Goal: Task Accomplishment & Management: Manage account settings

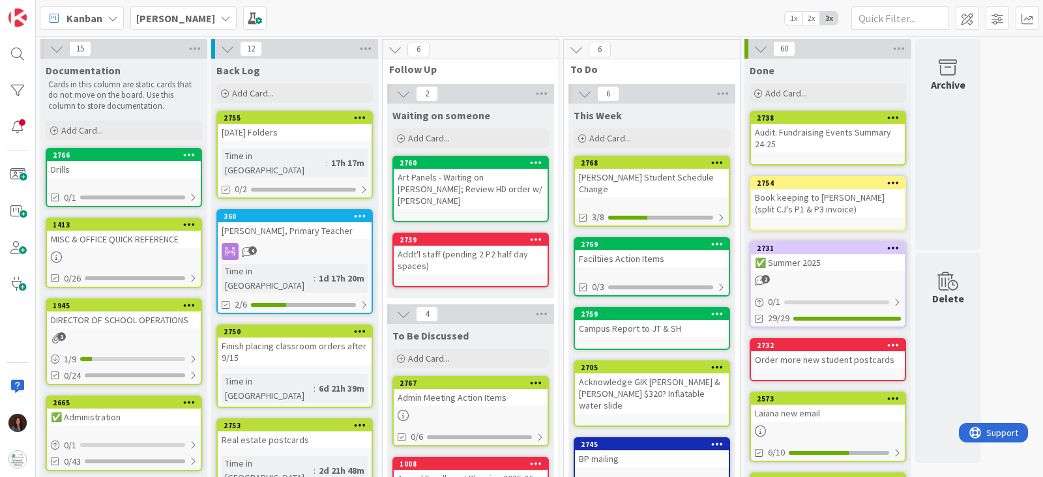
click at [492, 389] on div "Admin Meeting Action Items" at bounding box center [471, 397] width 154 height 17
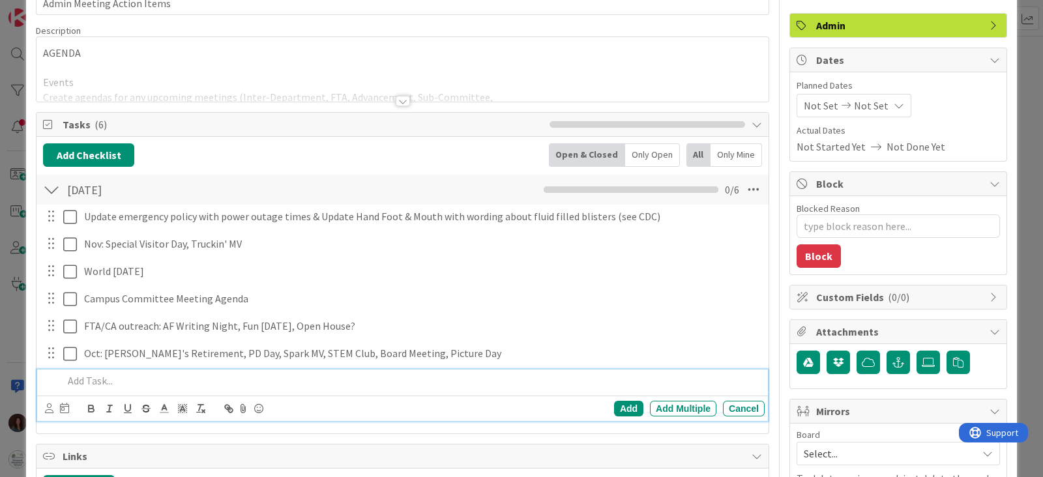
click at [175, 381] on p at bounding box center [411, 381] width 696 height 15
type textarea "x"
click at [619, 409] on div "Add" at bounding box center [628, 409] width 29 height 16
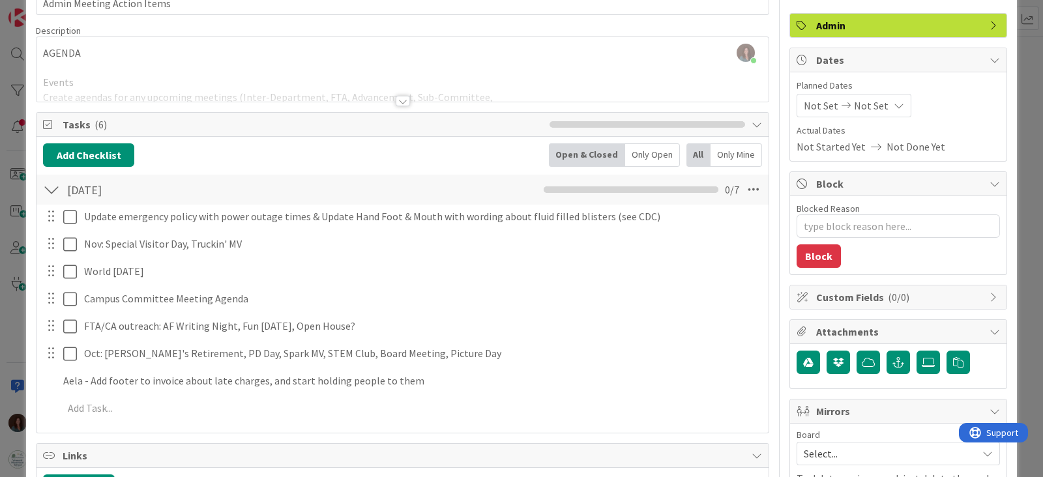
type textarea "x"
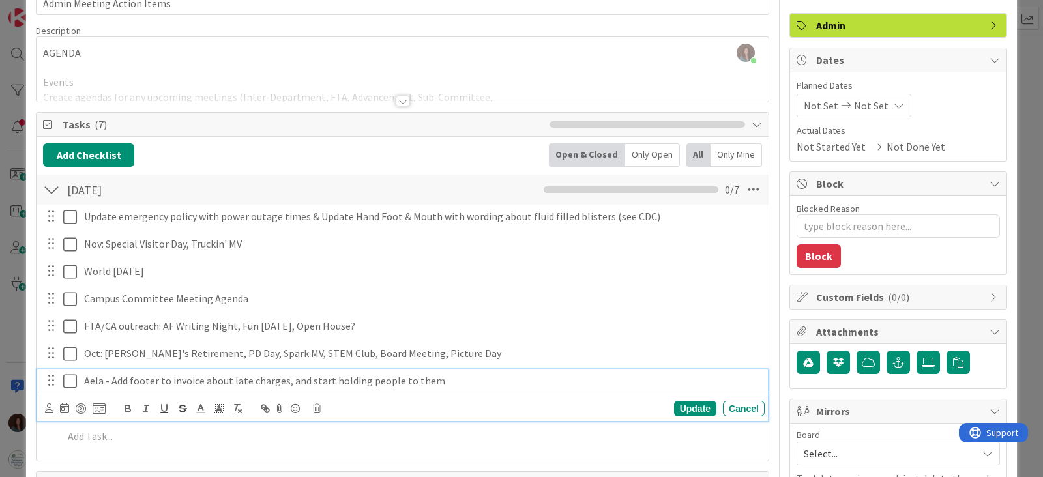
click at [578, 389] on div "Aela - Add footer to invoice about late charges, and start holding people to th…" at bounding box center [422, 381] width 686 height 23
click at [679, 406] on div "Update" at bounding box center [695, 409] width 42 height 16
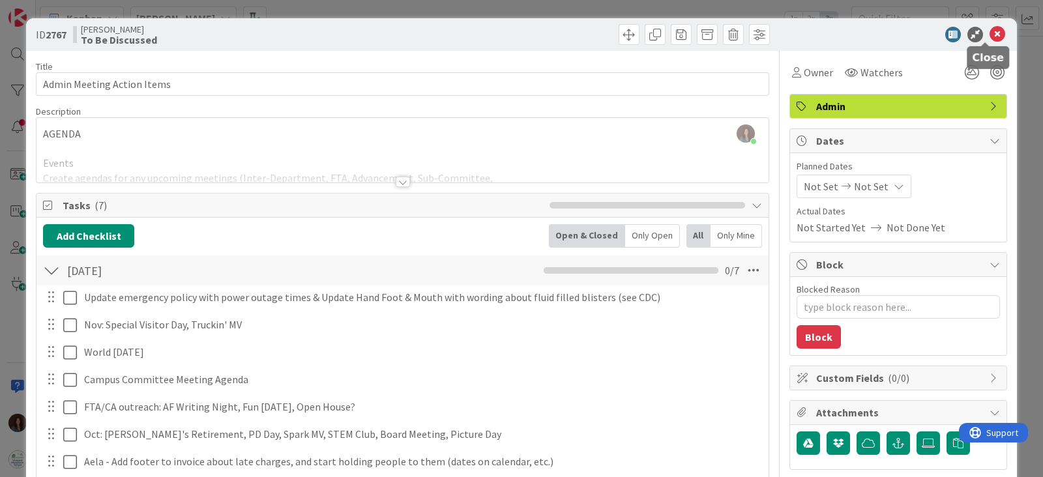
click at [990, 33] on icon at bounding box center [998, 35] width 16 height 16
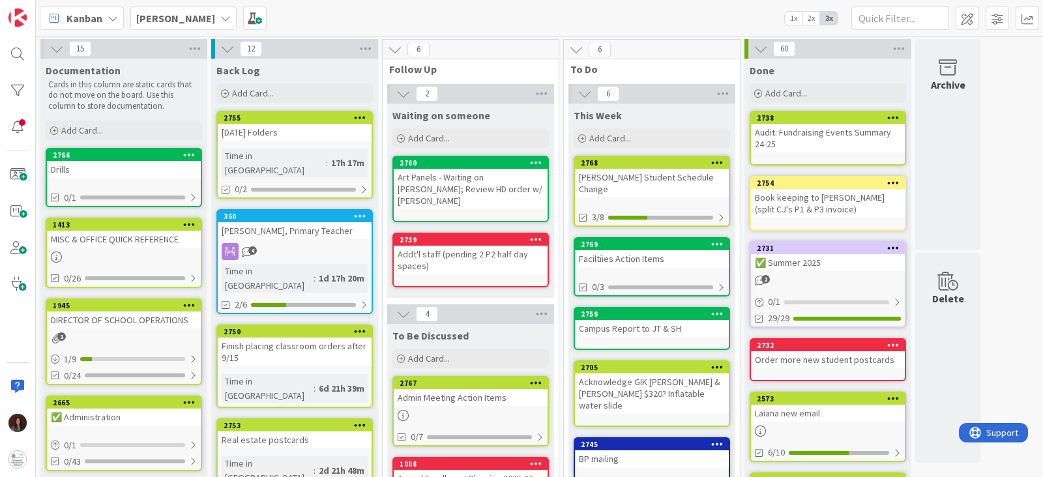
click at [308, 126] on div "[DATE] Folders" at bounding box center [295, 132] width 154 height 17
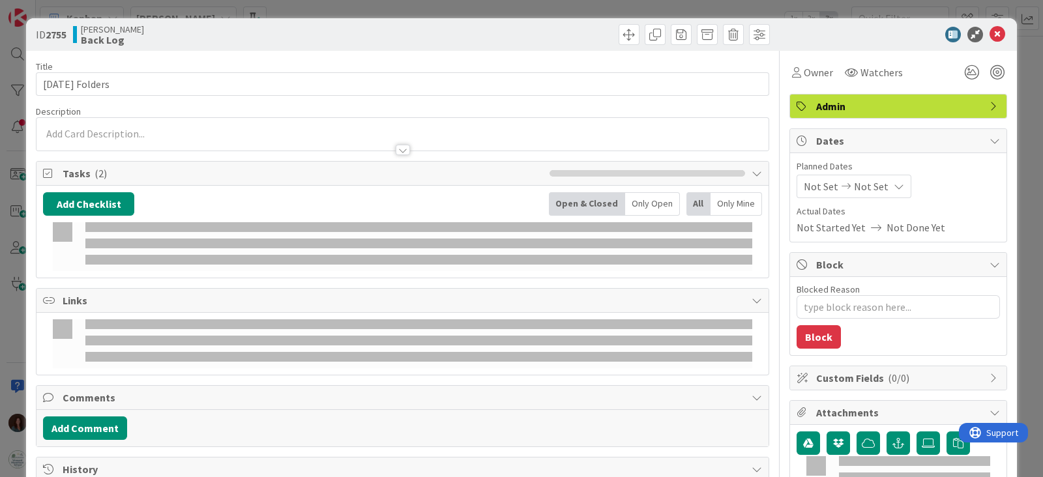
type textarea "x"
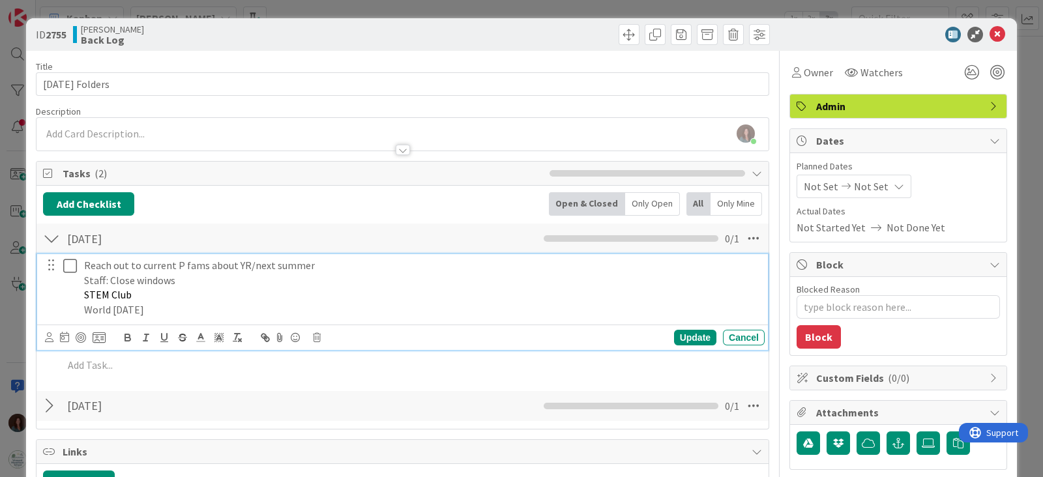
click at [199, 307] on p "World [DATE]" at bounding box center [421, 309] width 675 height 15
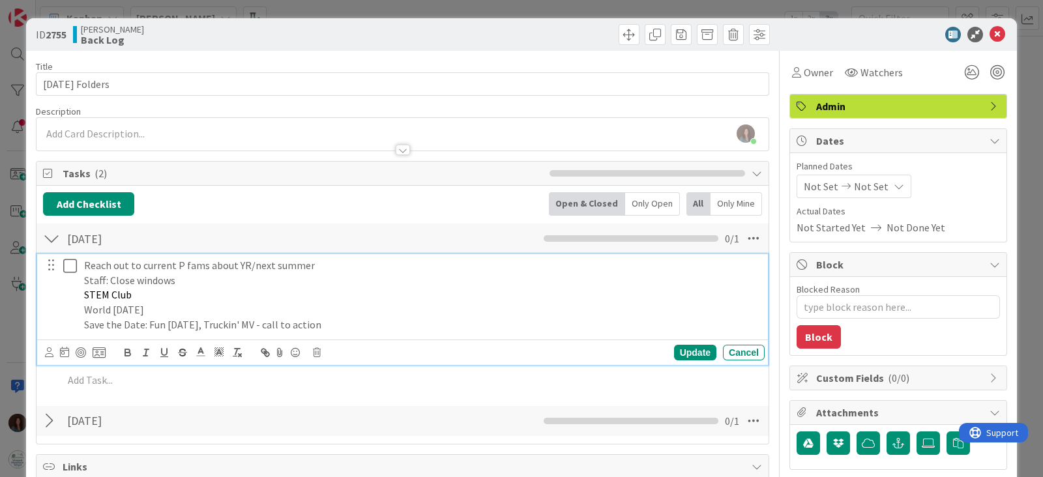
click at [256, 322] on p "Save the Date: Fun [DATE], Truckin' MV - call to action" at bounding box center [421, 324] width 675 height 15
click at [677, 349] on div "Update" at bounding box center [695, 353] width 42 height 16
click at [150, 323] on p "Save the Date: Fun [DATE], Truckin' MV w/ FTA call to action" at bounding box center [421, 324] width 675 height 15
drag, startPoint x: 985, startPoint y: 33, endPoint x: 975, endPoint y: 21, distance: 16.2
click at [990, 33] on icon at bounding box center [998, 35] width 16 height 16
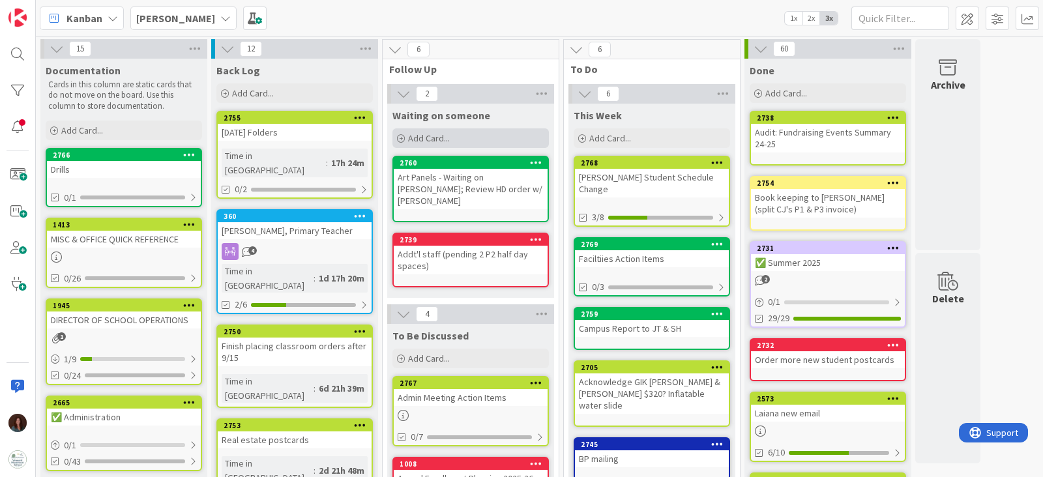
click at [441, 138] on span "Add Card..." at bounding box center [429, 138] width 42 height 12
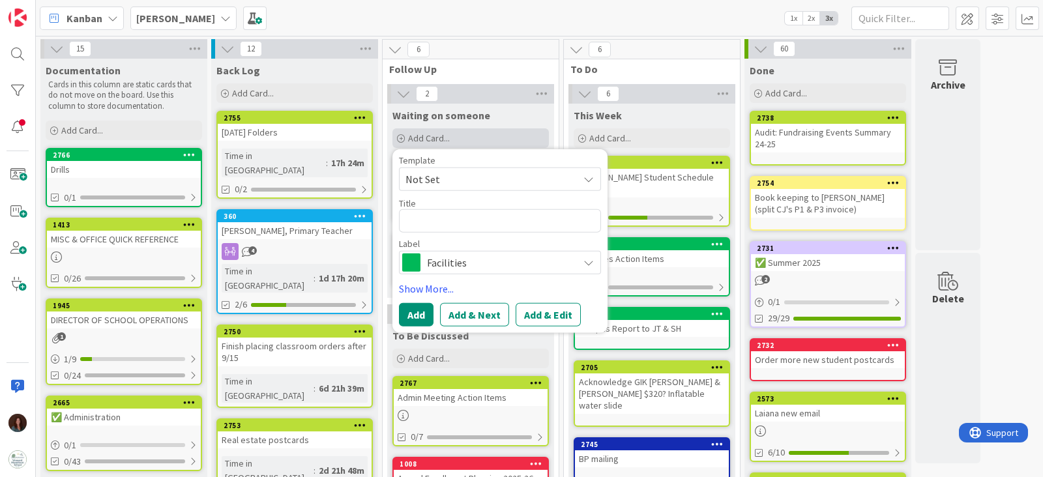
type textarea "x"
type textarea "C"
type textarea "x"
type textarea "Ci"
type textarea "x"
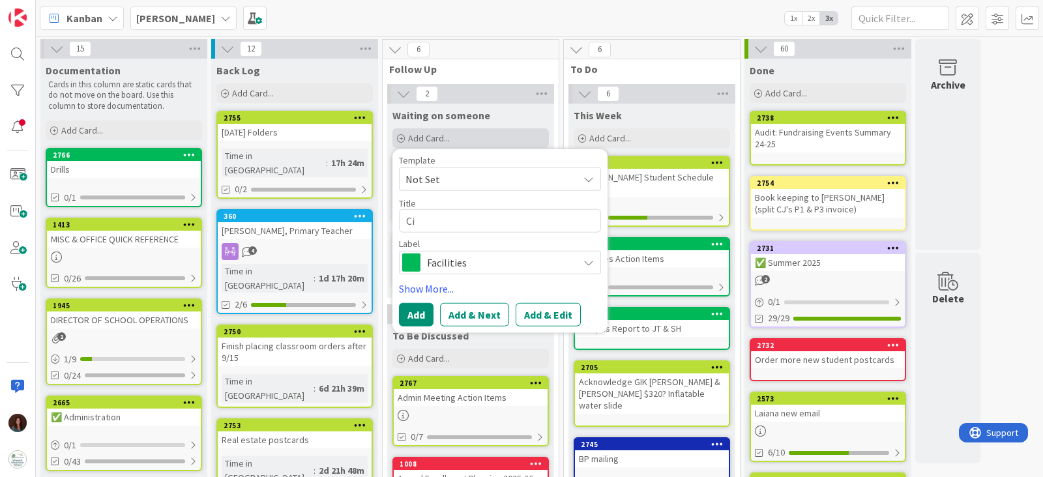
type textarea "C"
type textarea "x"
type textarea "Co"
type textarea "x"
type textarea "Con"
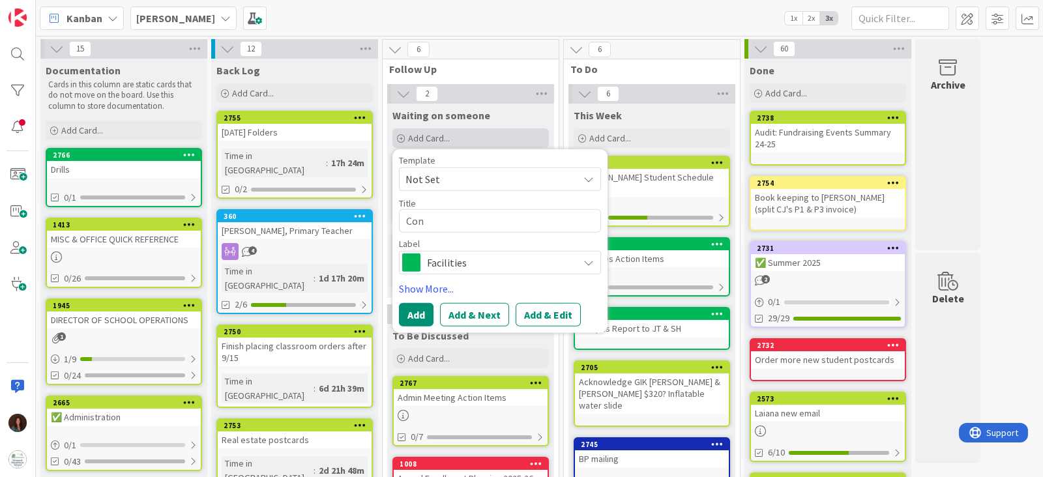
type textarea "x"
type textarea "Conf"
type textarea "x"
type textarea "Confi"
type textarea "x"
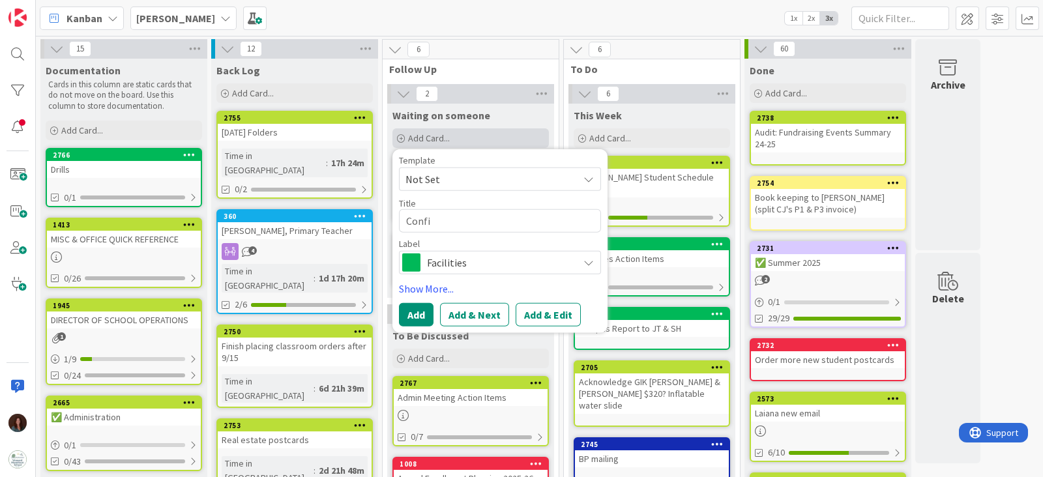
type textarea "Confir"
type textarea "x"
type textarea "Confirm"
type textarea "x"
type textarea "Confirm"
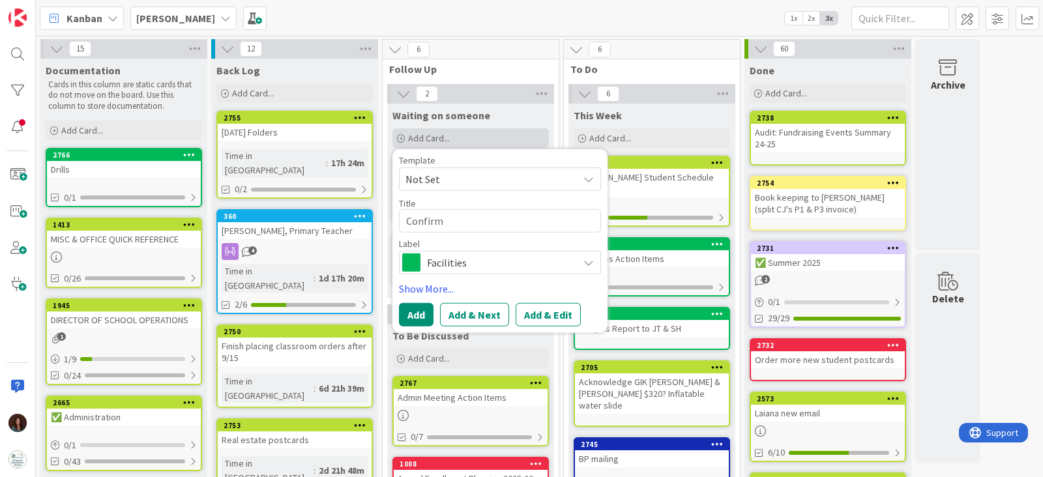
type textarea "x"
type textarea "Confirm R"
type textarea "x"
type textarea "Confirm Ro"
type textarea "x"
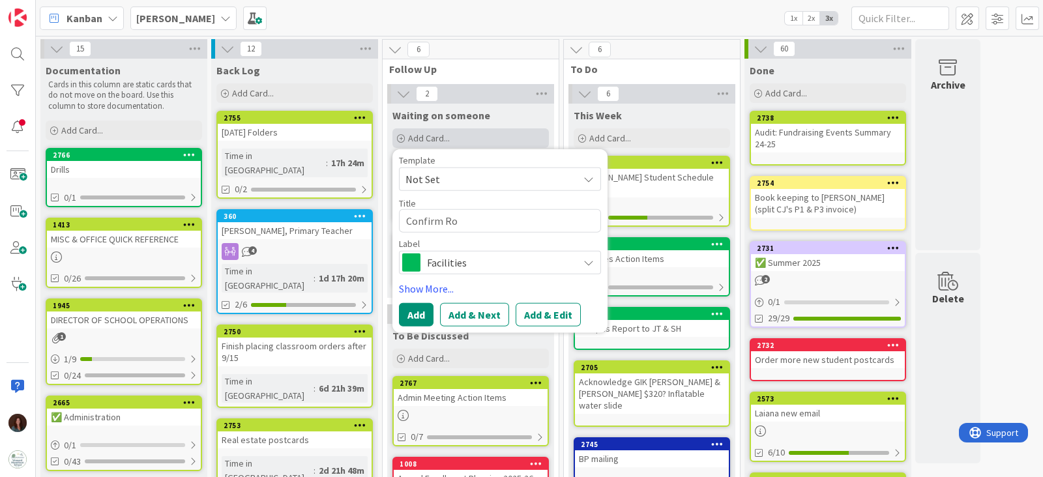
type textarea "Confirm Rob"
type textarea "x"
type textarea "Confirm Robi"
type textarea "x"
type textarea "Confirm [PERSON_NAME]"
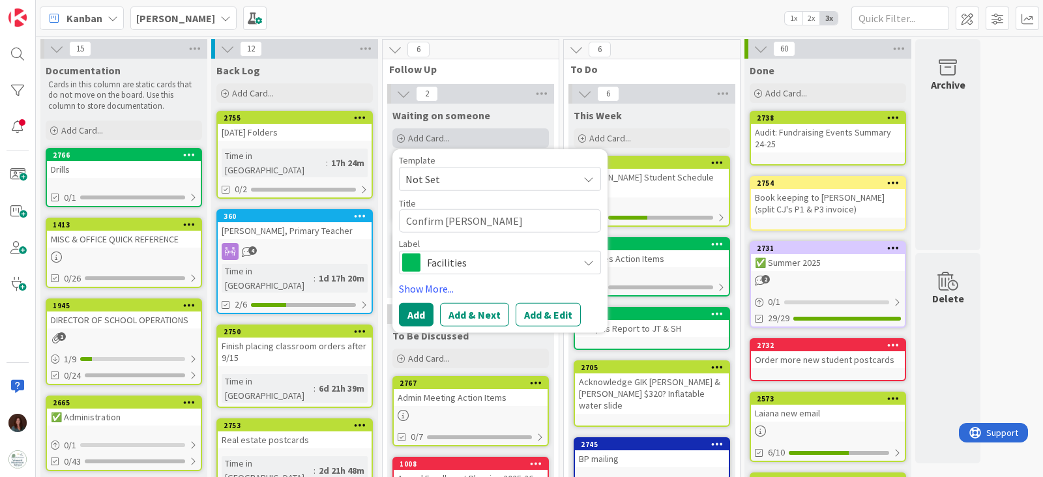
type textarea "x"
type textarea "Confirm [PERSON_NAME]'"
type textarea "x"
type textarea "Confirm [PERSON_NAME]'s"
type textarea "x"
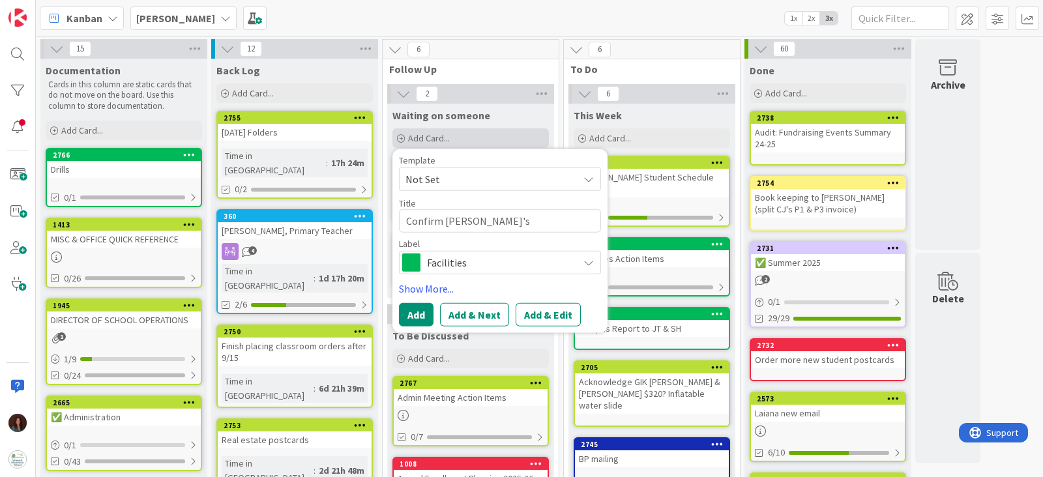
type textarea "Confirm [PERSON_NAME]'s"
type textarea "x"
type textarea "Confirm [PERSON_NAME]'s l"
type textarea "x"
type textarea "Confirm [PERSON_NAME]'s la"
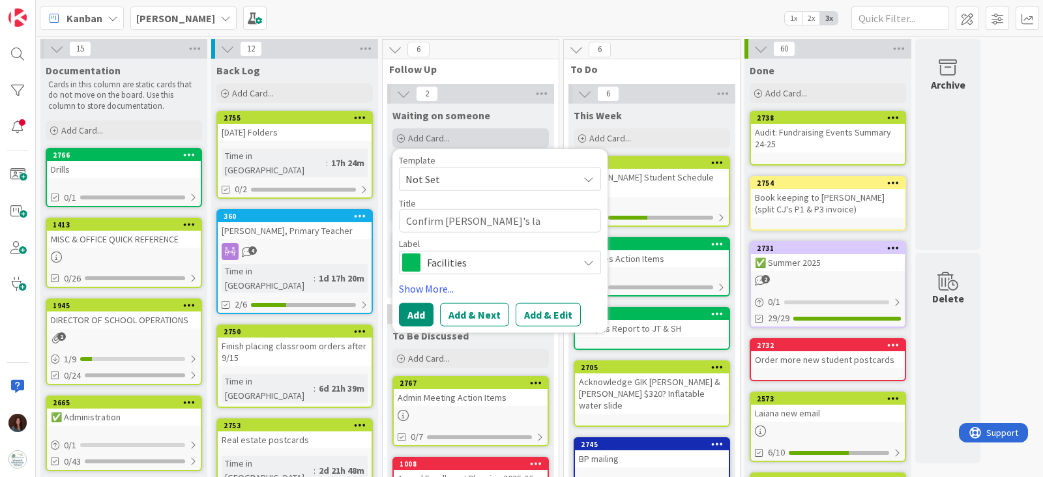
type textarea "x"
type textarea "Confirm [PERSON_NAME]'s lat"
type textarea "x"
type textarea "Confirm [PERSON_NAME]'s late"
type textarea "x"
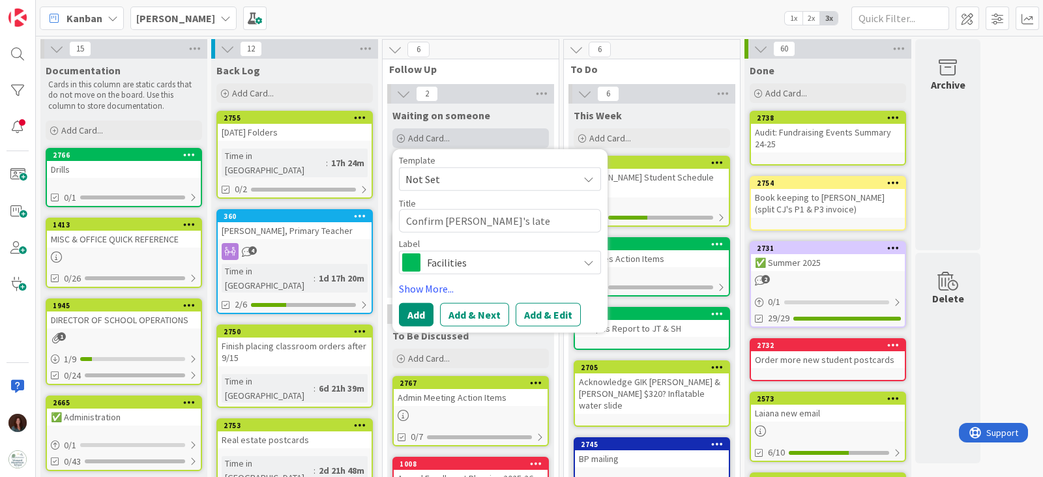
type textarea "Confirm [PERSON_NAME]'s late"
type textarea "x"
type textarea "Confirm [PERSON_NAME]'s late"
type textarea "x"
type textarea "Confirm [PERSON_NAME]'s lat"
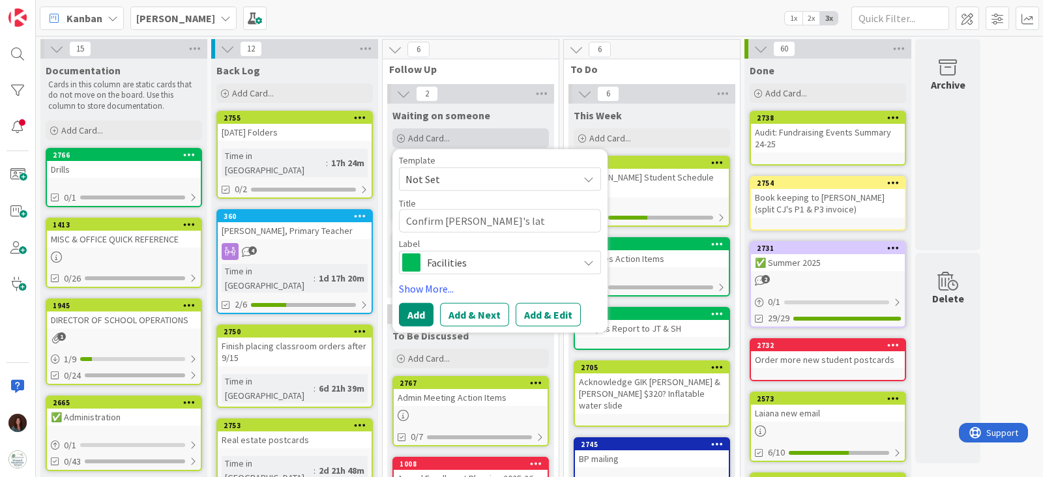
type textarea "x"
type textarea "Confirm [PERSON_NAME]'s la"
type textarea "x"
type textarea "Confirm [PERSON_NAME]'s l"
type textarea "x"
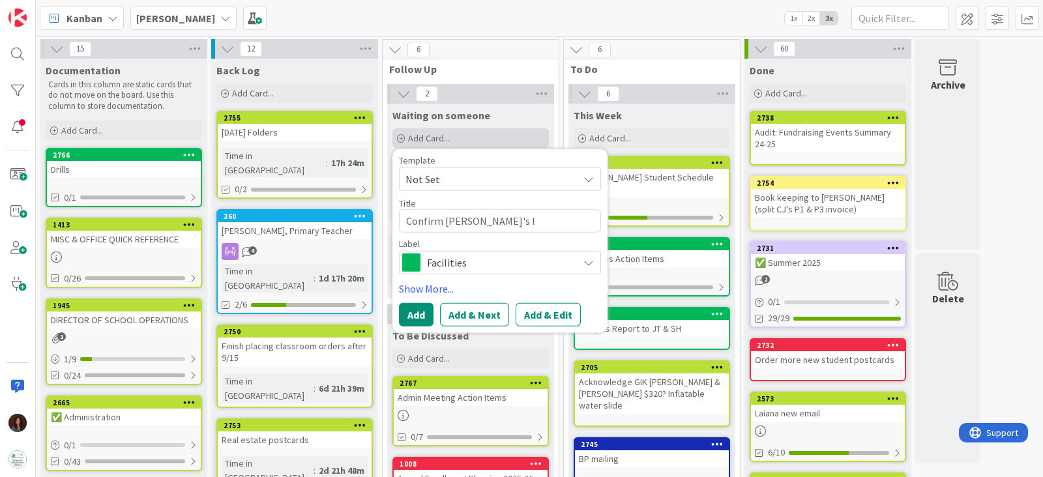
type textarea "Confirm [PERSON_NAME]'s"
type textarea "x"
type textarea "Confirm [PERSON_NAME]'s E"
type textarea "x"
type textarea "Confirm [PERSON_NAME]'s Ex"
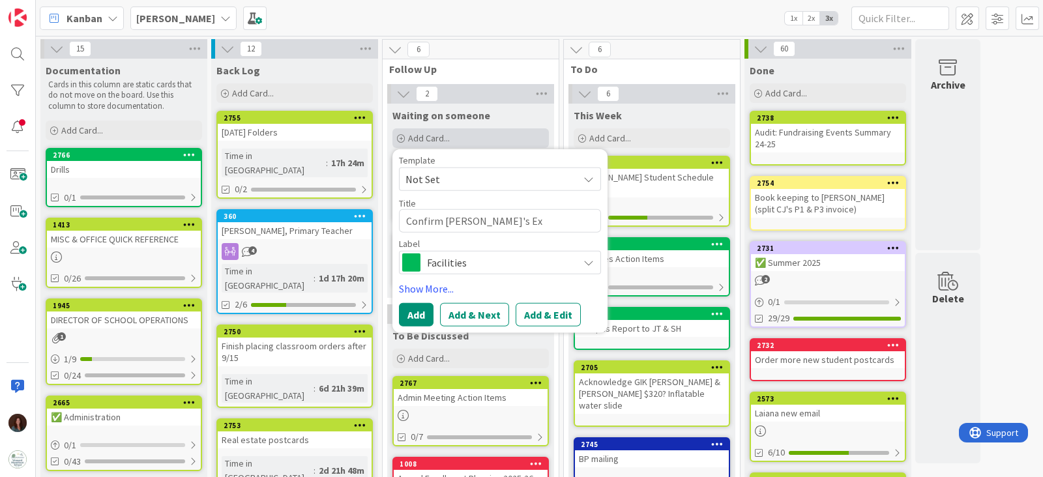
type textarea "x"
type textarea "Confirm [PERSON_NAME]'s Ext"
type textarea "x"
type textarea "Confirm [PERSON_NAME]'s Ext"
type textarea "x"
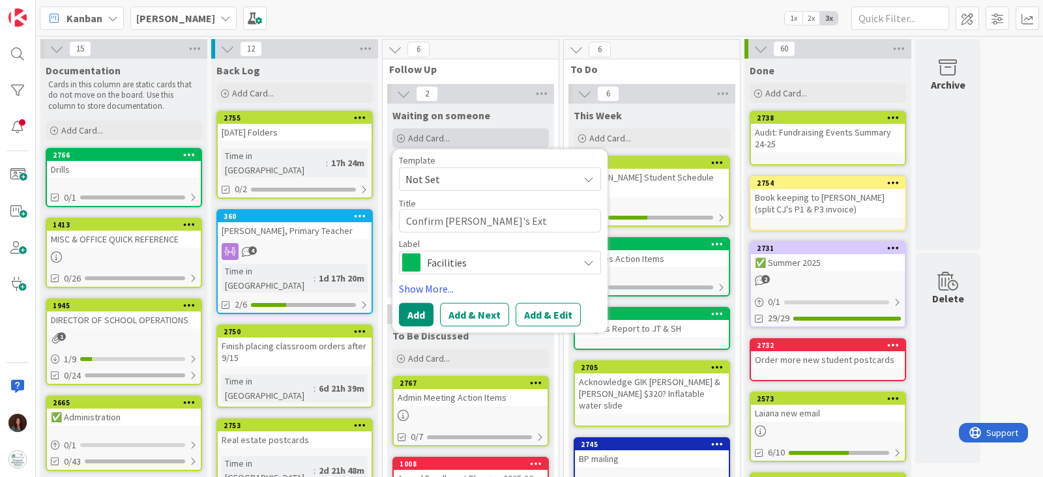
type textarea "Confirm [PERSON_NAME]'s Ext P"
type textarea "x"
type textarea "Confirm [PERSON_NAME]'s Ext PM"
type textarea "x"
type textarea "Confirm [PERSON_NAME]'s Ext PM"
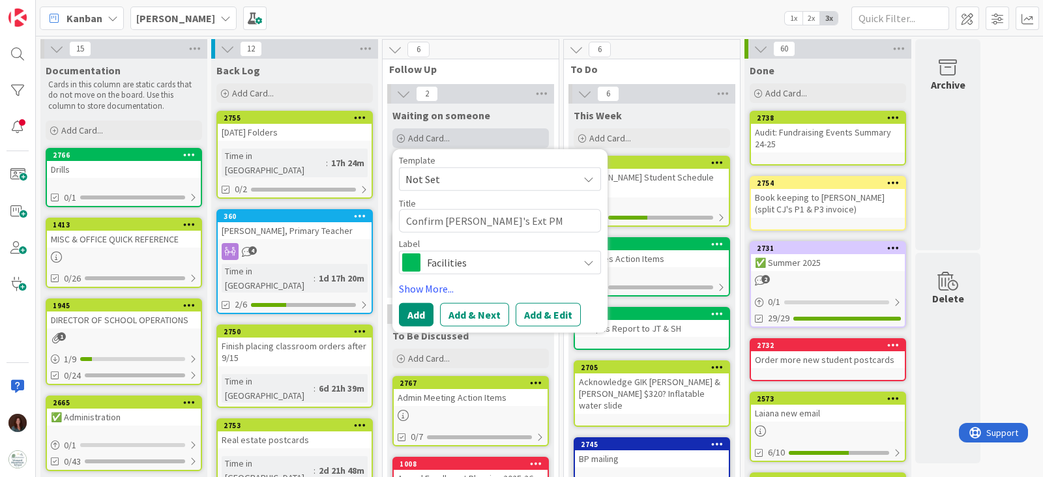
type textarea "x"
type textarea "Confirm [PERSON_NAME]'s Ext PM s"
type textarea "x"
type textarea "Confirm [PERSON_NAME]'s Ext PM sc"
type textarea "x"
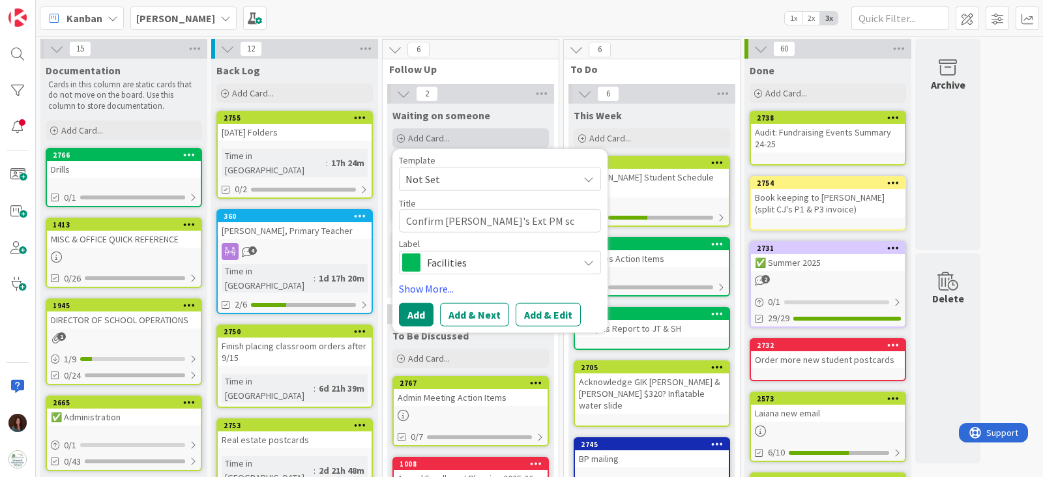
type textarea "Confirm [PERSON_NAME]'s Ext PM sch"
type textarea "x"
type textarea "Confirm [PERSON_NAME]'s Ext PM sche"
type textarea "x"
type textarea "Confirm [PERSON_NAME]'s Ext PM sched"
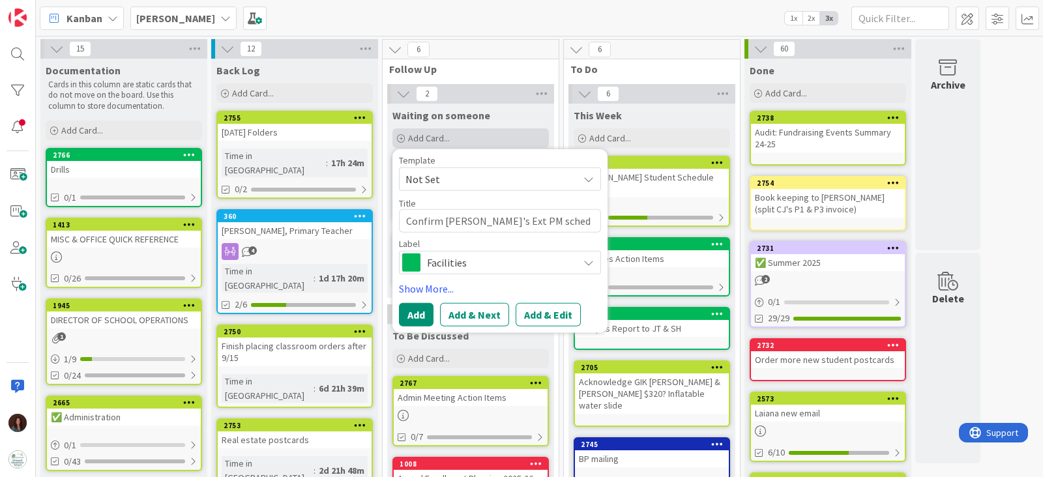
type textarea "x"
type textarea "Confirm [PERSON_NAME]'s Ext PM schedu"
type textarea "x"
type textarea "Confirm [PERSON_NAME]'s Ext PM schedul"
type textarea "x"
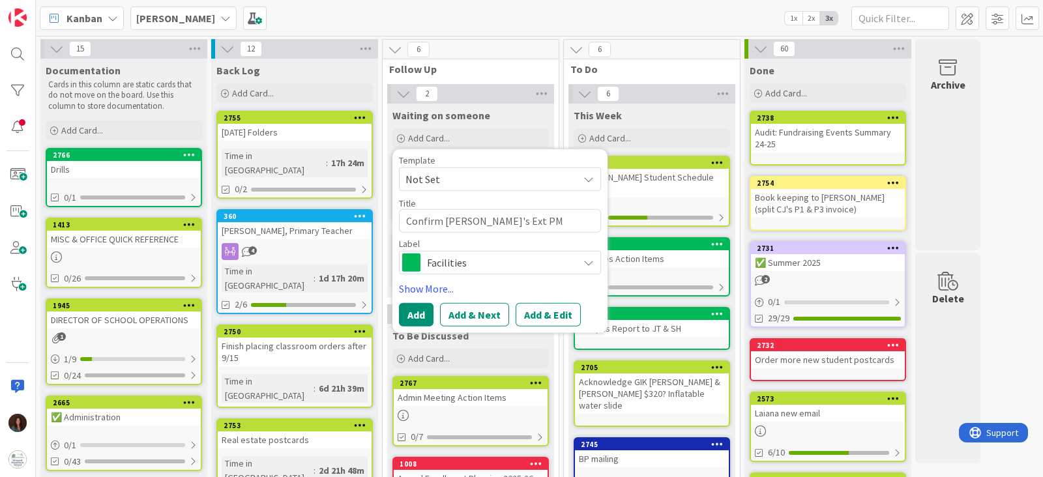
type textarea "Confirm [PERSON_NAME]'s Ext PM schedule"
click at [434, 262] on span "Facilities" at bounding box center [499, 263] width 145 height 18
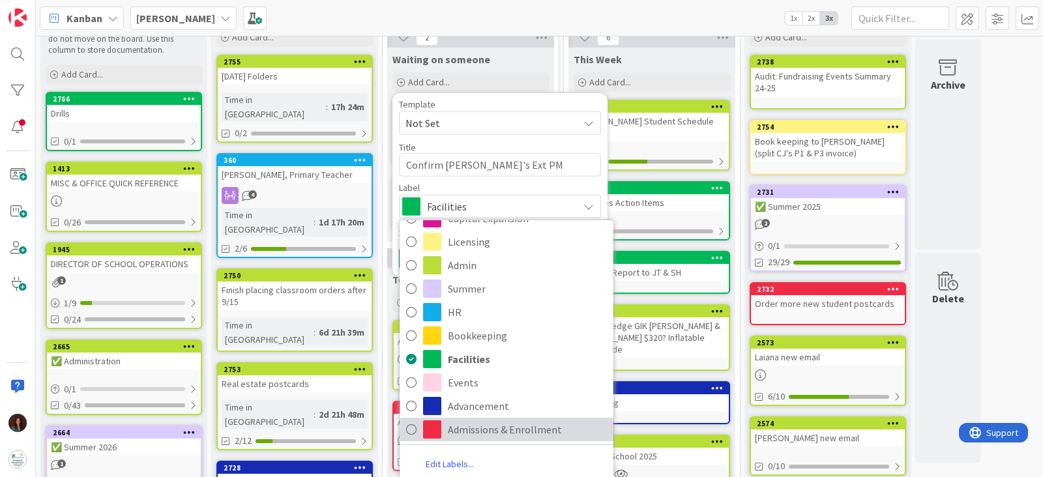
scroll to position [81, 0]
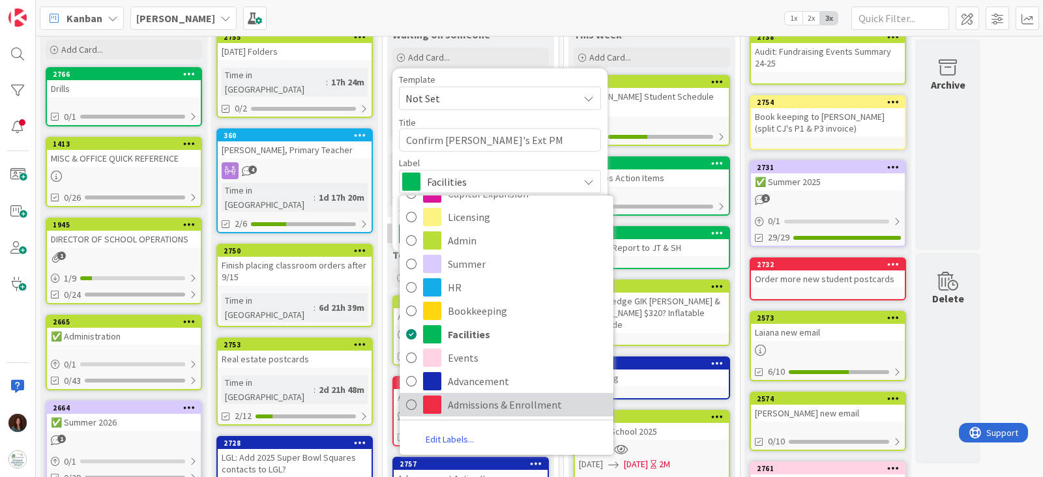
click at [477, 407] on span "Admissions & Enrollment" at bounding box center [527, 405] width 159 height 20
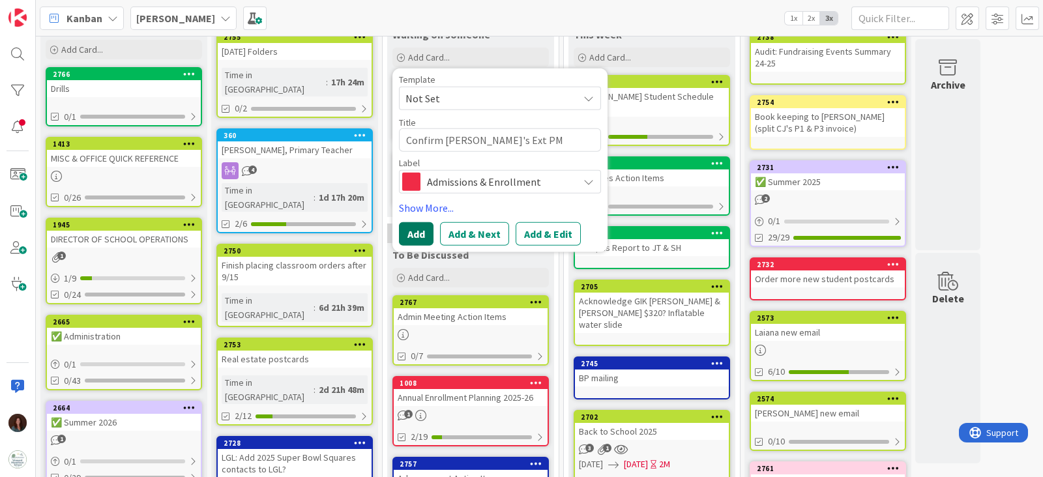
click at [414, 233] on button "Add" at bounding box center [416, 233] width 35 height 23
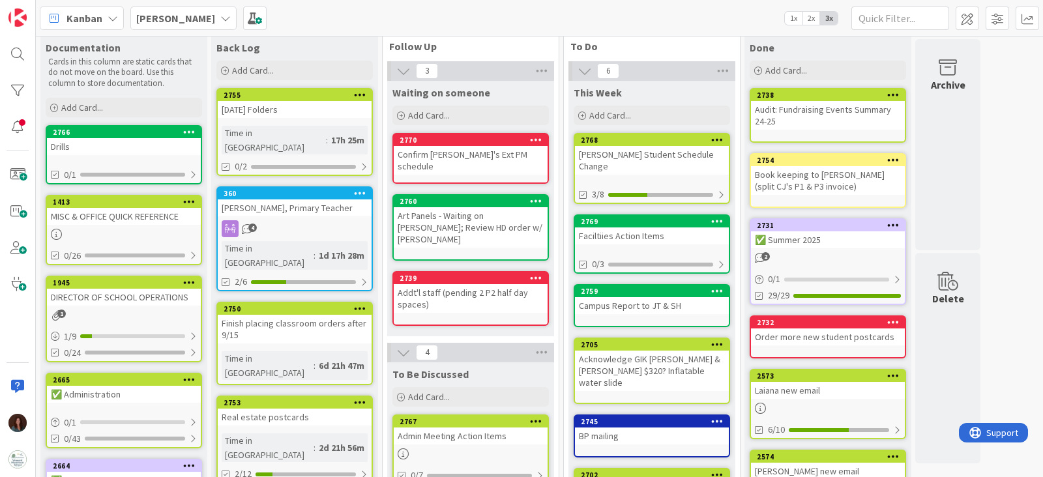
scroll to position [0, 0]
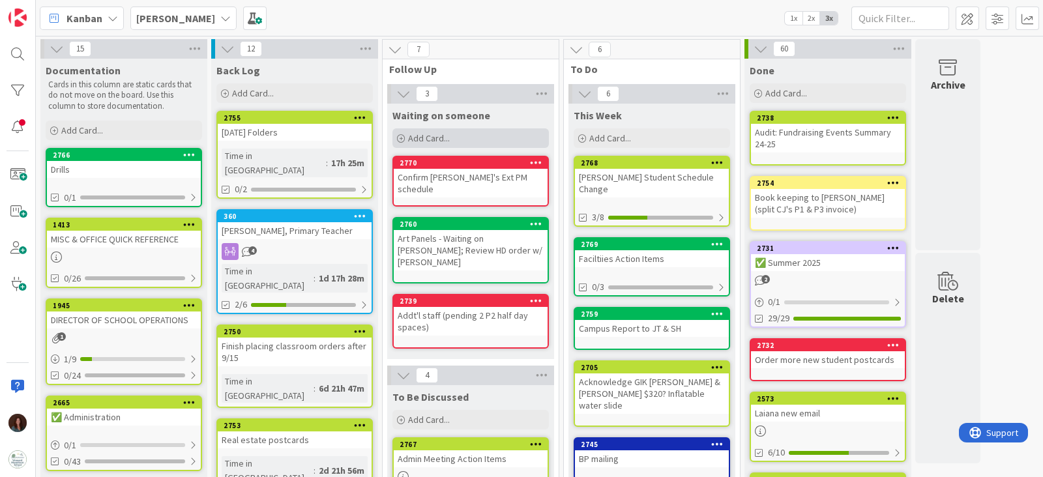
click at [450, 129] on div "Add Card..." at bounding box center [470, 138] width 156 height 20
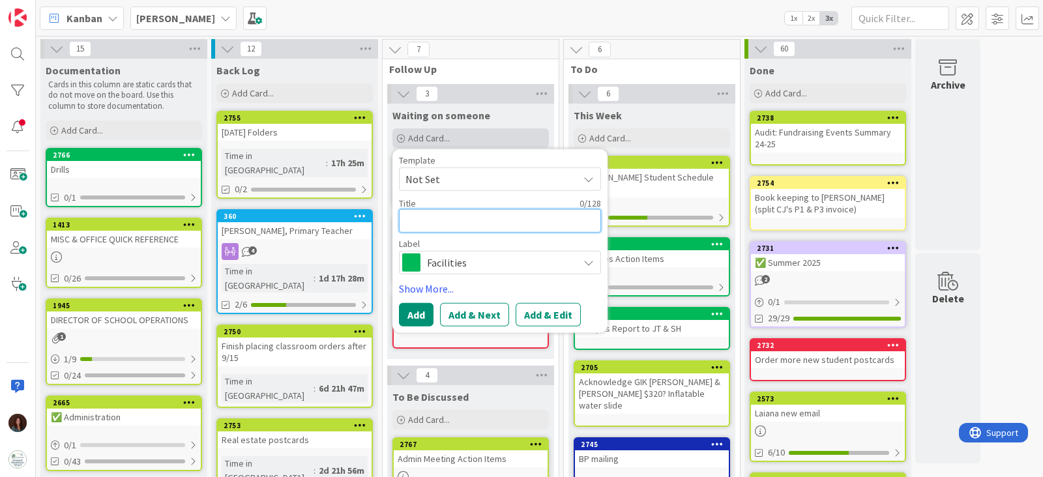
type textarea "x"
type textarea "C"
type textarea "x"
type textarea "Co"
type textarea "x"
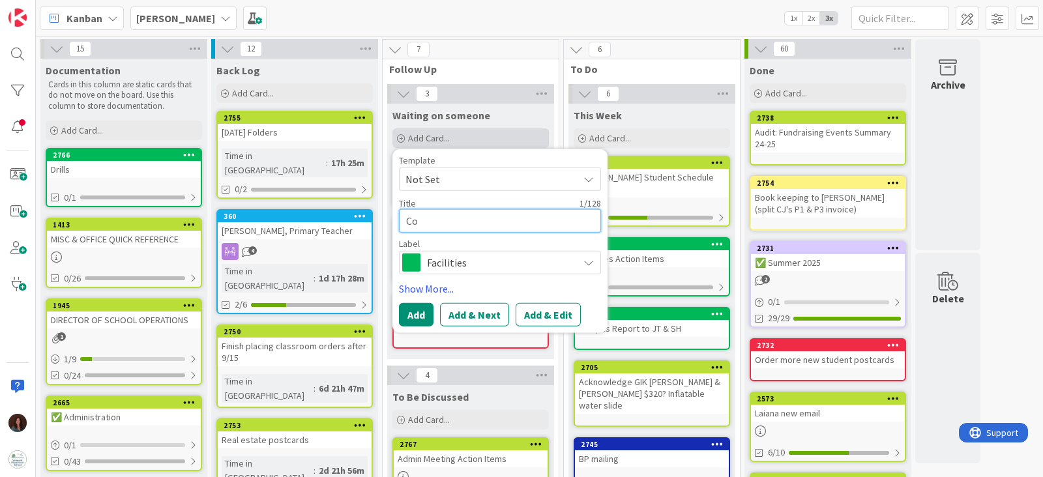
type textarea "Cop"
type textarea "x"
type textarea "Copy"
type textarea "x"
type textarea "Copy"
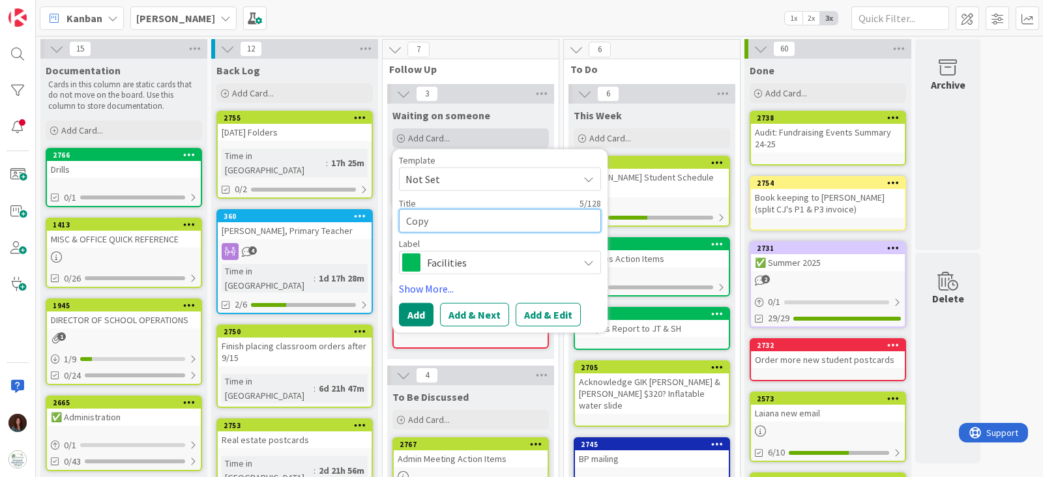
type textarea "x"
type textarea "Copy m"
type textarea "x"
type textarea "Copy ma"
type textarea "x"
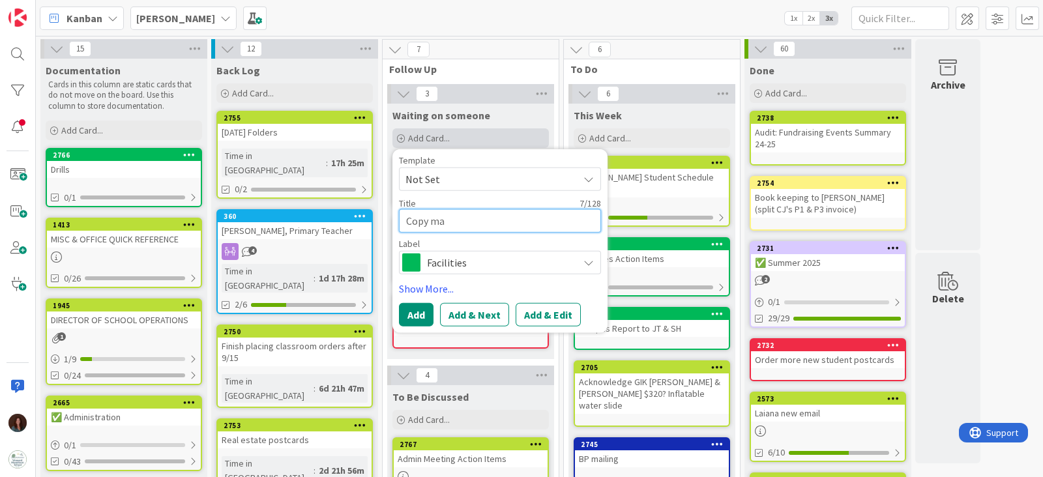
type textarea "Copy mac"
type textarea "x"
type textarea "Copy mach"
type textarea "x"
type textarea "Copy machi"
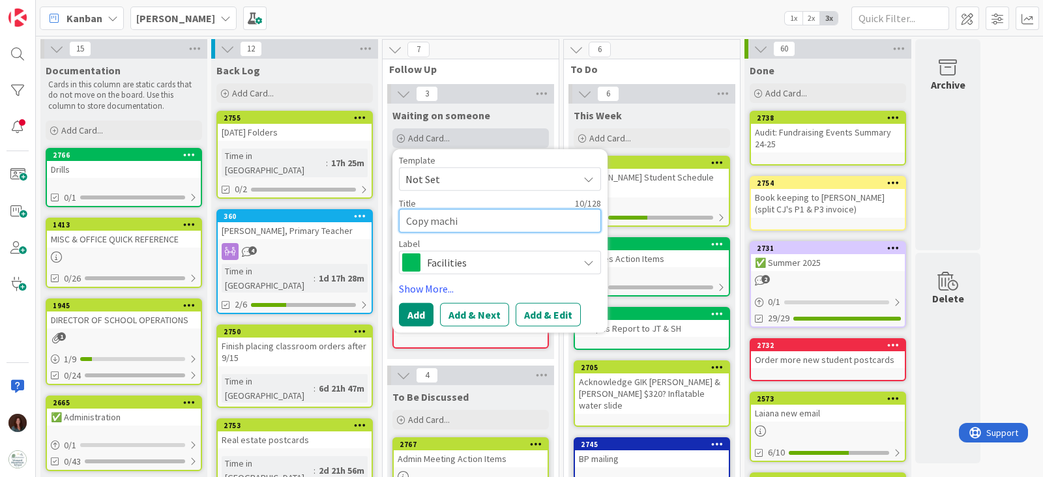
type textarea "x"
type textarea "Copy machin"
type textarea "x"
type textarea "Copy machine"
type textarea "x"
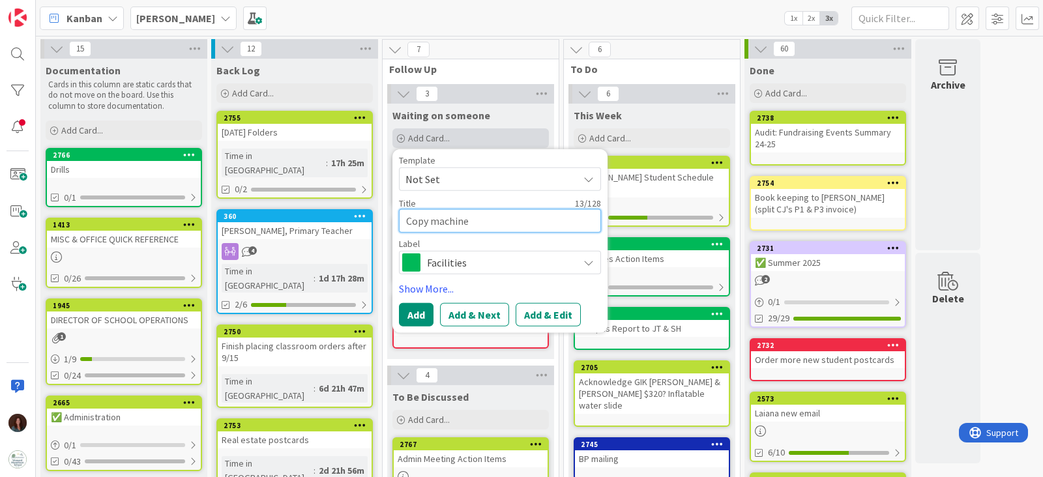
type textarea "Copy machine r"
type textarea "x"
type textarea "Copy machine re"
type textarea "x"
type textarea "Copy machine ret"
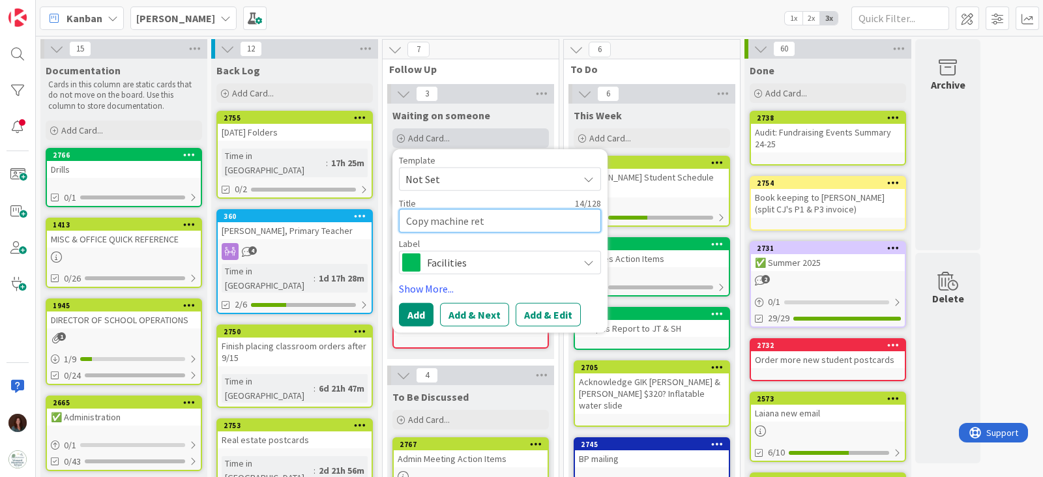
type textarea "x"
type textarea "Copy machine retu"
type textarea "x"
type textarea "Copy machine return"
type textarea "x"
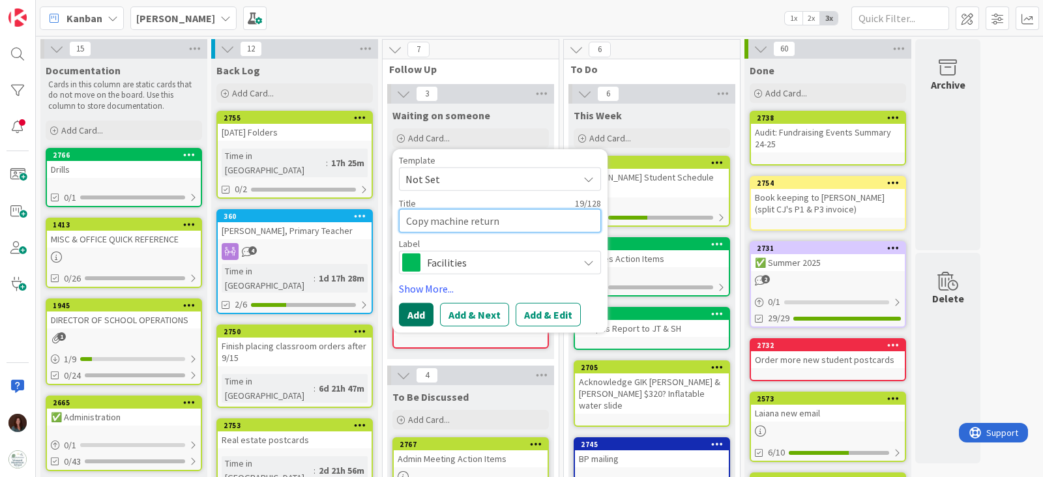
type textarea "Copy machine return"
click at [404, 310] on button "Add" at bounding box center [416, 314] width 35 height 23
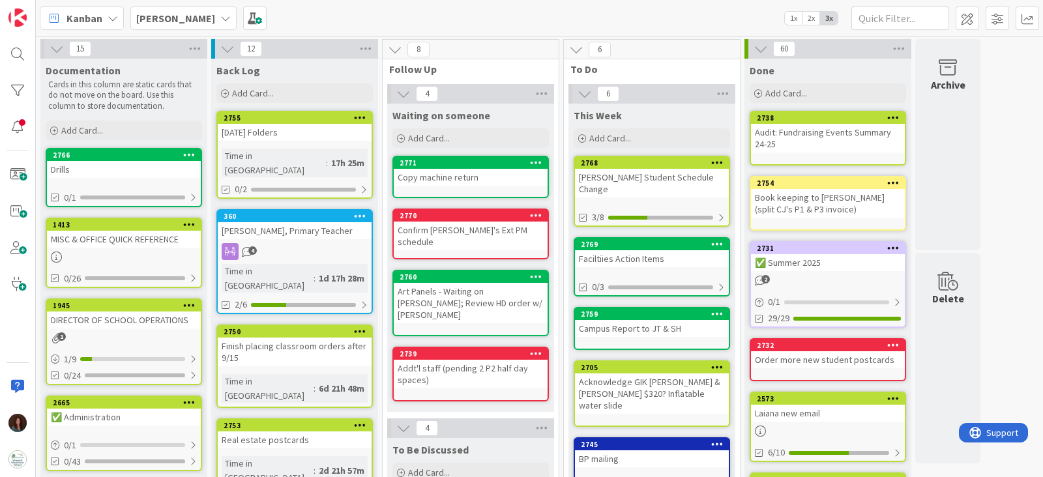
click at [671, 250] on div "Faciltiies Action Items" at bounding box center [652, 258] width 154 height 17
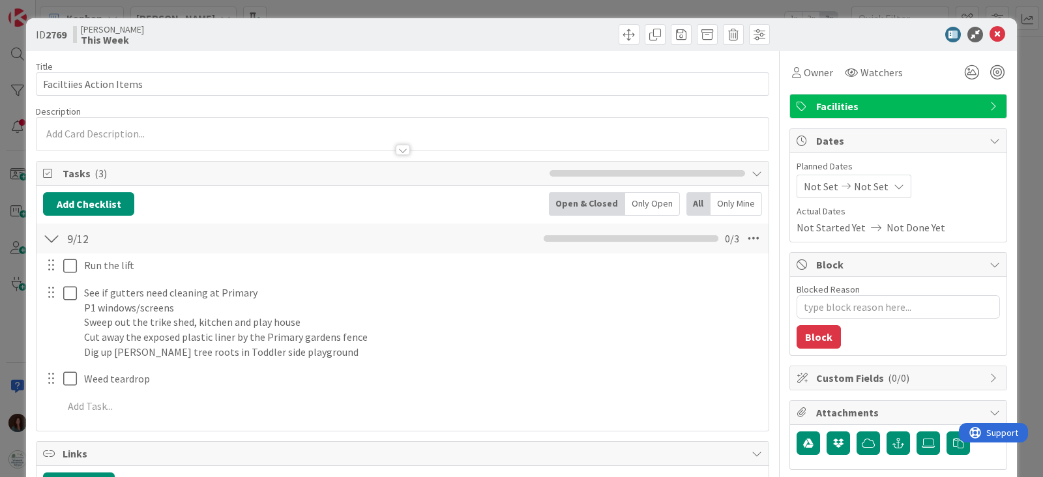
type textarea "x"
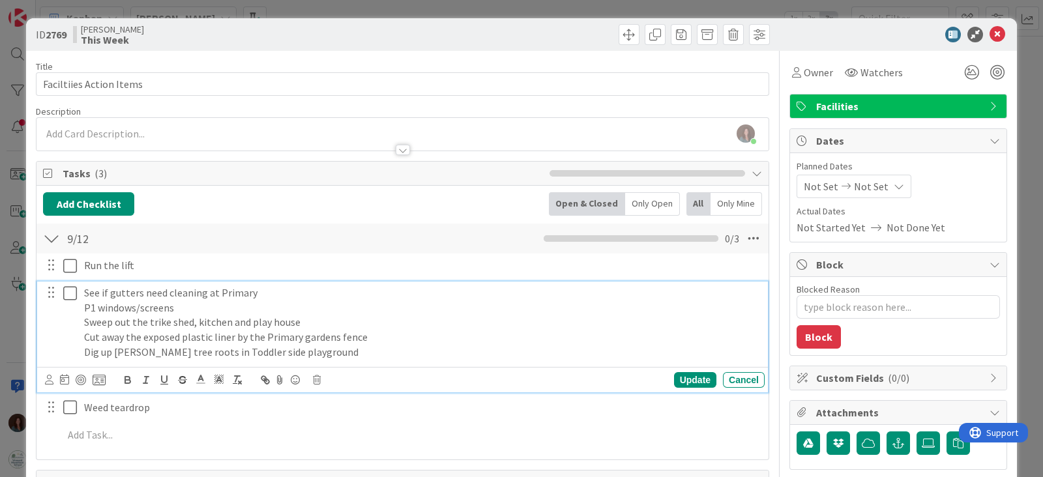
click at [85, 287] on p "See if gutters need cleaning at Primary" at bounding box center [421, 293] width 675 height 15
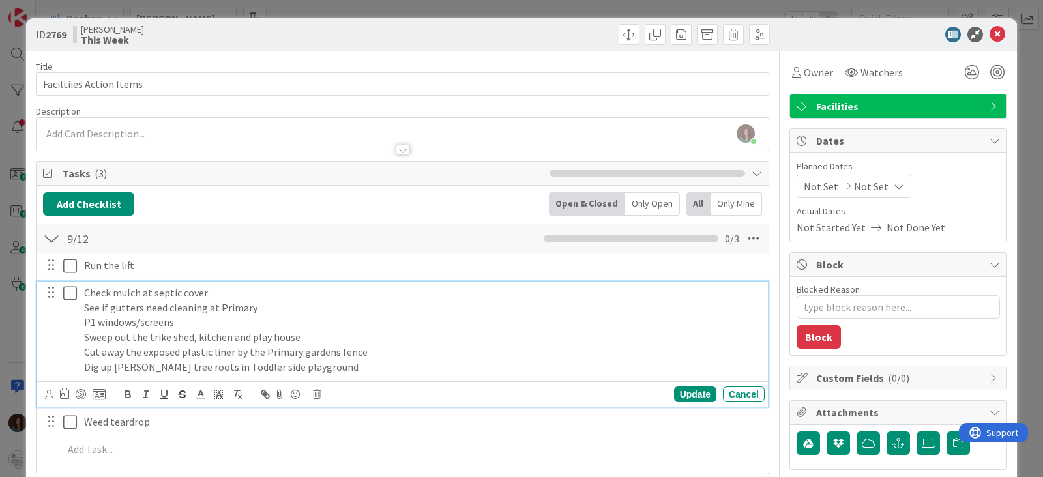
click at [85, 293] on p "Check mulch at septic cover" at bounding box center [421, 293] width 675 height 15
click at [114, 289] on p "Check mulch at septic cover" at bounding box center [421, 293] width 675 height 15
click at [690, 389] on div "Update" at bounding box center [695, 395] width 42 height 16
click at [313, 370] on p "Dig up [PERSON_NAME] tree roots in Toddler side playground" at bounding box center [421, 367] width 675 height 15
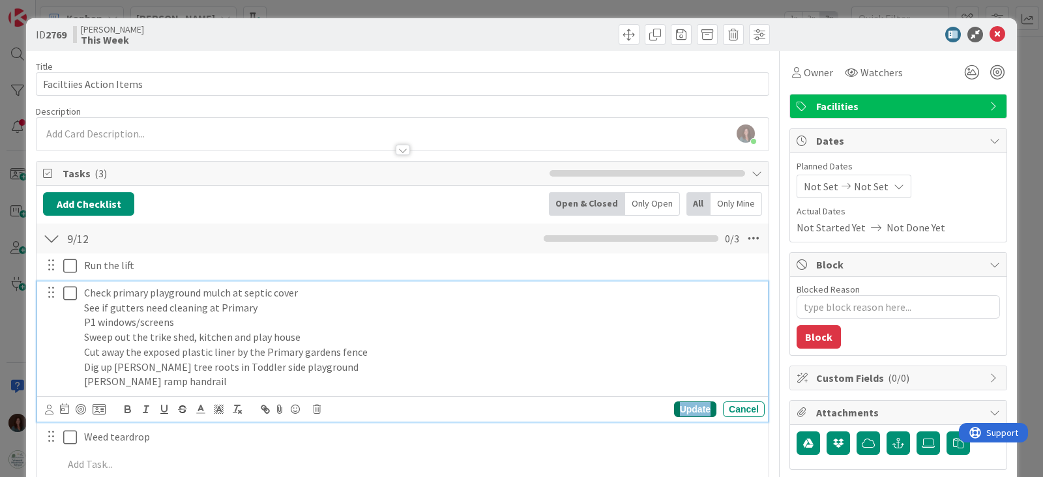
click at [697, 407] on div "Update" at bounding box center [695, 410] width 42 height 16
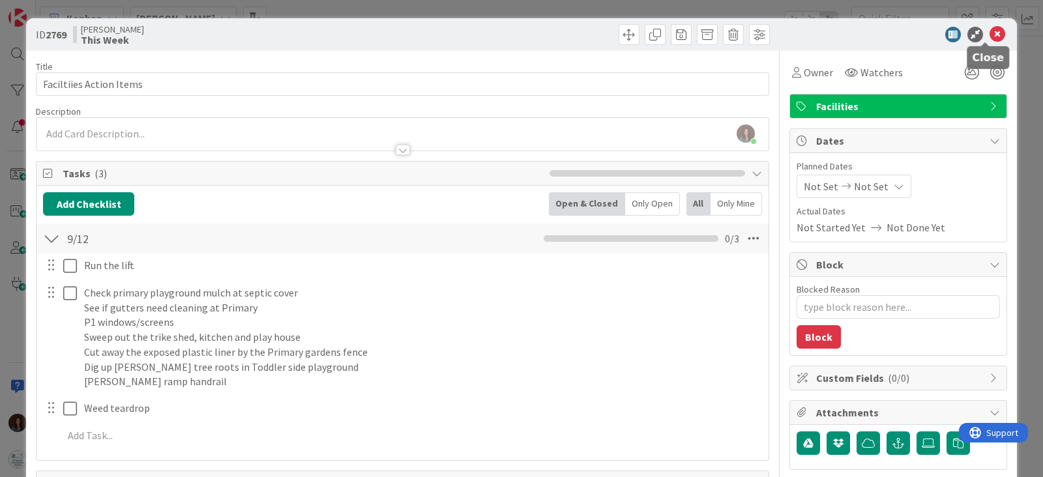
click at [990, 33] on icon at bounding box center [998, 35] width 16 height 16
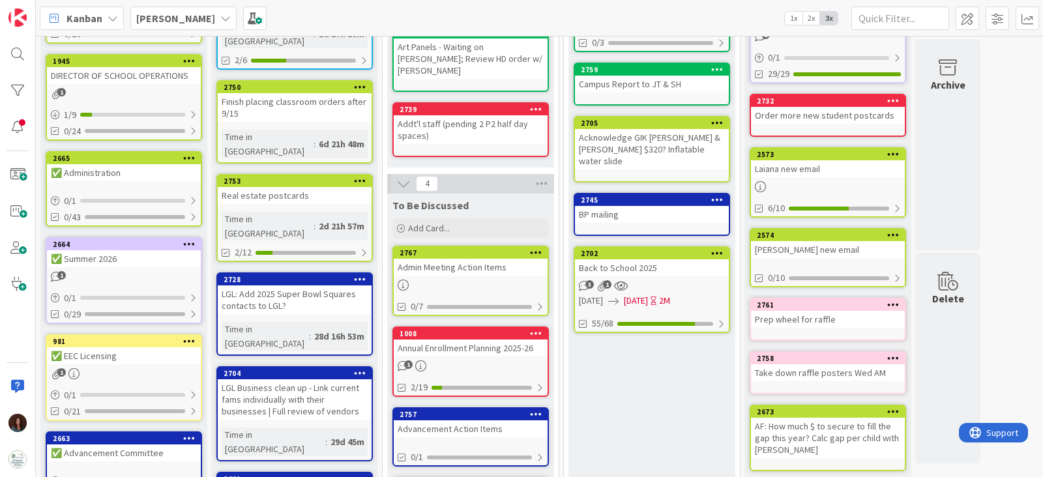
click at [267, 286] on div "LGL: Add 2025 Super Bowl Squares contacts to LGL?" at bounding box center [295, 300] width 154 height 29
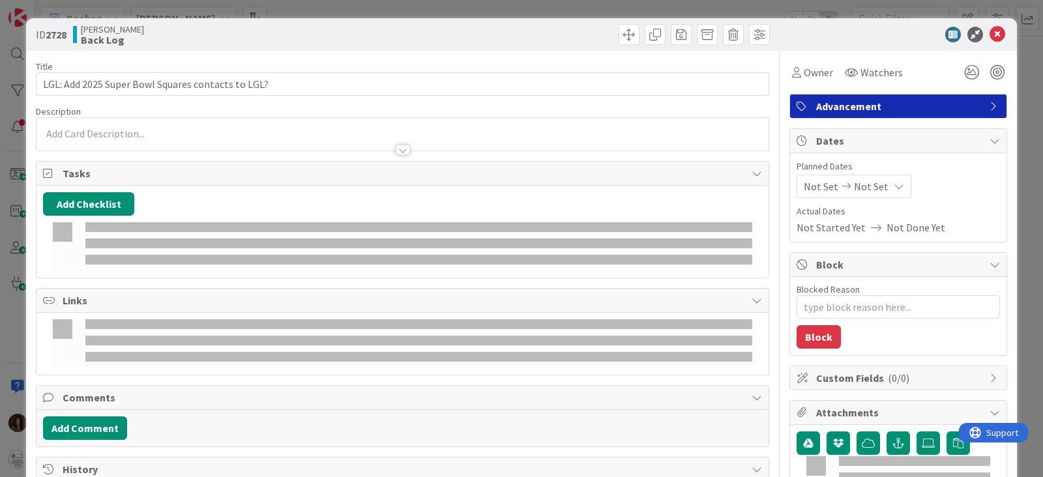
type textarea "x"
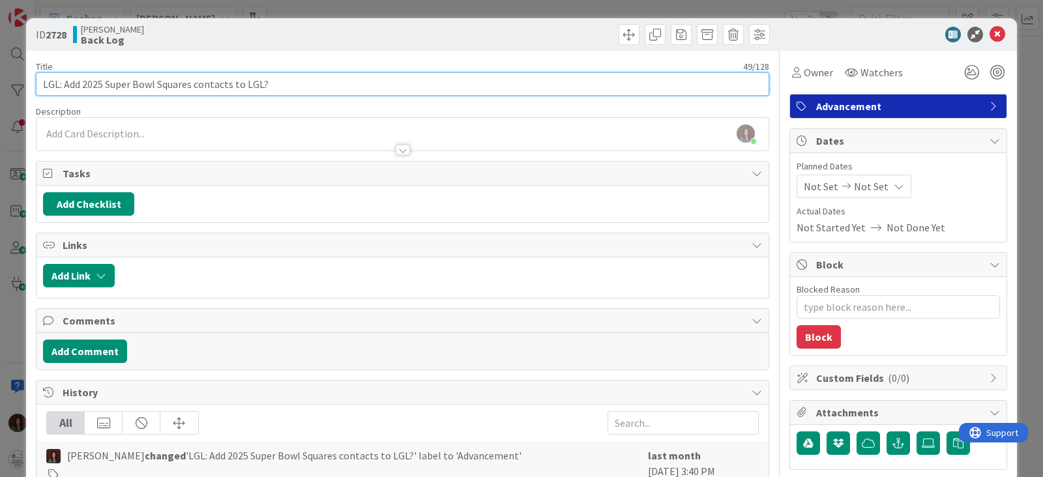
drag, startPoint x: 65, startPoint y: 85, endPoint x: 369, endPoint y: 83, distance: 304.4
click at [369, 83] on input "LGL: Add 2025 Super Bowl Squares contacts to LGL?" at bounding box center [402, 83] width 733 height 23
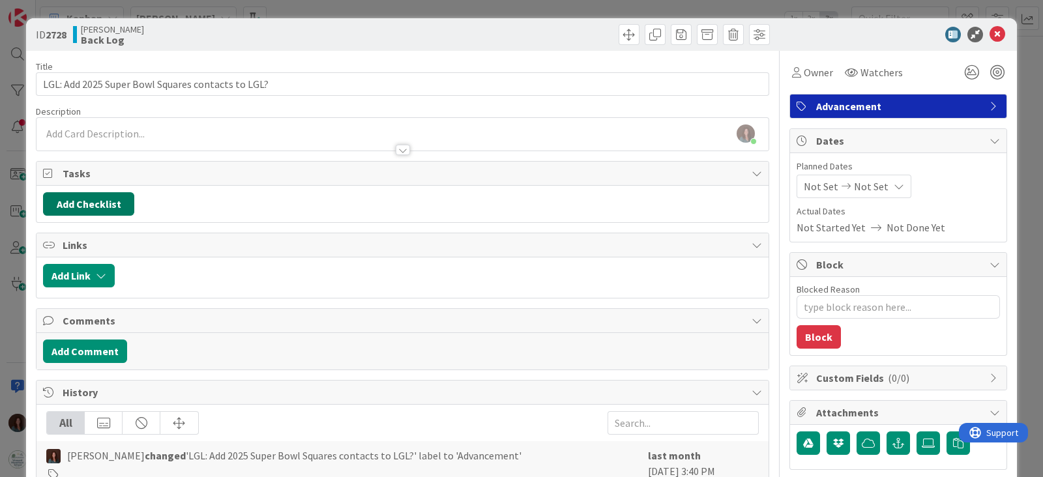
click at [128, 201] on button "Add Checklist" at bounding box center [88, 203] width 91 height 23
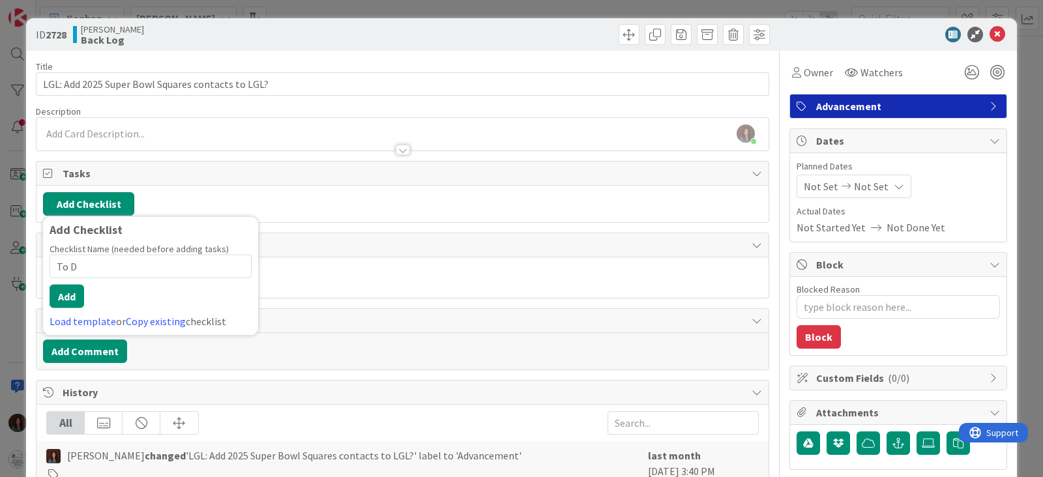
type input "To Do"
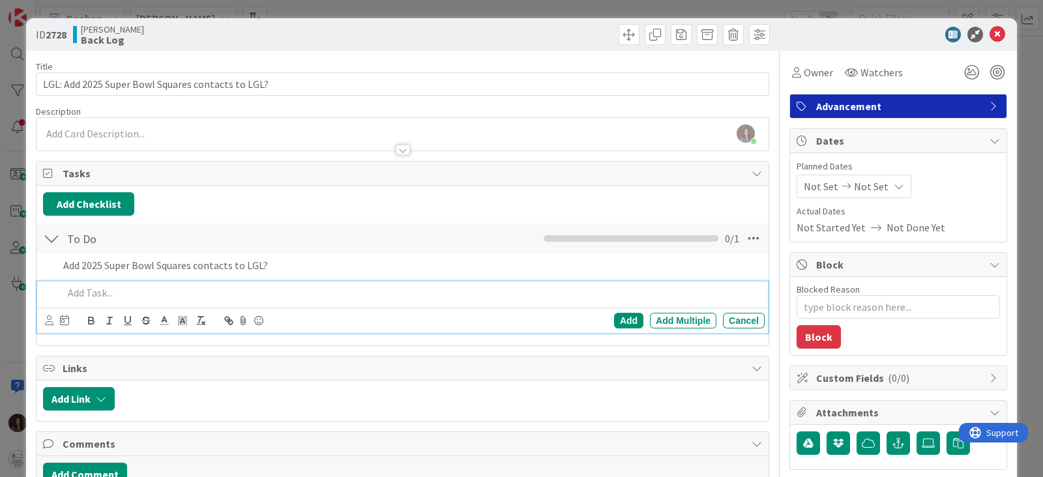
type textarea "x"
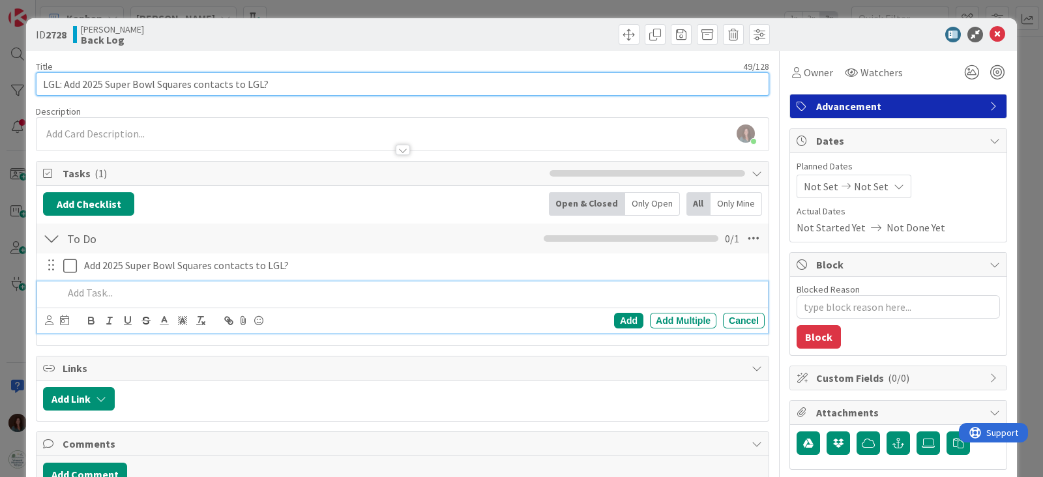
drag, startPoint x: 57, startPoint y: 83, endPoint x: 458, endPoint y: 96, distance: 400.5
click at [458, 96] on div "Title 49 / 128 LGL: Add 2025 Super Bowl Squares contacts to LGL? Description [P…" at bounding box center [402, 457] width 733 height 812
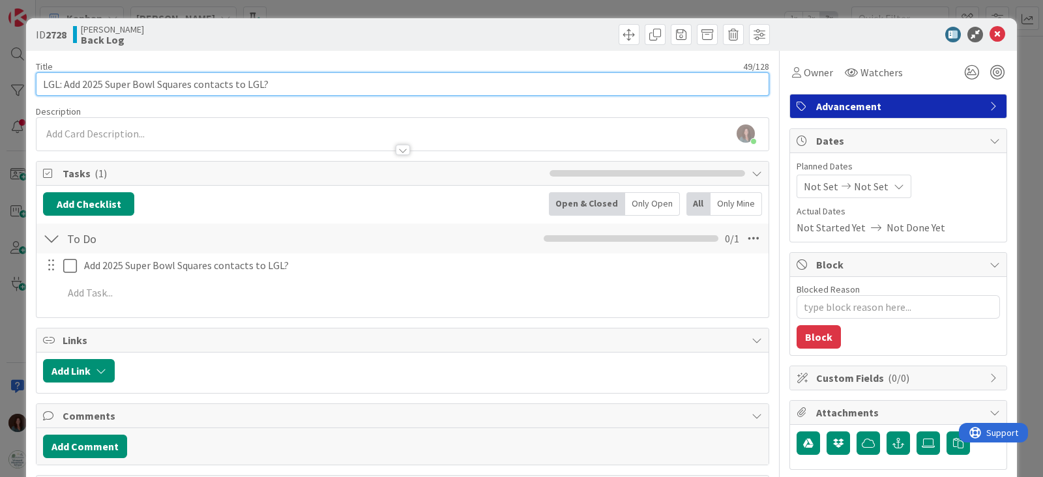
type input "LGL"
type textarea "x"
type input "LGL W"
type textarea "x"
type input "LGL Work"
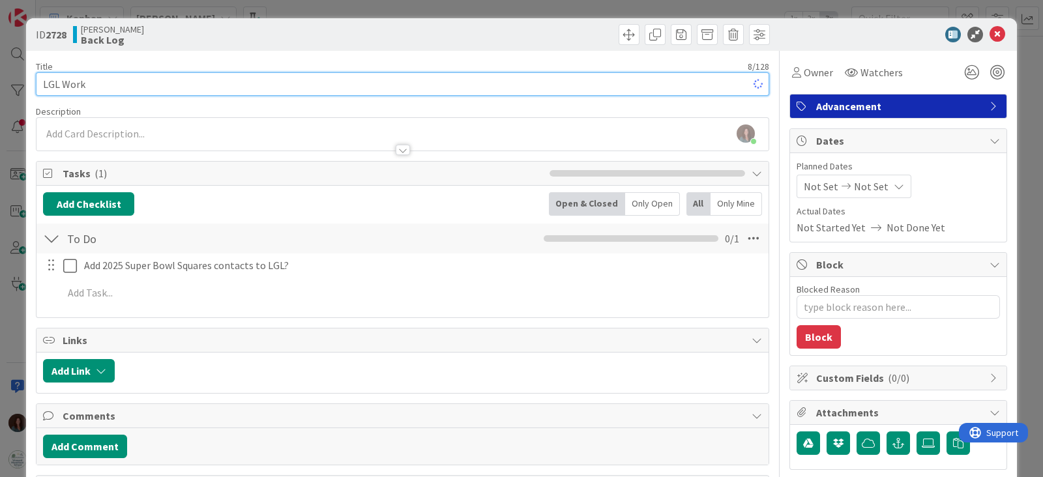
type textarea "x"
type input "LGL Work"
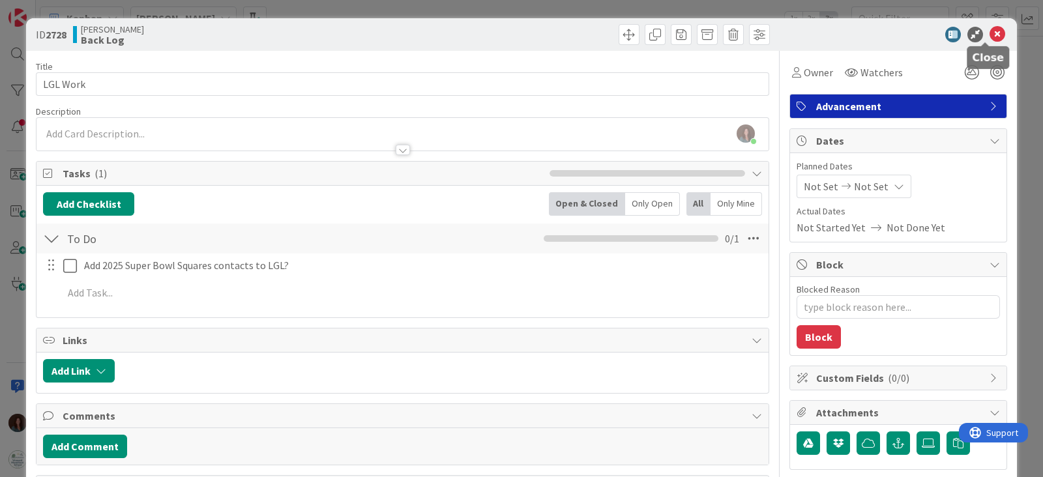
click at [990, 31] on icon at bounding box center [998, 35] width 16 height 16
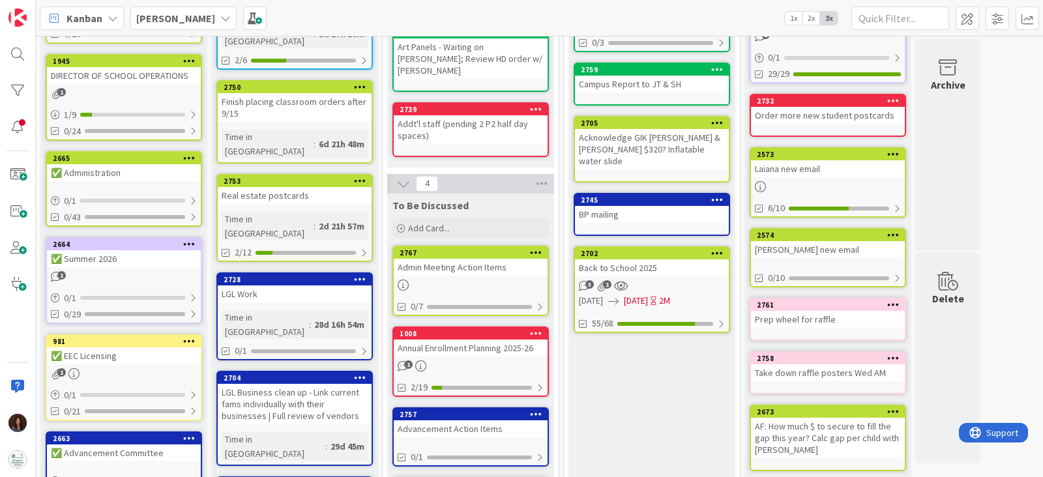
click at [316, 384] on div "LGL Business clean up - Link current fams individually with their businesses | …" at bounding box center [295, 404] width 154 height 40
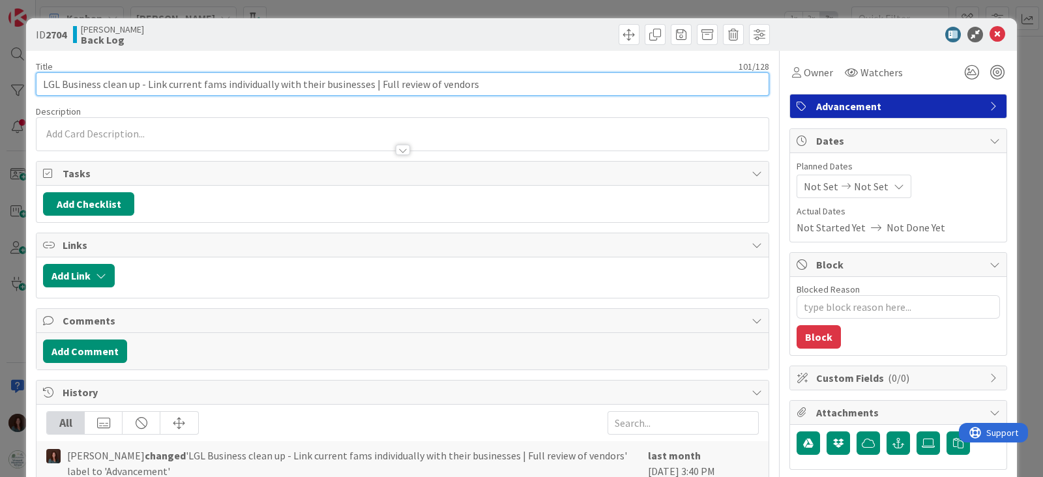
click at [239, 87] on input "LGL Business clean up - Link current fams individually with their businesses | …" at bounding box center [402, 83] width 733 height 23
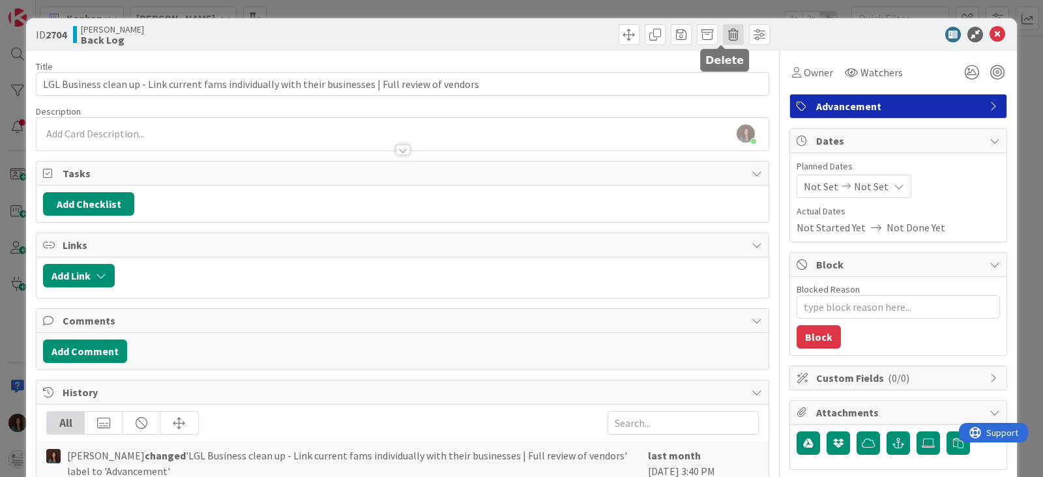
click at [727, 33] on span at bounding box center [733, 34] width 21 height 21
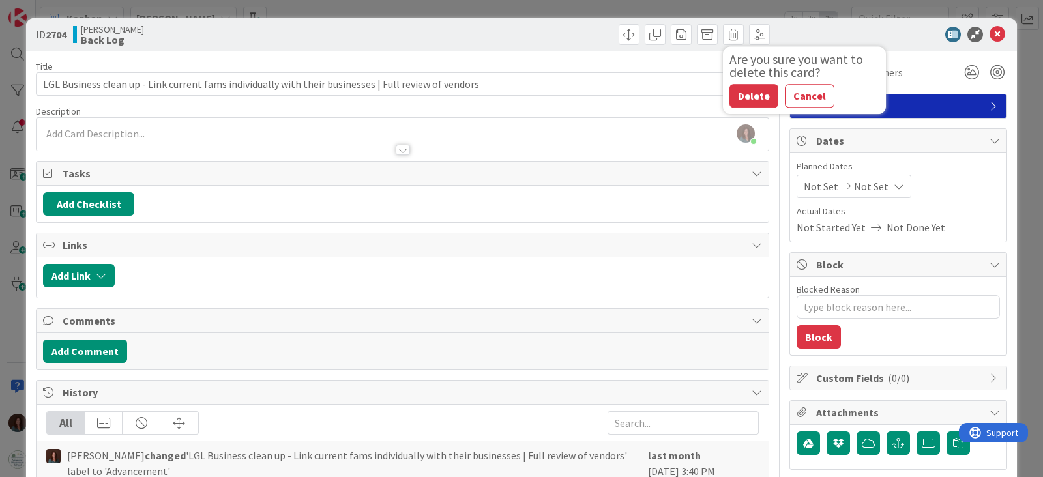
drag, startPoint x: 740, startPoint y: 100, endPoint x: 731, endPoint y: 109, distance: 12.5
click at [741, 100] on button "Delete" at bounding box center [753, 95] width 49 height 23
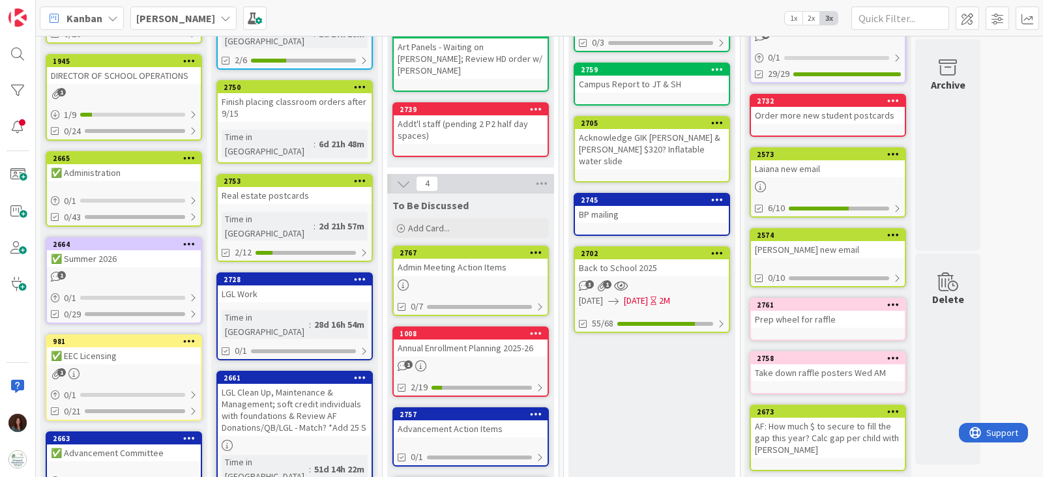
click at [313, 286] on div "LGL Work" at bounding box center [295, 294] width 154 height 17
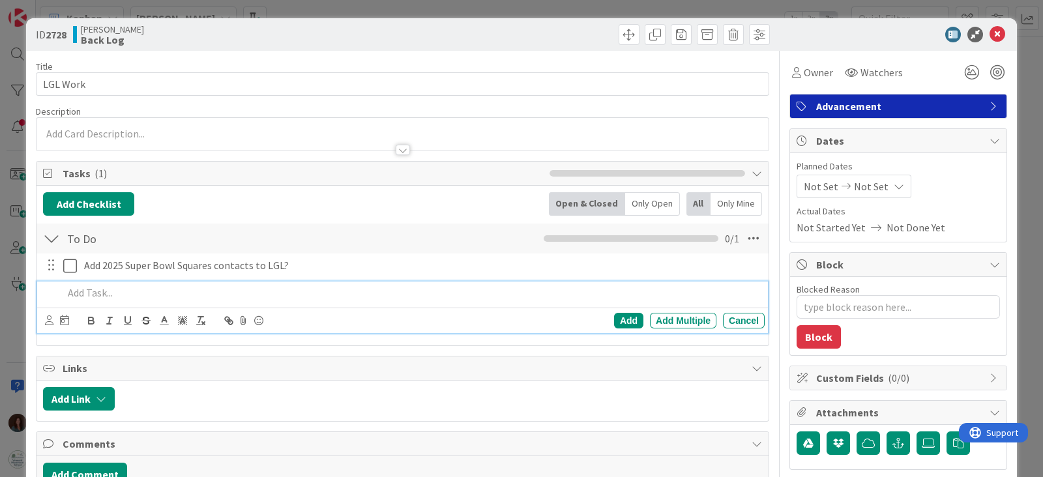
click at [149, 292] on p at bounding box center [411, 293] width 696 height 15
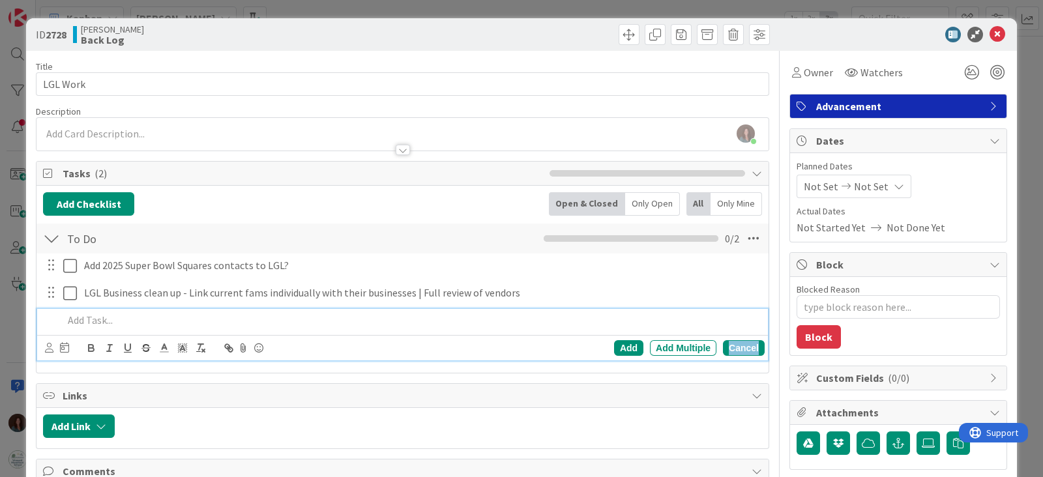
click at [731, 344] on div "Cancel" at bounding box center [744, 348] width 42 height 16
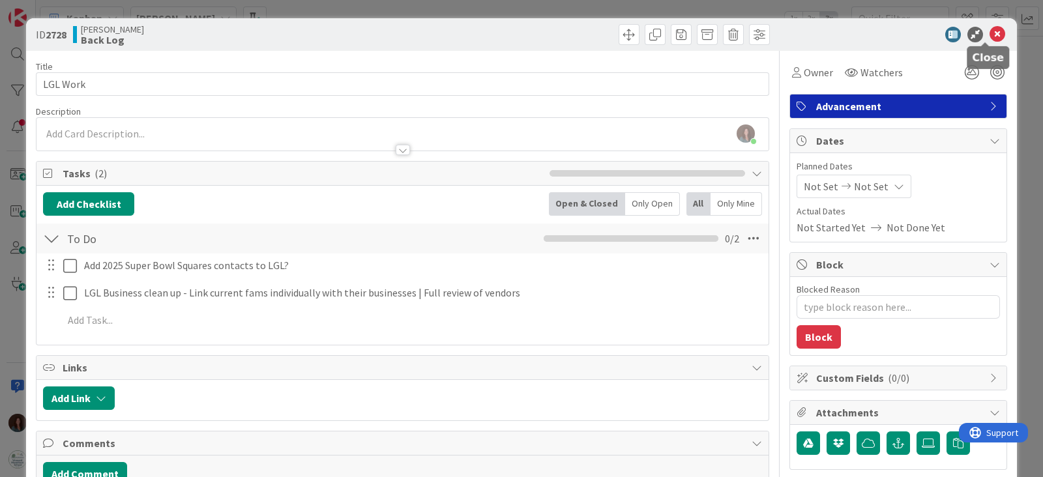
drag, startPoint x: 984, startPoint y: 28, endPoint x: 1036, endPoint y: 42, distance: 53.9
click at [990, 27] on icon at bounding box center [998, 35] width 16 height 16
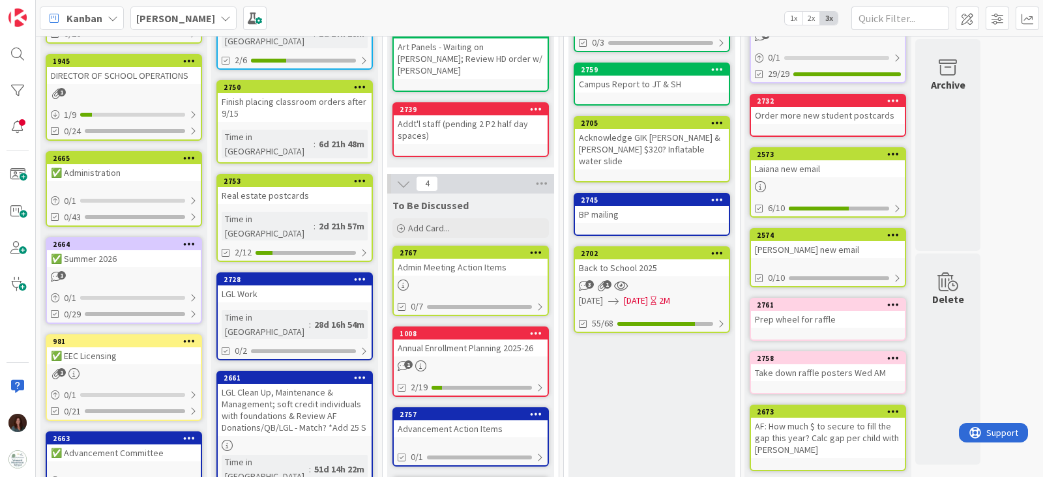
click at [275, 384] on div "LGL Clean Up, Maintenance & Management; soft credit individuals with foundation…" at bounding box center [295, 410] width 154 height 52
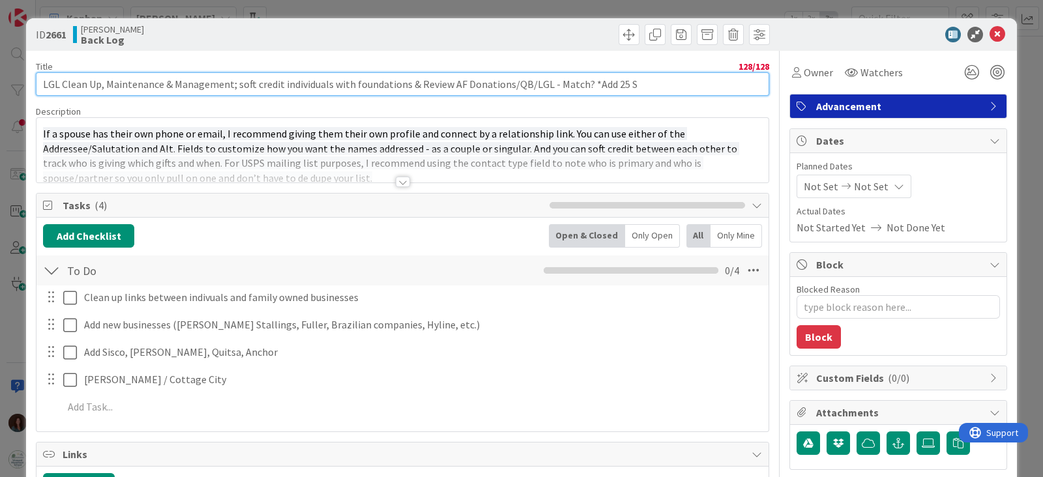
click at [256, 86] on input "LGL Clean Up, Maintenance & Management; soft credit individuals with foundation…" at bounding box center [402, 83] width 733 height 23
click at [255, 86] on input "LGL Clean Up, Maintenance & Management; soft credit individuals with foundation…" at bounding box center [402, 83] width 733 height 23
click at [254, 87] on input "LGL Clean Up, Maintenance & Management; soft credit individuals with foundation…" at bounding box center [402, 83] width 733 height 23
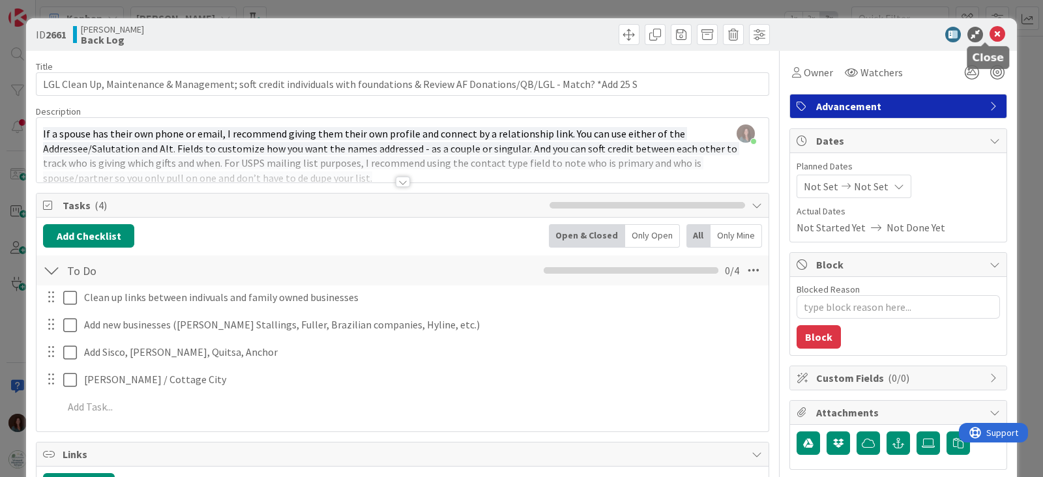
click at [990, 33] on icon at bounding box center [998, 35] width 16 height 16
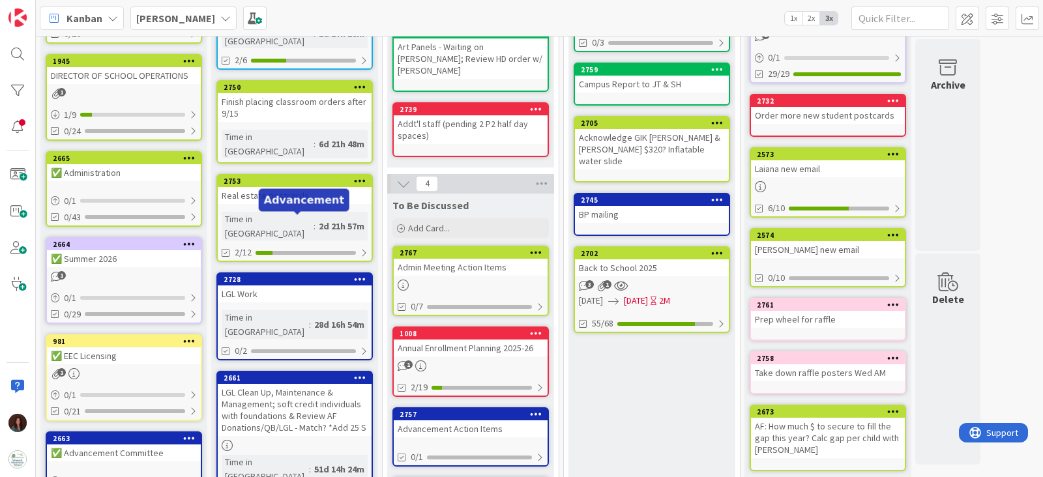
click at [265, 275] on div "2728" at bounding box center [298, 279] width 148 height 9
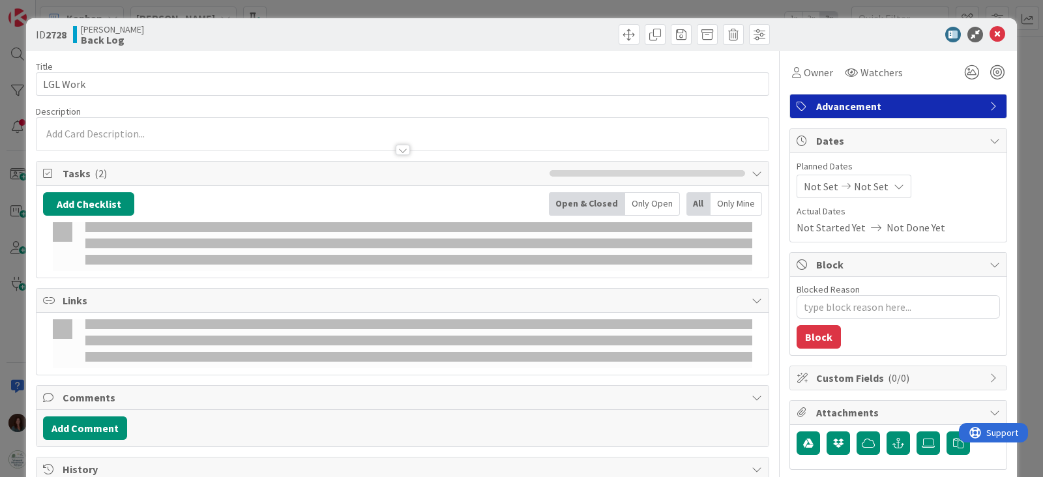
type textarea "x"
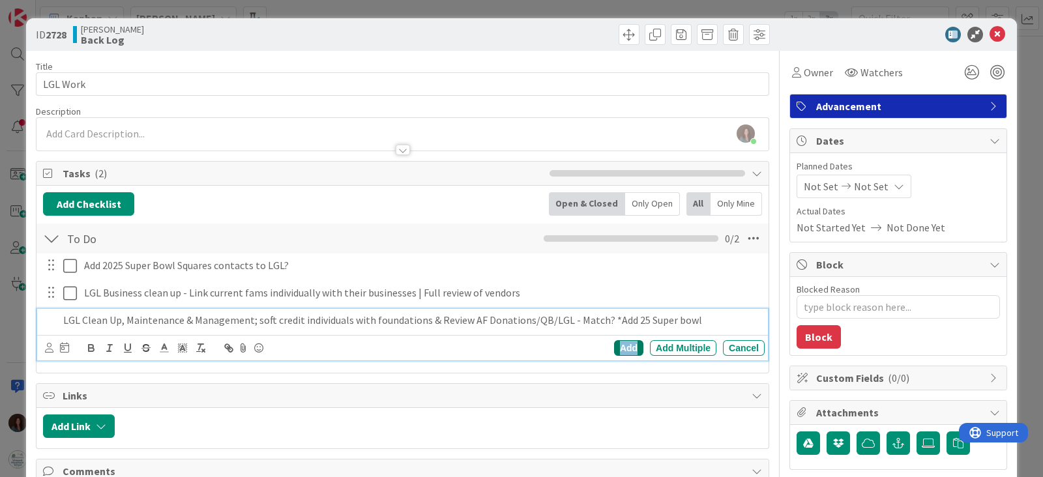
click at [614, 340] on div "Add" at bounding box center [628, 348] width 29 height 16
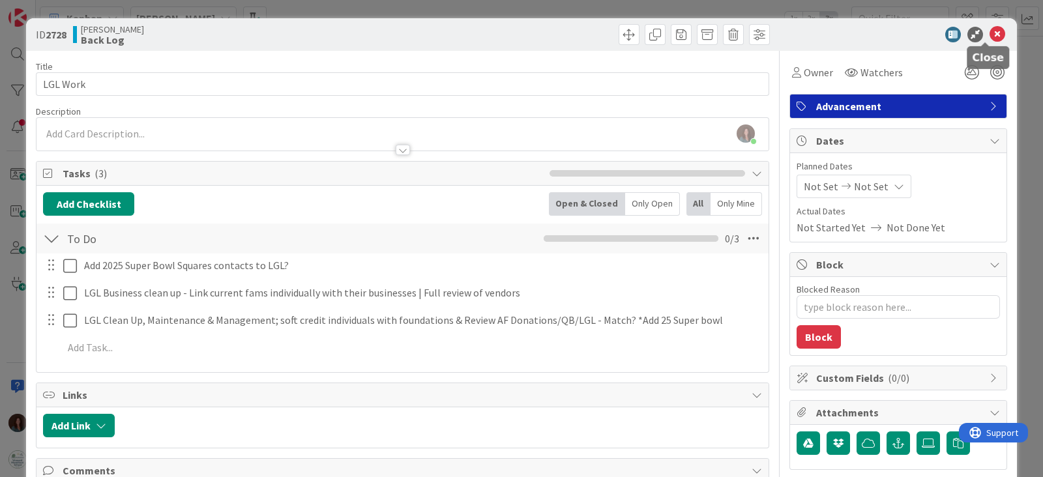
click at [990, 33] on icon at bounding box center [998, 35] width 16 height 16
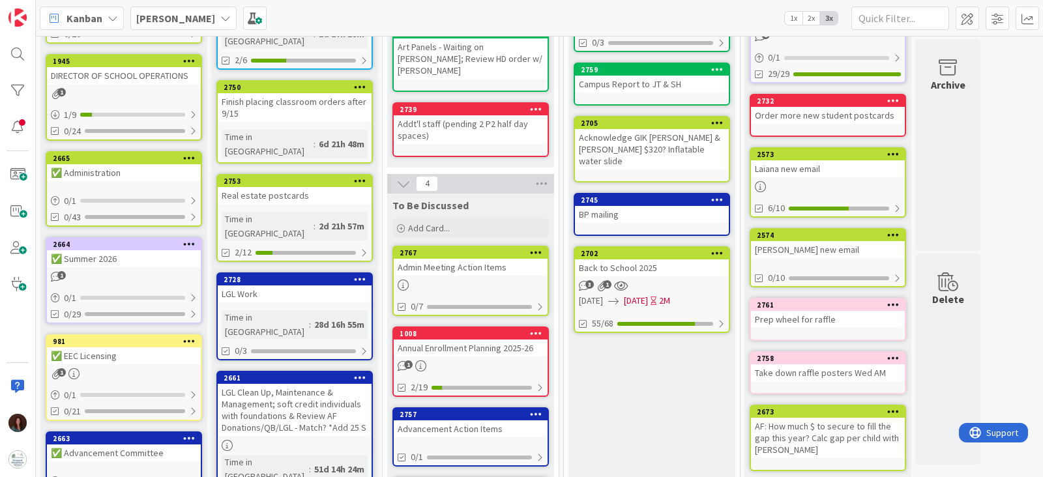
click at [310, 384] on div "LGL Clean Up, Maintenance & Management; soft credit individuals with foundation…" at bounding box center [295, 410] width 154 height 52
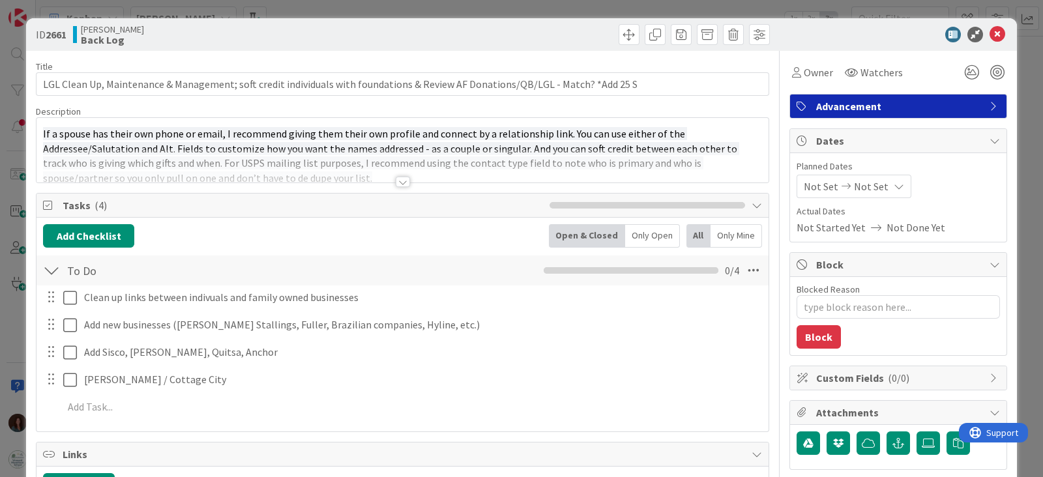
click at [216, 153] on div at bounding box center [403, 165] width 732 height 33
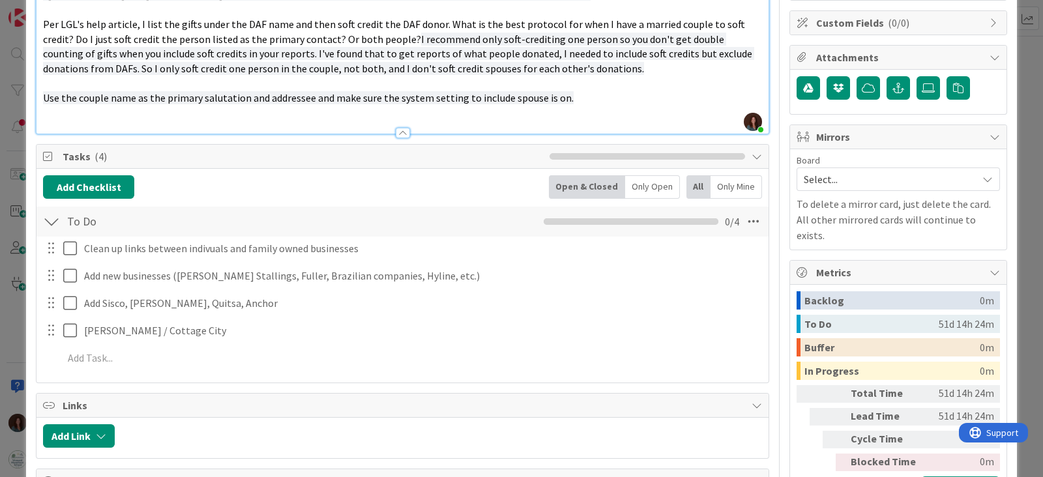
scroll to position [389, 0]
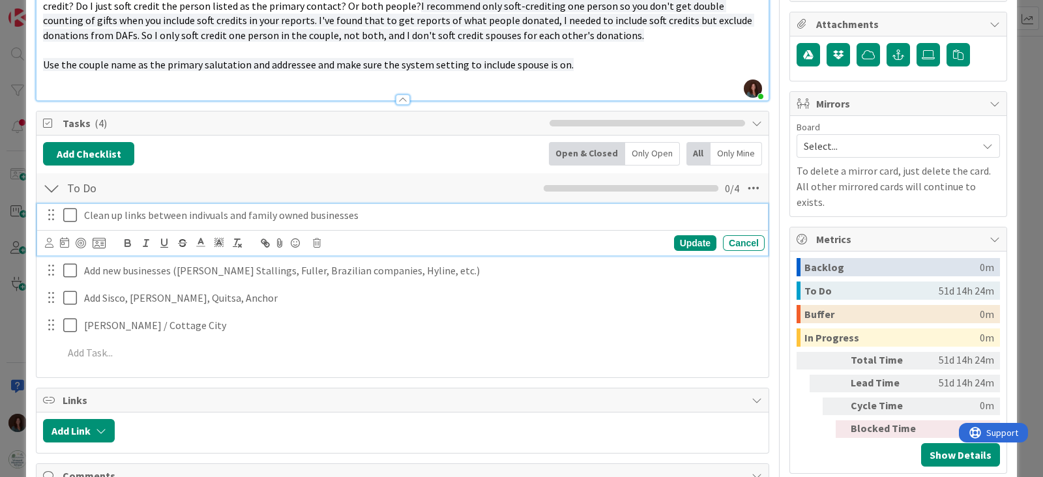
click at [303, 220] on p "Clean up links between indivuals and family owned businesses" at bounding box center [421, 215] width 675 height 15
copy p "Clean up links between indivuals and family owned businesses"
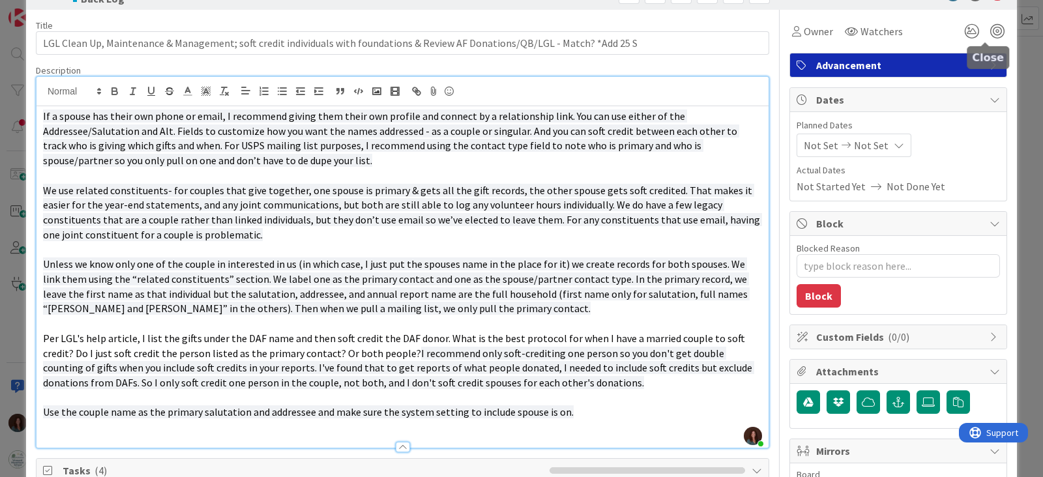
scroll to position [0, 0]
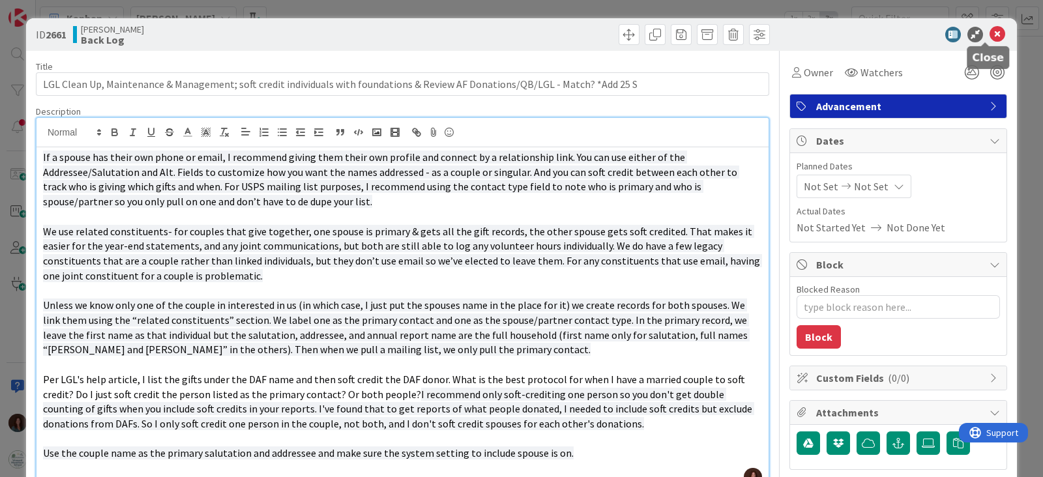
click at [990, 37] on icon at bounding box center [998, 35] width 16 height 16
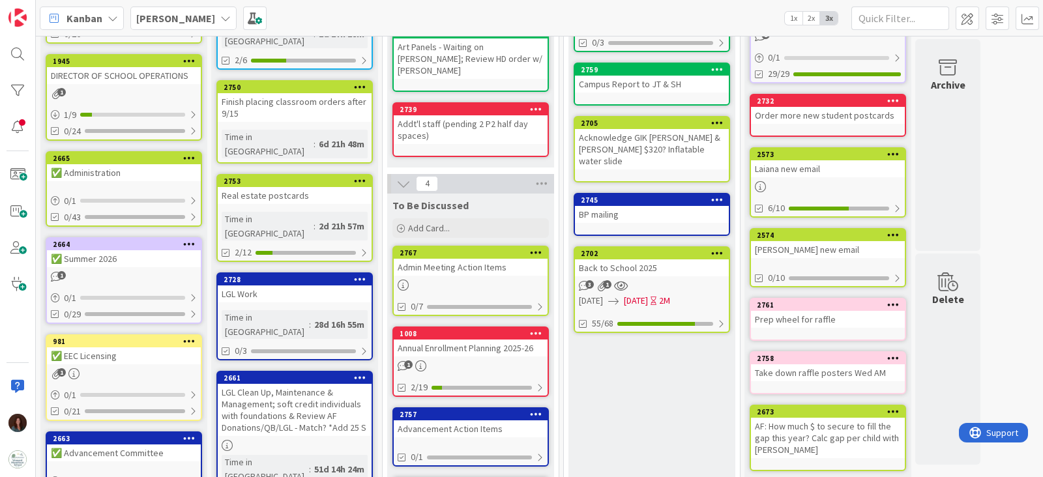
click at [274, 286] on div "LGL Work" at bounding box center [295, 294] width 154 height 17
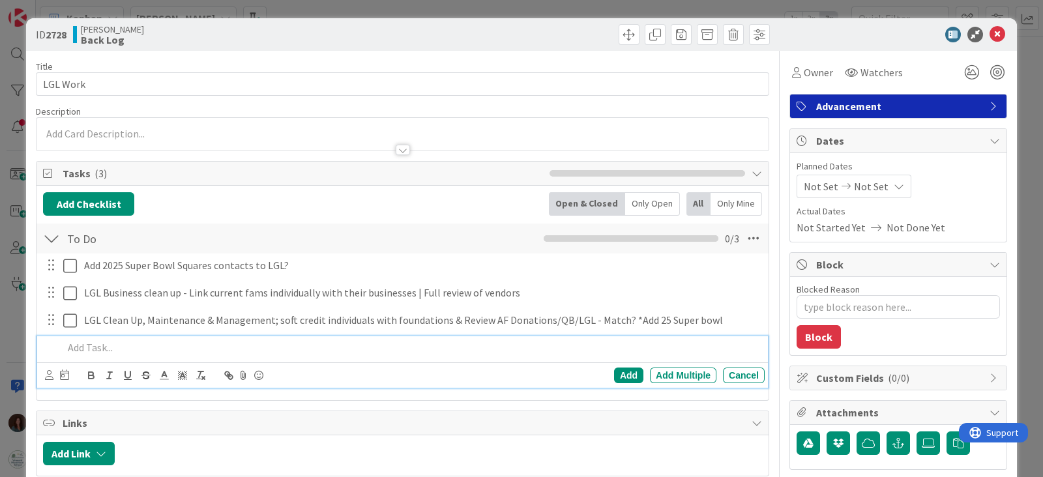
click at [147, 347] on p at bounding box center [411, 347] width 696 height 15
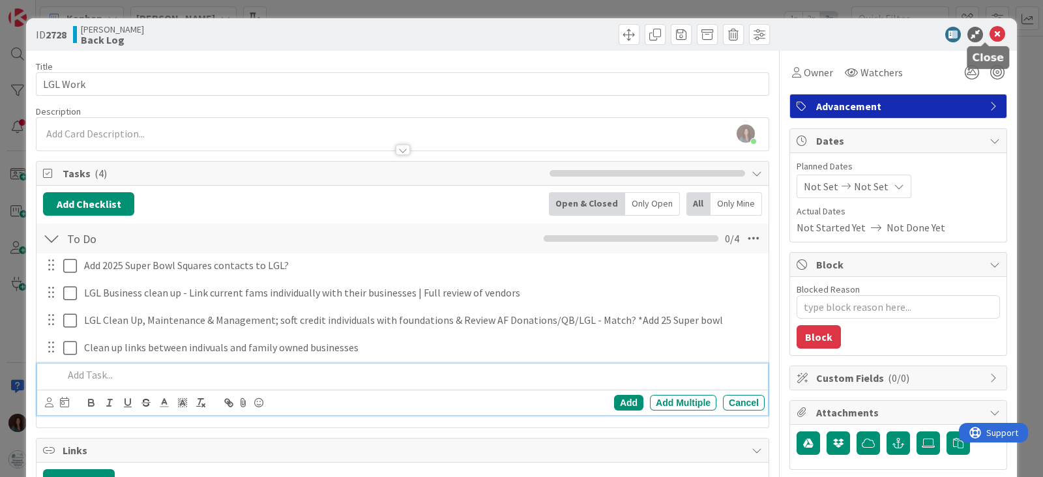
click at [990, 31] on icon at bounding box center [998, 35] width 16 height 16
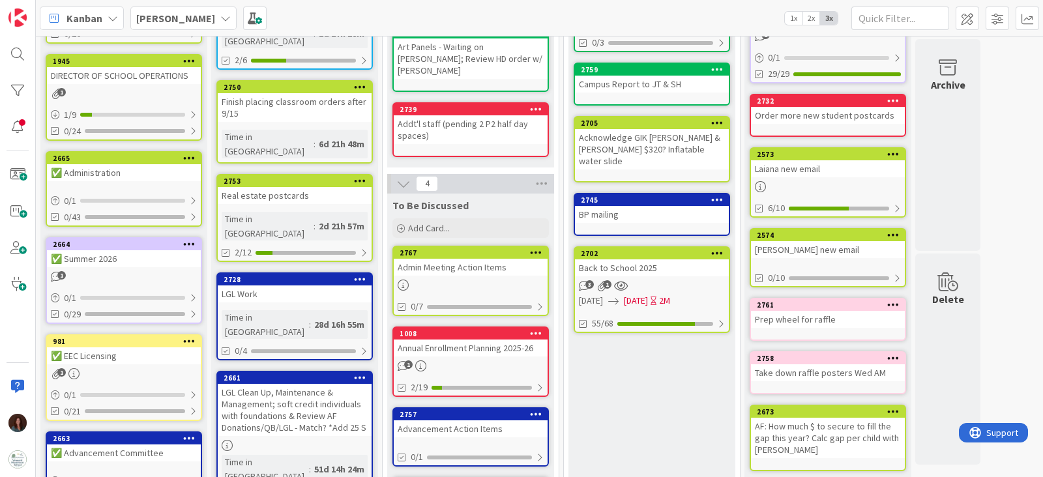
click at [330, 384] on div "LGL Clean Up, Maintenance & Management; soft credit individuals with foundation…" at bounding box center [295, 410] width 154 height 52
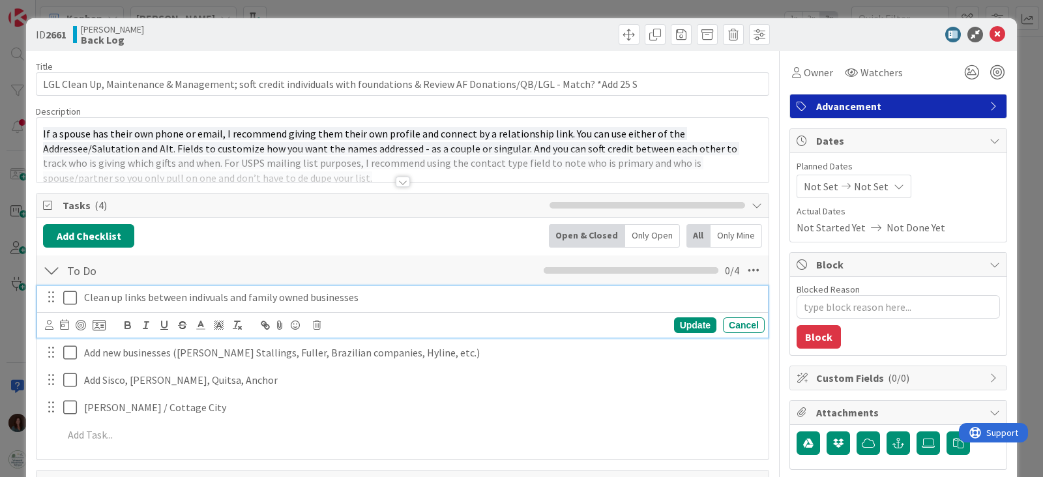
click at [306, 294] on p "Clean up links between indivuals and family owned businesses" at bounding box center [421, 297] width 675 height 15
click at [316, 321] on icon at bounding box center [317, 325] width 8 height 9
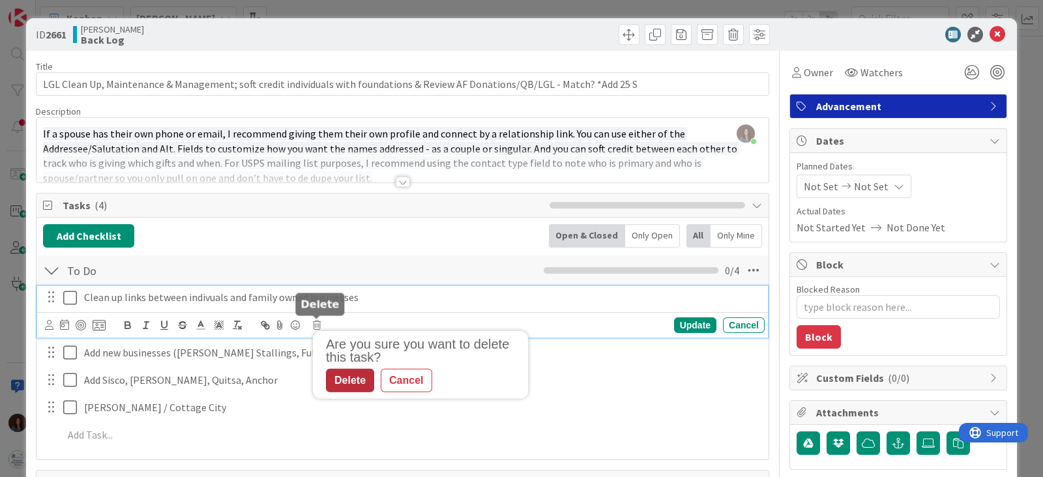
click at [343, 383] on div "Delete" at bounding box center [350, 380] width 48 height 23
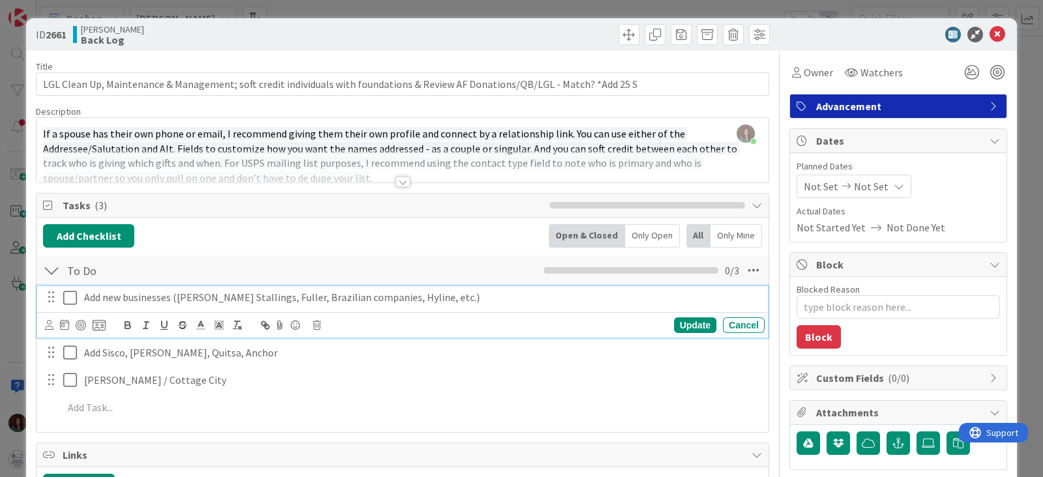
click at [236, 307] on div "Add new businesses ([PERSON_NAME] Stallings, Fuller, Brazilian companies, Hylin…" at bounding box center [422, 297] width 686 height 23
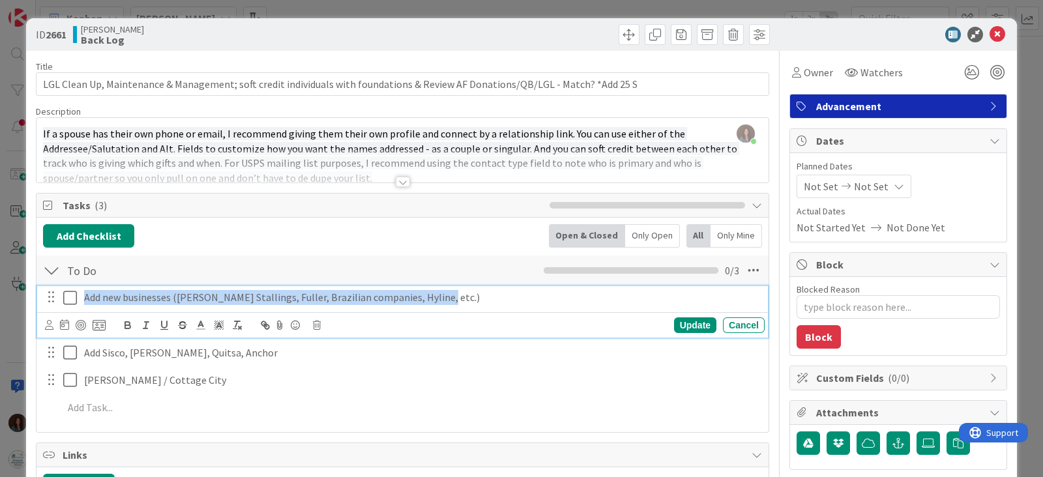
click at [236, 307] on div "Add new businesses ([PERSON_NAME] Stallings, Fuller, Brazilian companies, Hylin…" at bounding box center [422, 297] width 686 height 23
copy p "Add new businesses ([PERSON_NAME] Stallings, Fuller, Brazilian companies, Hylin…"
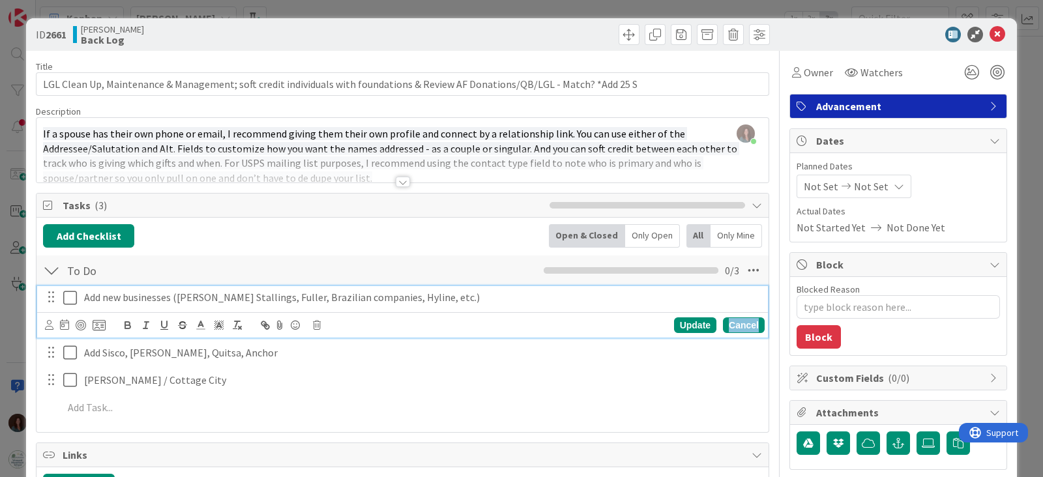
click at [723, 321] on div "Cancel" at bounding box center [744, 325] width 42 height 16
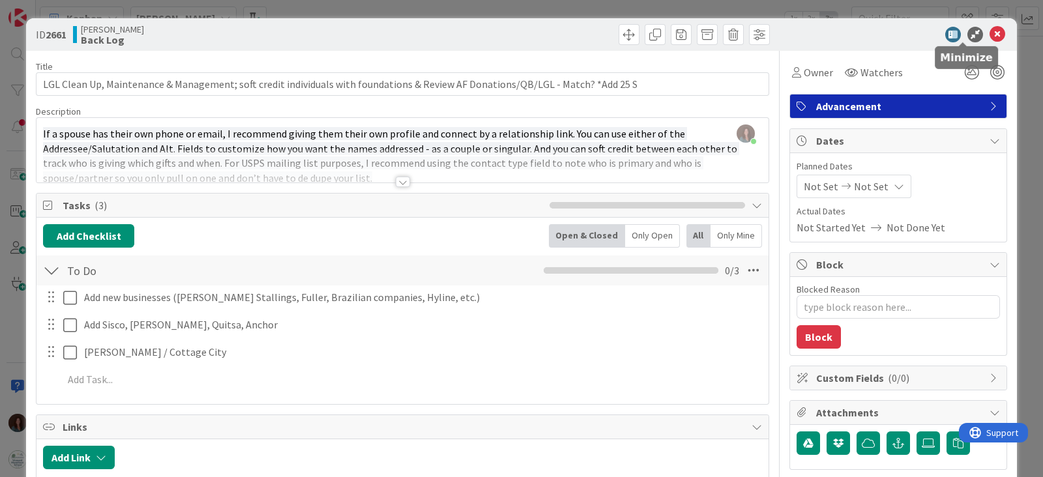
click at [990, 31] on icon at bounding box center [998, 35] width 16 height 16
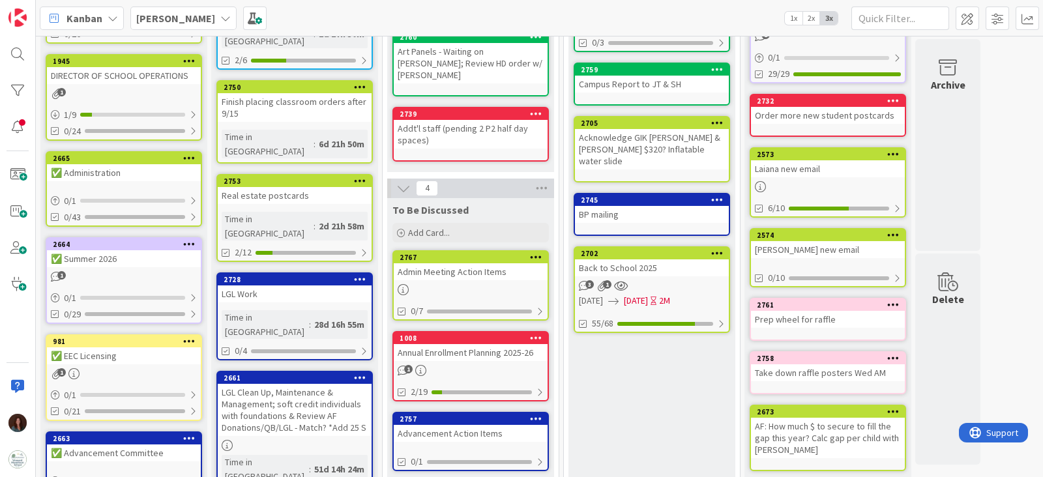
click at [303, 286] on div "LGL Work" at bounding box center [295, 294] width 154 height 17
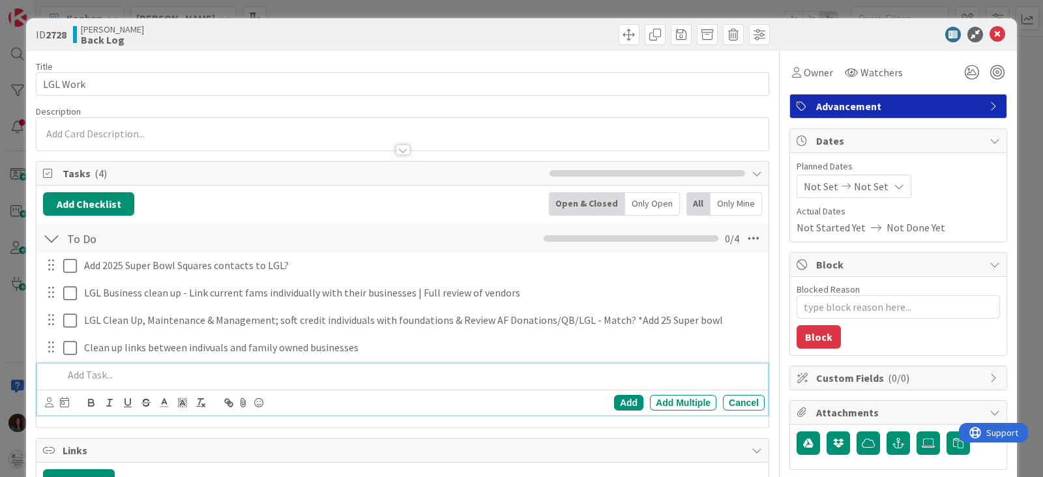
click at [140, 374] on p at bounding box center [411, 375] width 696 height 15
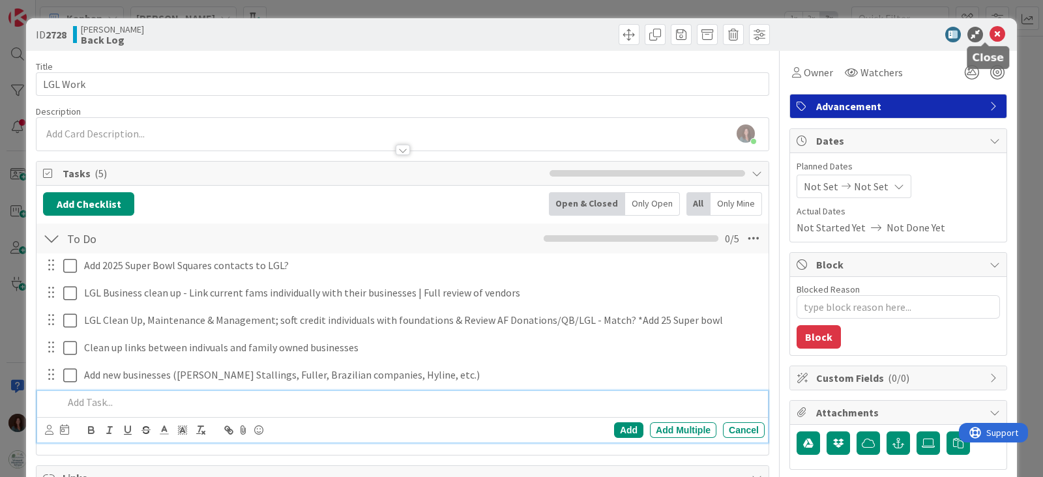
click at [990, 34] on icon at bounding box center [998, 35] width 16 height 16
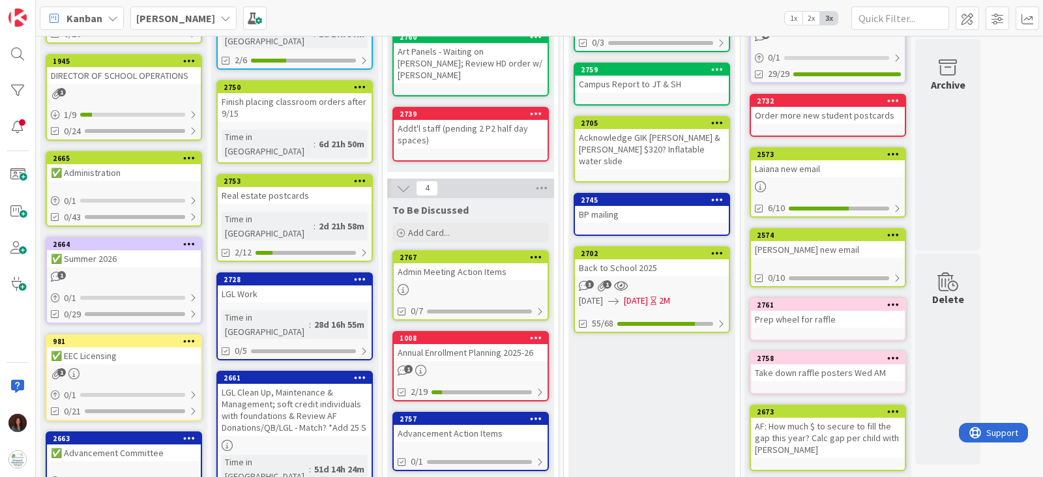
click at [333, 384] on div "LGL Clean Up, Maintenance & Management; soft credit individuals with foundation…" at bounding box center [295, 410] width 154 height 52
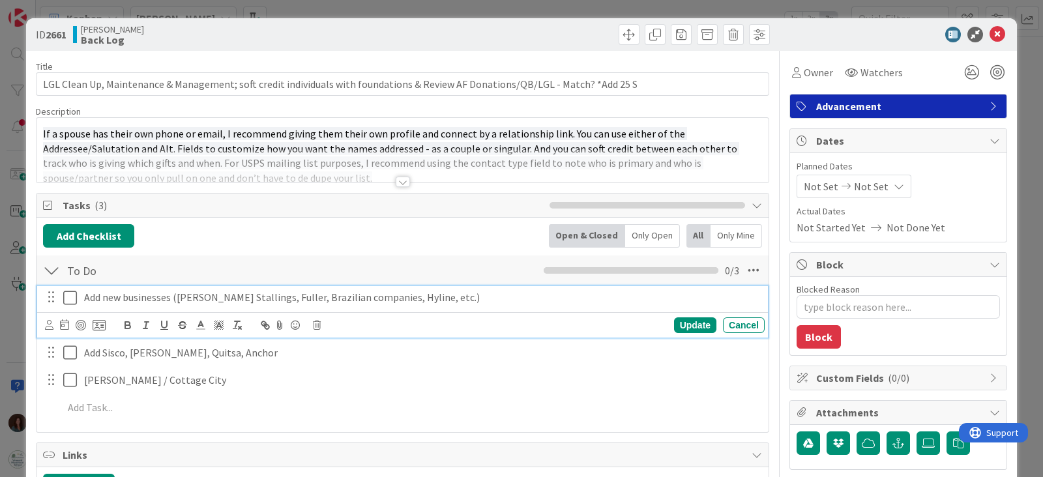
click at [193, 298] on p "Add new businesses ([PERSON_NAME] Stallings, Fuller, Brazilian companies, Hylin…" at bounding box center [421, 297] width 675 height 15
click at [316, 325] on icon at bounding box center [317, 325] width 8 height 9
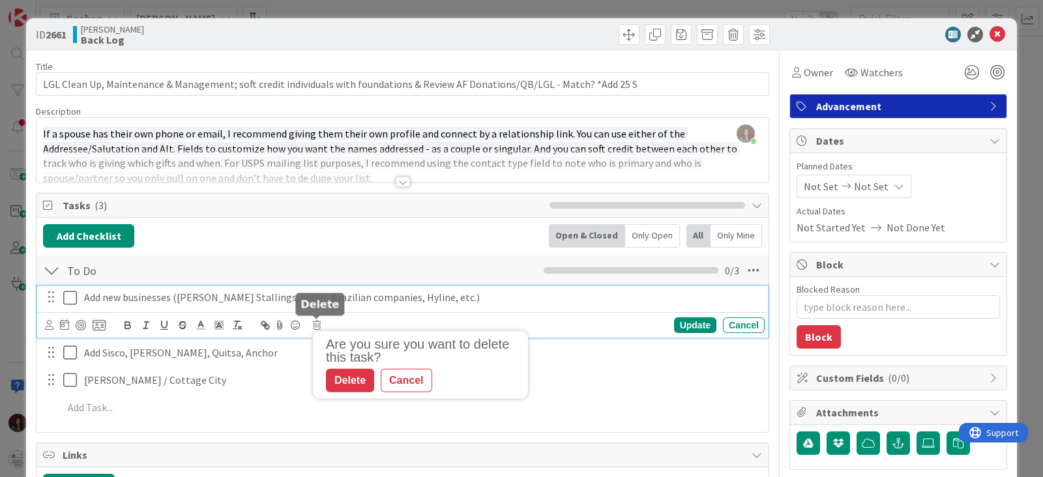
click at [339, 379] on div "Delete" at bounding box center [350, 380] width 48 height 23
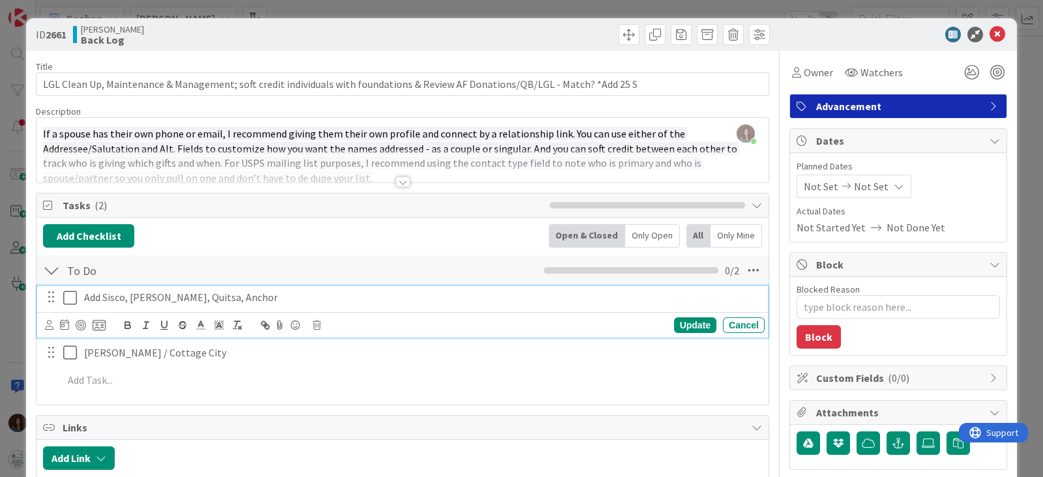
click at [202, 295] on p "Add Sisco, [PERSON_NAME], Quitsa, Anchor" at bounding box center [421, 297] width 675 height 15
click at [202, 296] on p "Add Sisco, [PERSON_NAME], Quitsa, Anchor" at bounding box center [421, 297] width 675 height 15
copy p "Add Sisco, [PERSON_NAME], Quitsa, Anchor"
click at [750, 324] on div "Cancel" at bounding box center [744, 325] width 42 height 16
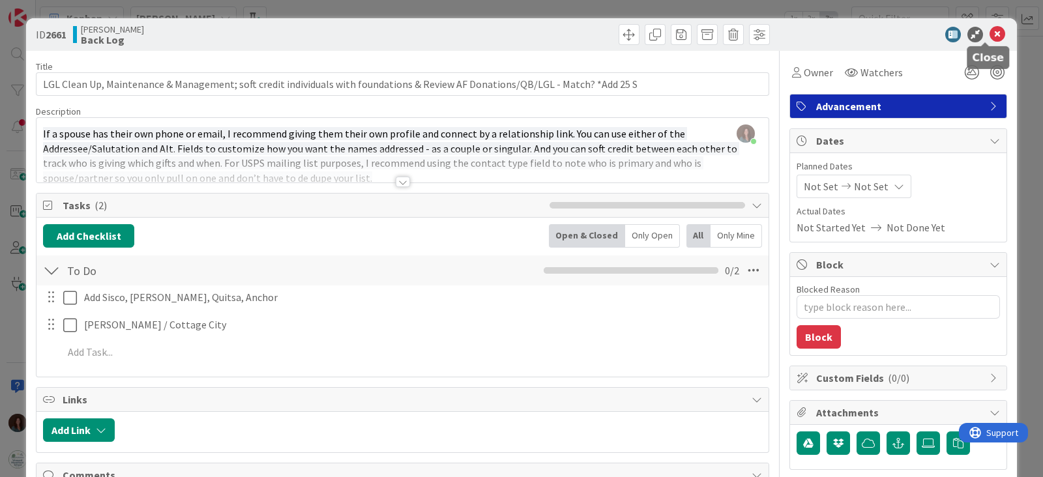
click at [990, 34] on icon at bounding box center [998, 35] width 16 height 16
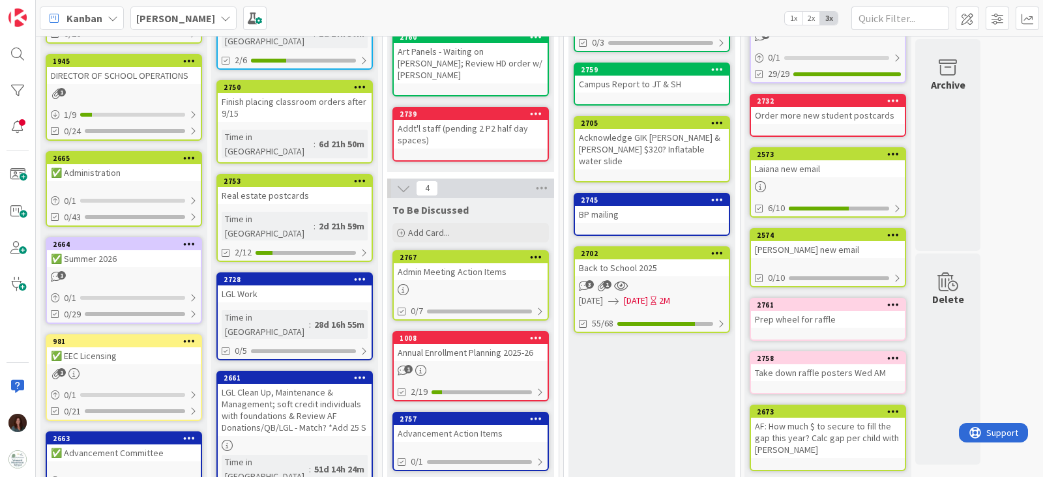
click at [289, 286] on div "LGL Work" at bounding box center [295, 294] width 154 height 17
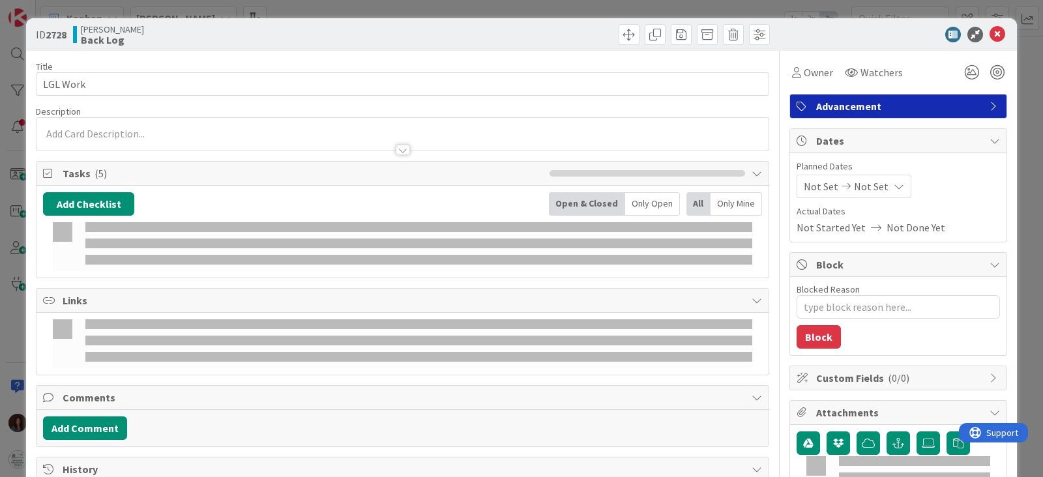
type textarea "x"
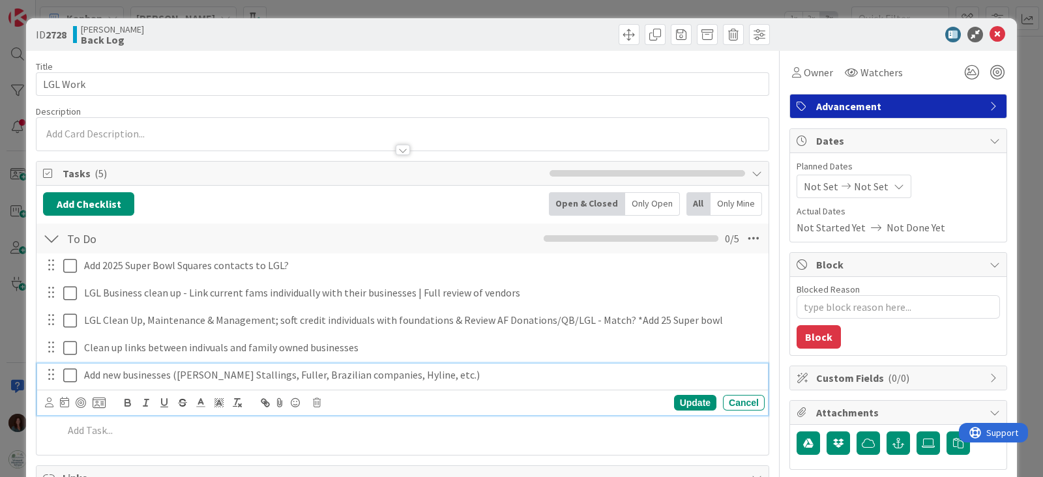
click at [465, 375] on p "Add new businesses ([PERSON_NAME] Stallings, Fuller, Brazilian companies, Hylin…" at bounding box center [421, 375] width 675 height 15
click at [691, 404] on div "Update" at bounding box center [695, 403] width 42 height 16
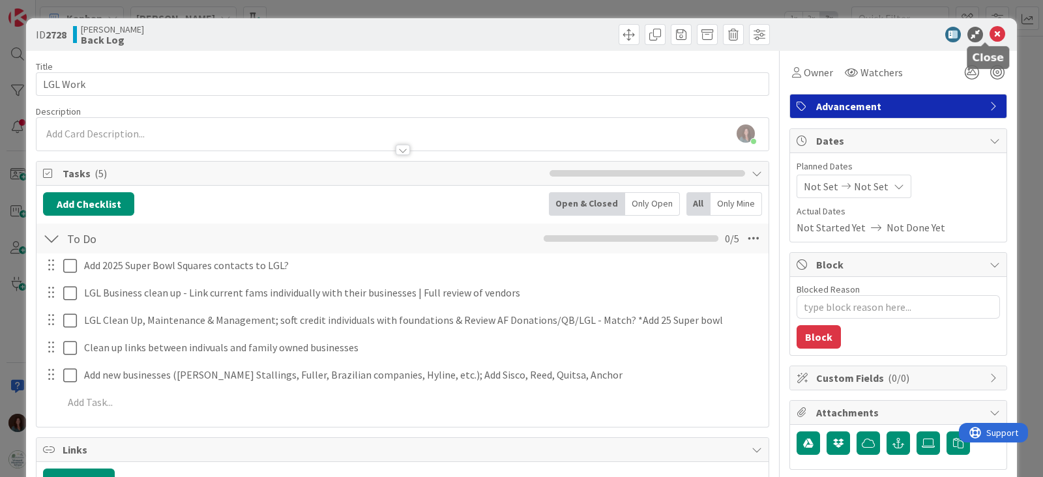
click at [993, 33] on div at bounding box center [891, 35] width 231 height 16
drag, startPoint x: 987, startPoint y: 34, endPoint x: 866, endPoint y: 162, distance: 176.2
click at [990, 34] on icon at bounding box center [998, 35] width 16 height 16
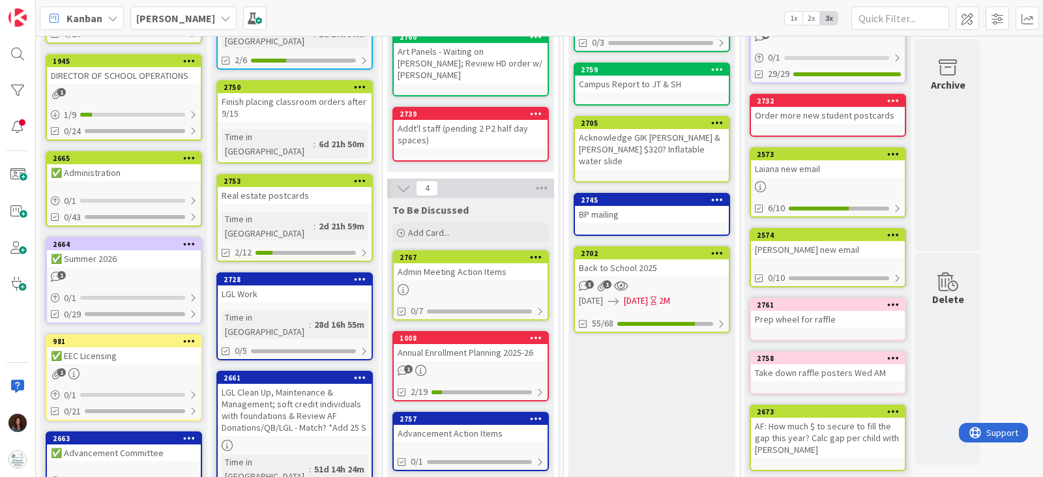
click at [317, 384] on div "LGL Clean Up, Maintenance & Management; soft credit individuals with foundation…" at bounding box center [295, 410] width 154 height 52
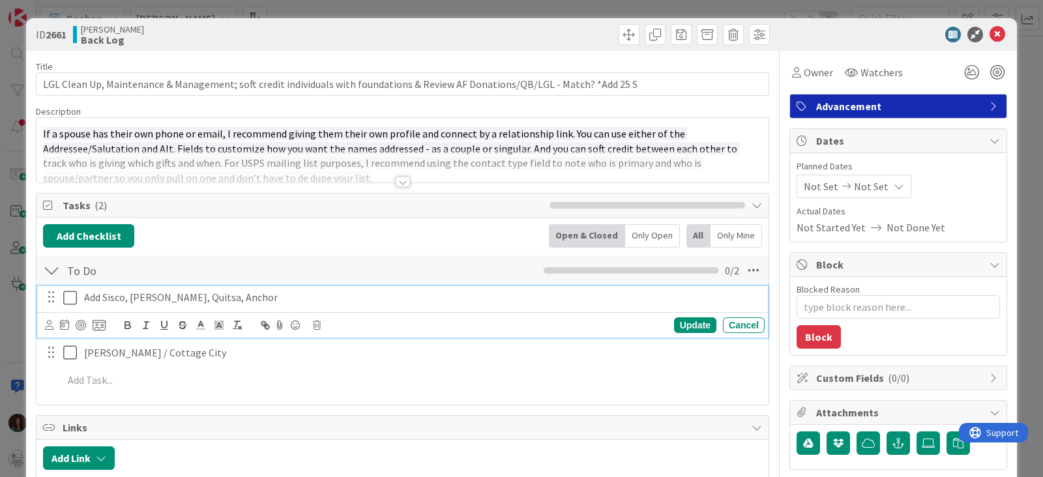
click at [253, 295] on p "Add Sisco, [PERSON_NAME], Quitsa, Anchor" at bounding box center [421, 297] width 675 height 15
click at [317, 324] on icon at bounding box center [317, 325] width 8 height 9
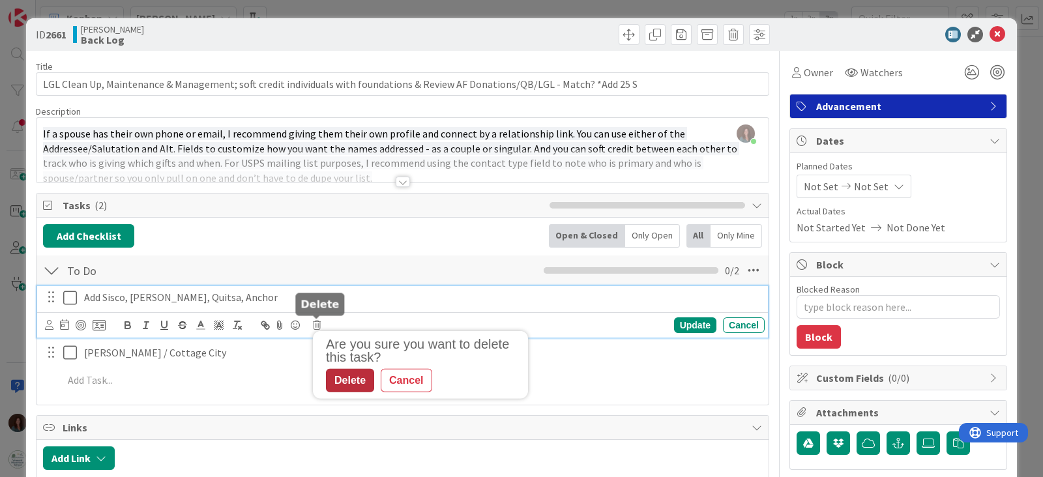
click at [340, 379] on div "Delete" at bounding box center [350, 380] width 48 height 23
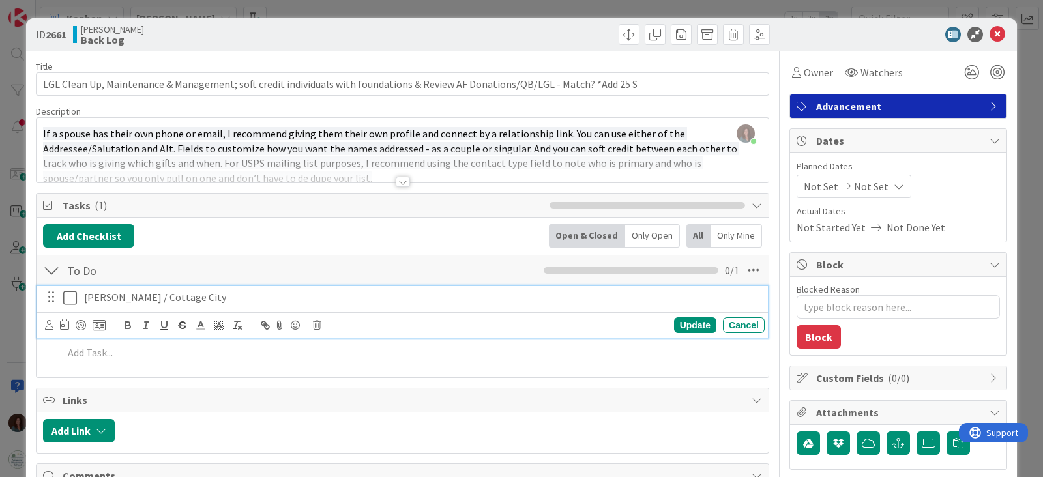
click at [133, 302] on p "[PERSON_NAME] / Cottage City" at bounding box center [421, 297] width 675 height 15
copy p "[PERSON_NAME] / Cottage City"
click at [746, 325] on div "Cancel" at bounding box center [744, 325] width 42 height 16
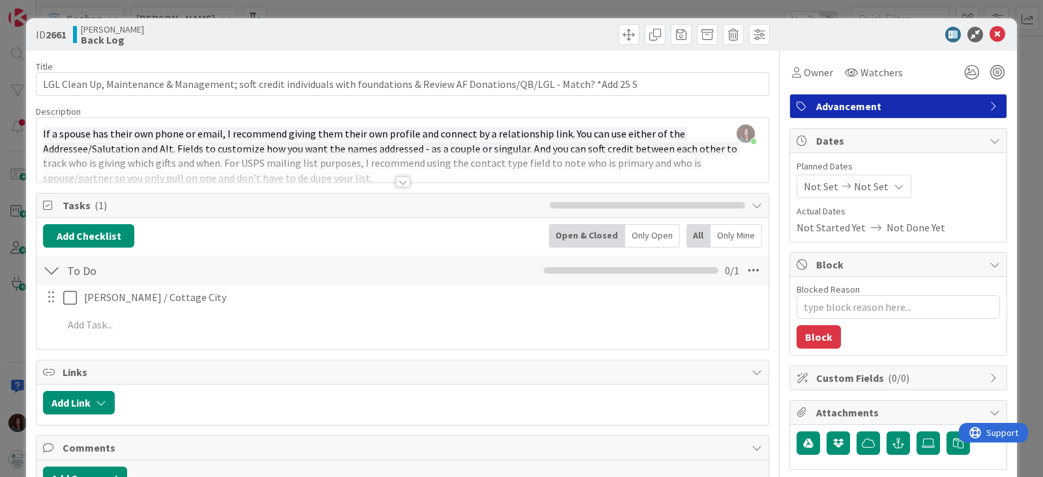
click at [990, 34] on icon at bounding box center [998, 35] width 16 height 16
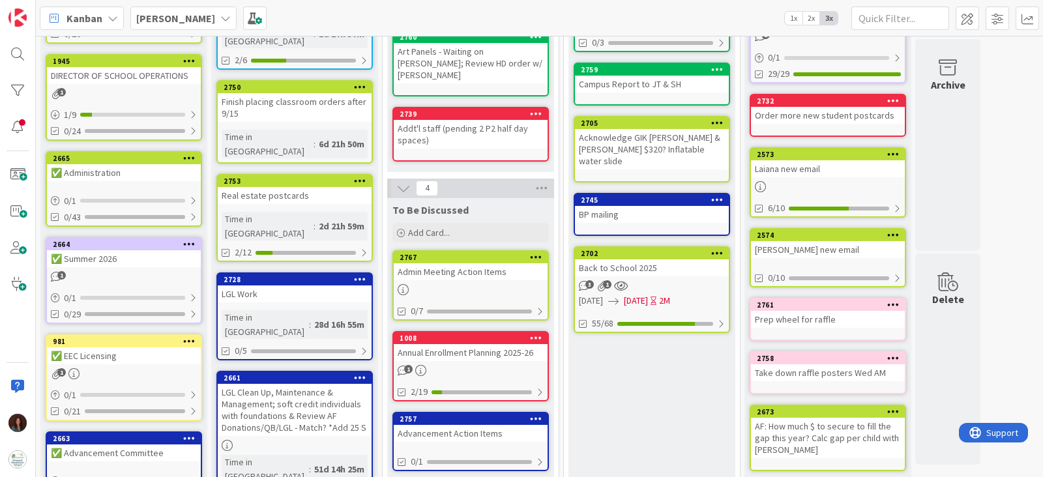
click at [249, 310] on div "Time in [GEOGRAPHIC_DATA]" at bounding box center [265, 324] width 87 height 29
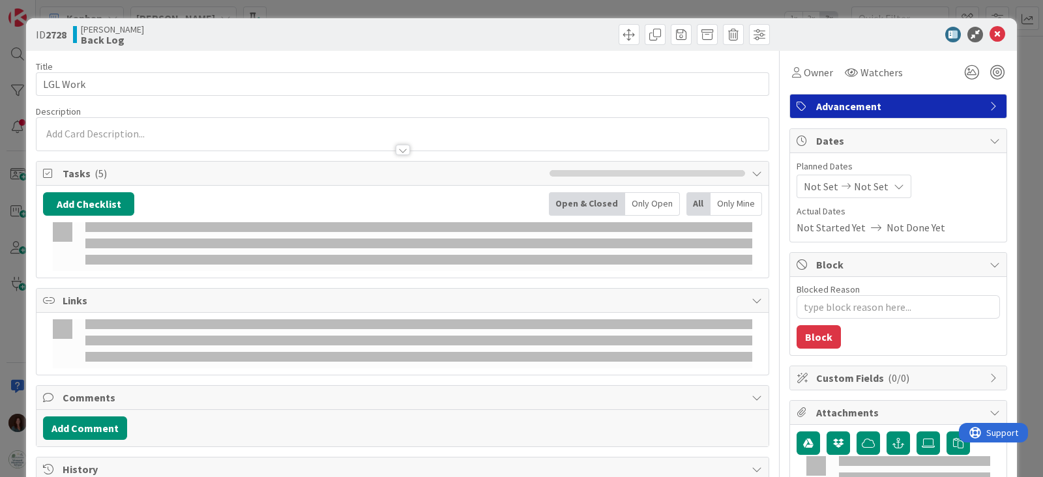
type textarea "x"
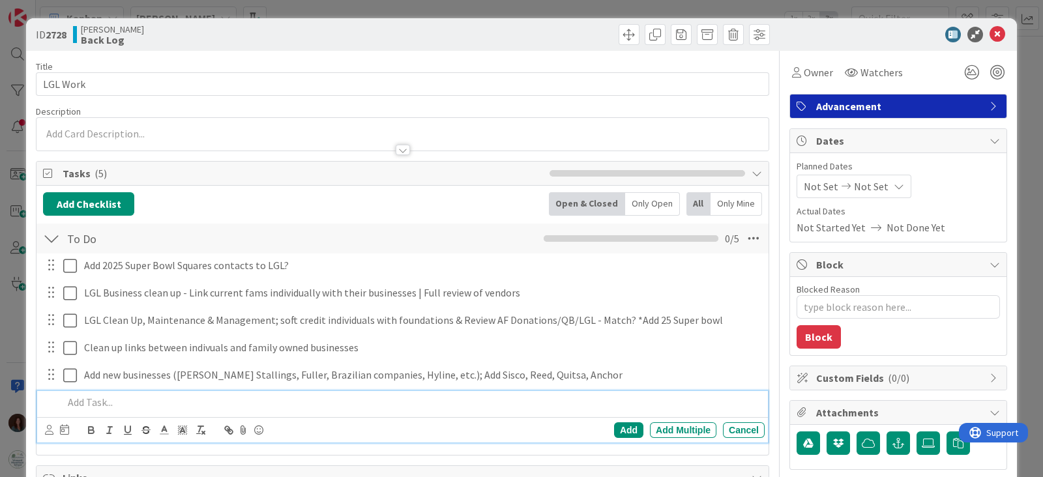
click at [141, 399] on p at bounding box center [411, 402] width 696 height 15
click at [616, 422] on div "Add" at bounding box center [628, 430] width 29 height 16
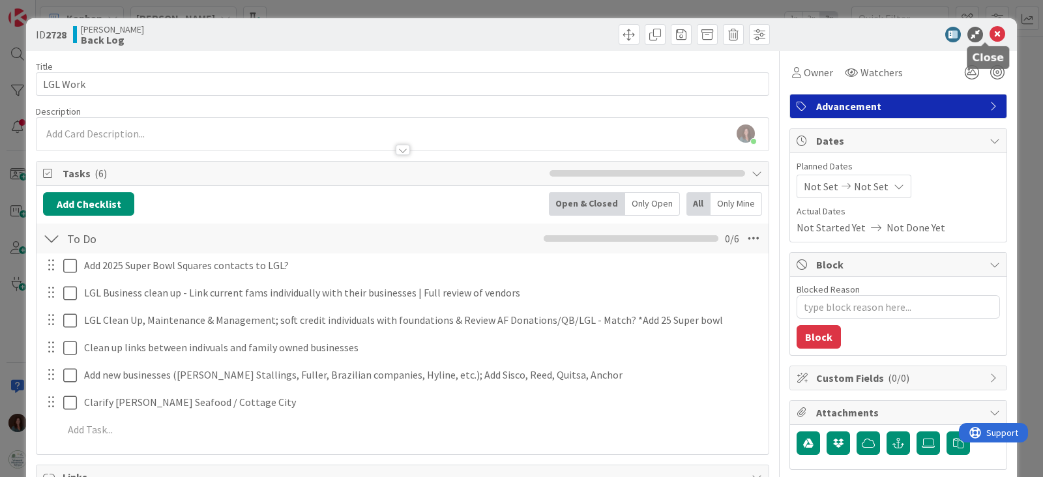
click at [990, 33] on icon at bounding box center [998, 35] width 16 height 16
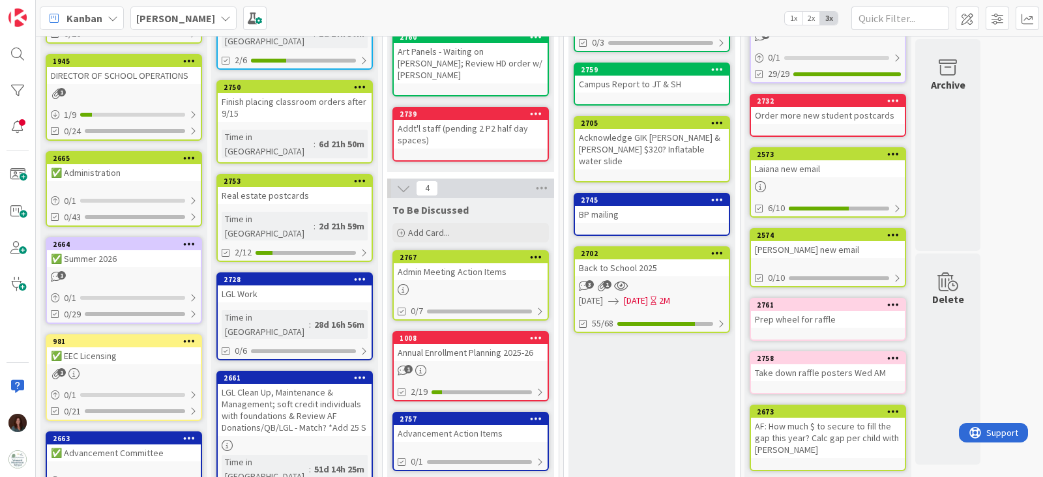
click at [280, 384] on div "LGL Clean Up, Maintenance & Management; soft credit individuals with foundation…" at bounding box center [295, 410] width 154 height 52
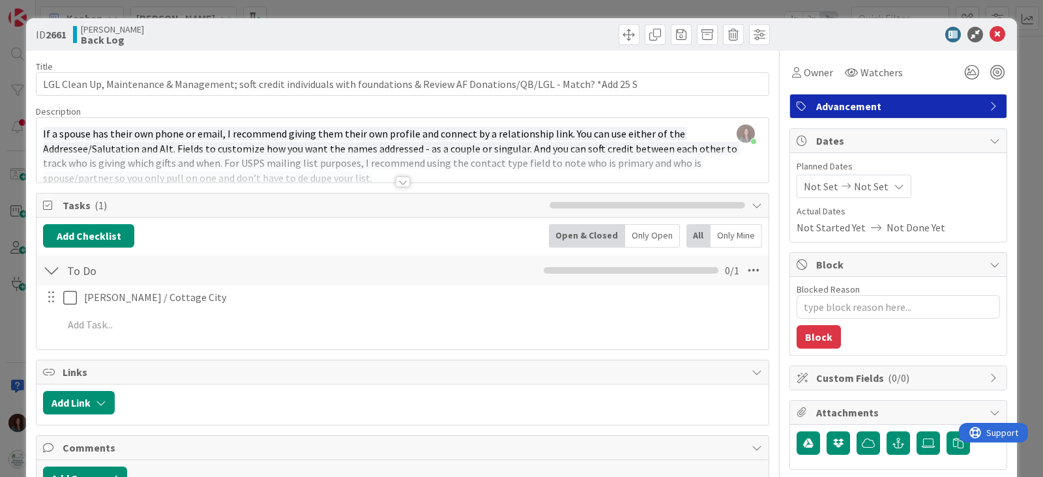
click at [396, 183] on div at bounding box center [403, 182] width 14 height 10
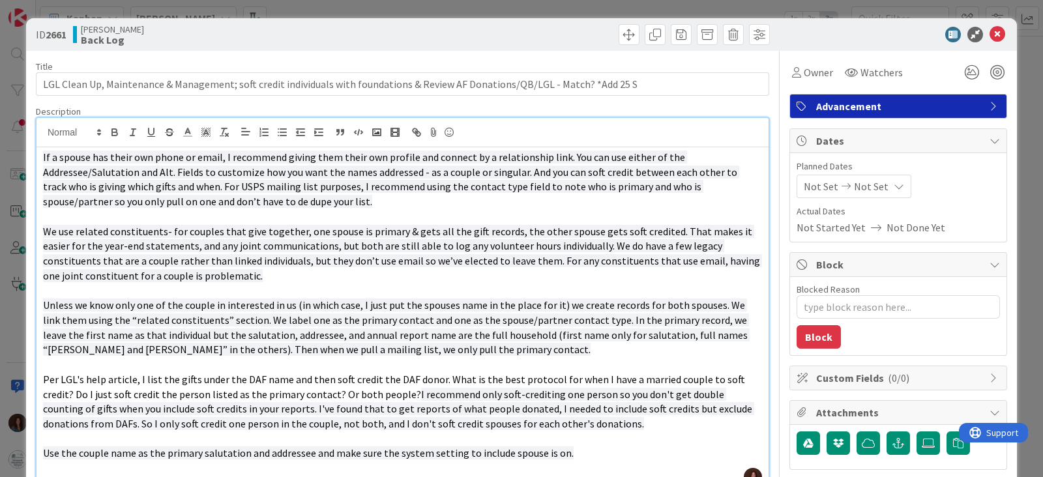
drag, startPoint x: 583, startPoint y: 291, endPoint x: 0, endPoint y: -31, distance: 666.4
click at [0, 0] on html "[PERSON_NAME] 1x 2x 3x 15 Documentation Cards in this column are static cards t…" at bounding box center [521, 238] width 1043 height 477
copy div "Lo i dolors ame conse adi elits do eiusm, T incididun utlabo etdo magna ali eni…"
click at [990, 31] on icon at bounding box center [998, 35] width 16 height 16
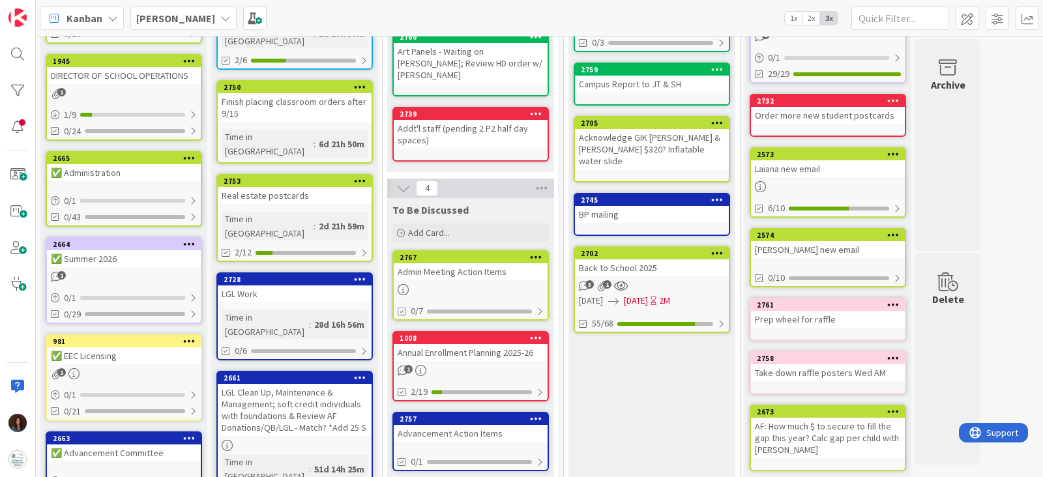
click at [366, 374] on div at bounding box center [359, 378] width 23 height 9
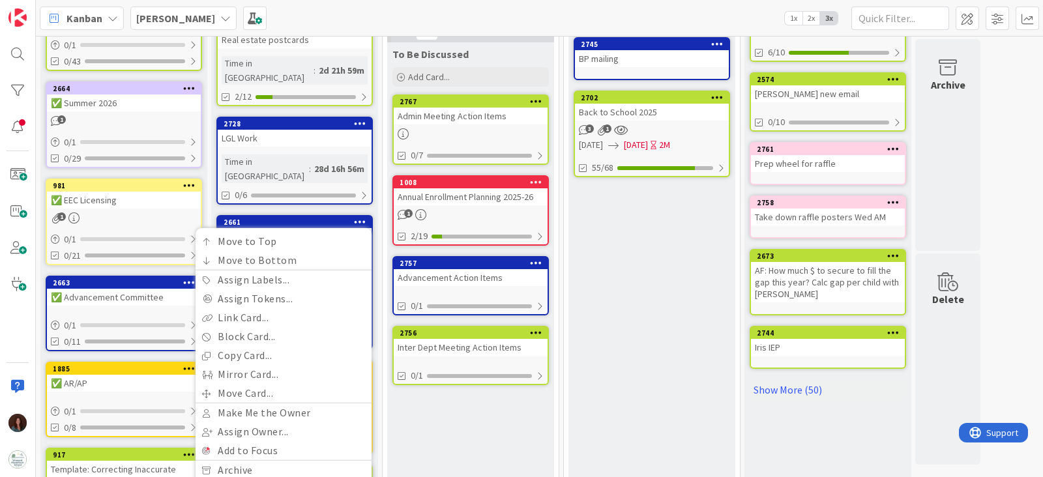
scroll to position [407, 0]
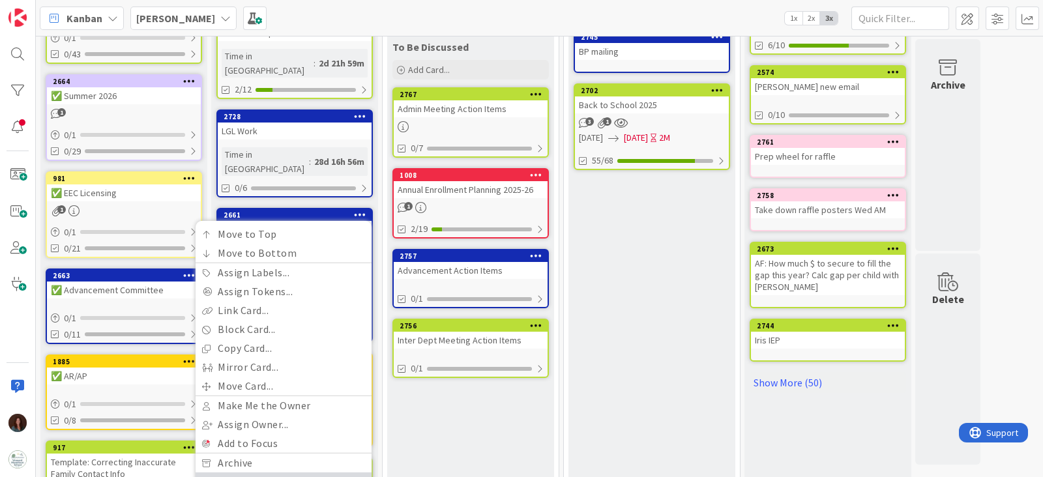
click at [319, 473] on link "Delete" at bounding box center [284, 482] width 176 height 19
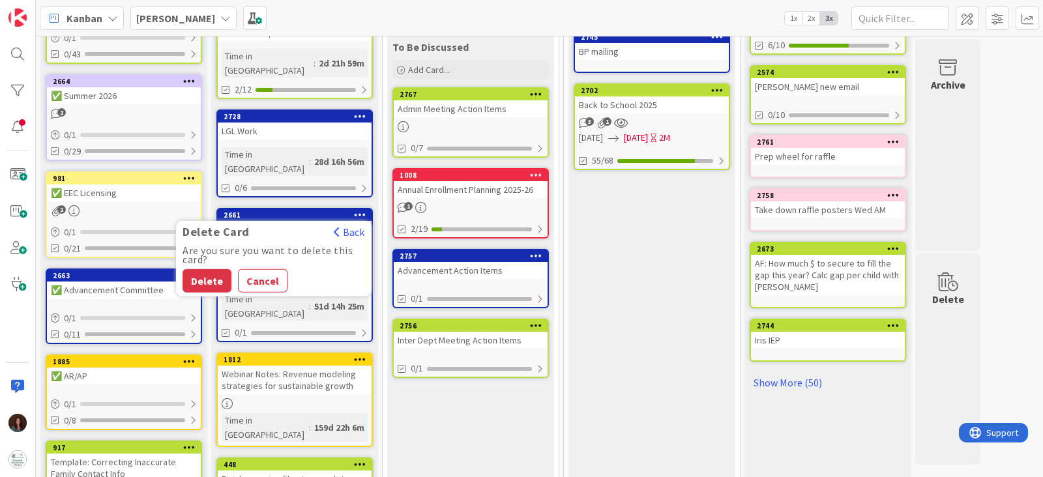
drag, startPoint x: 220, startPoint y: 208, endPoint x: 320, endPoint y: 54, distance: 183.4
click at [221, 269] on button "Delete" at bounding box center [207, 280] width 49 height 23
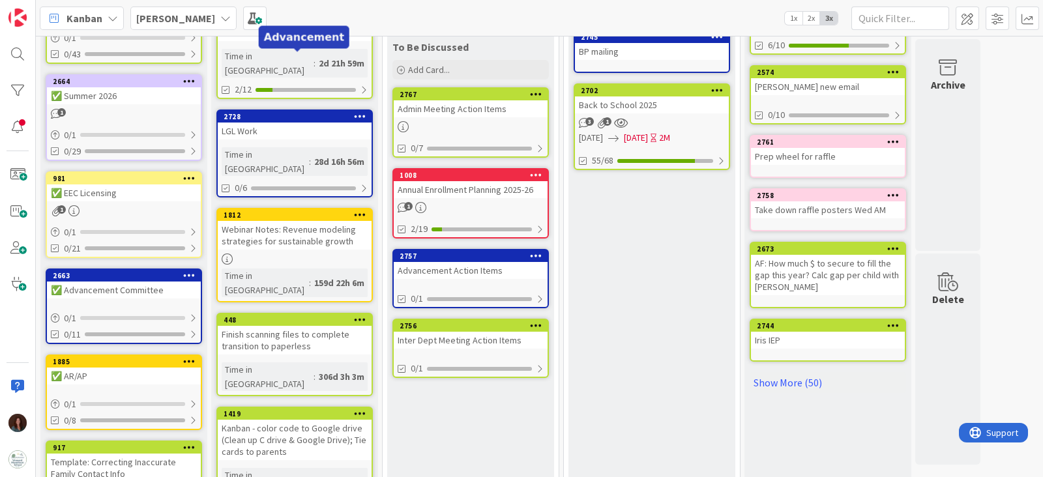
click at [310, 123] on div "LGL Work" at bounding box center [295, 131] width 154 height 17
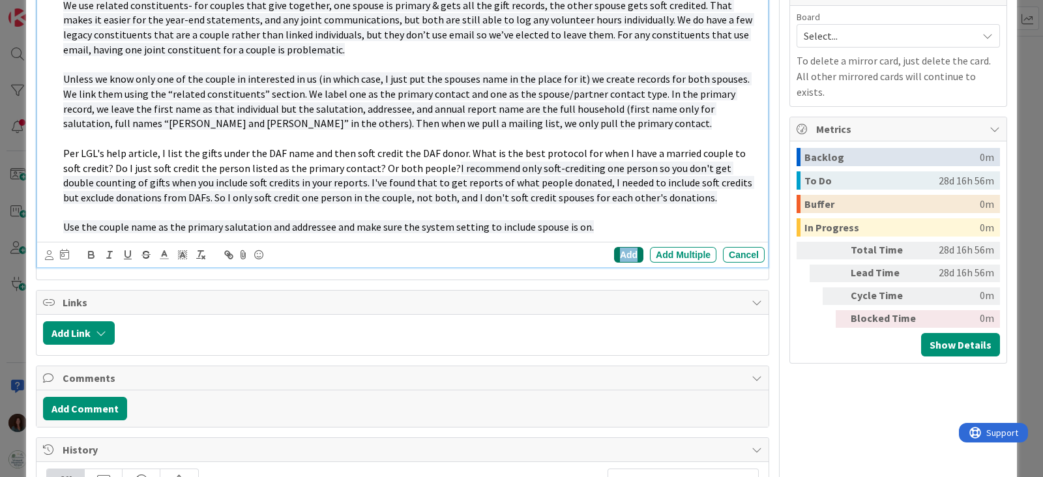
click at [623, 252] on div "Add" at bounding box center [628, 255] width 29 height 16
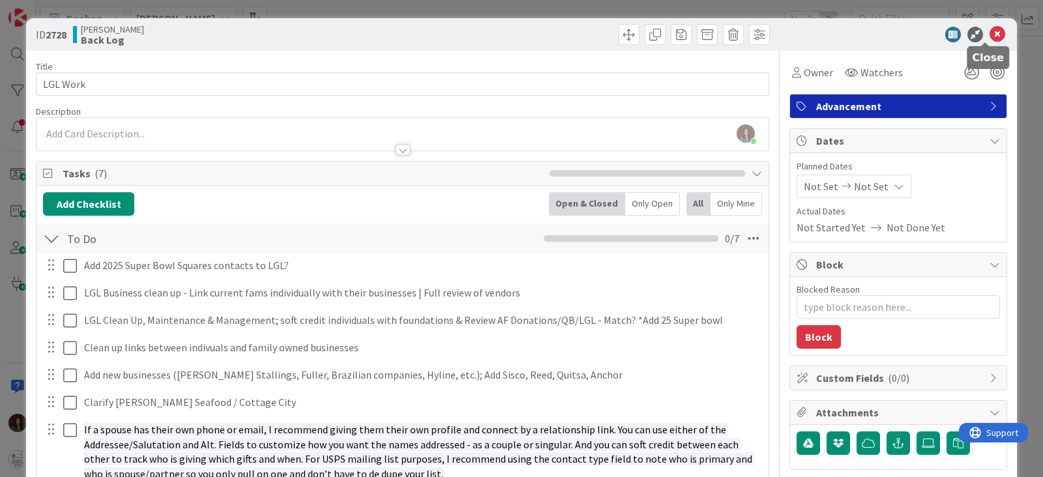
click at [990, 27] on icon at bounding box center [998, 35] width 16 height 16
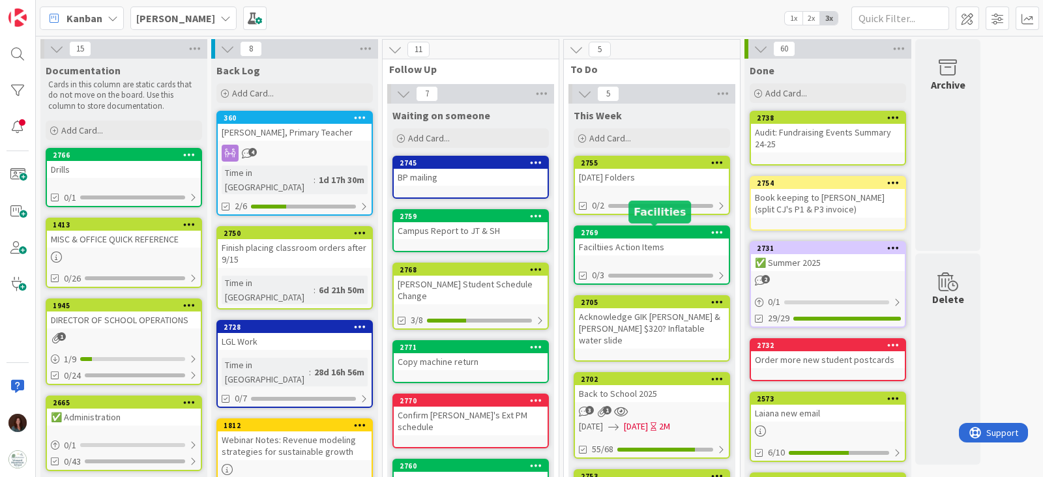
click at [659, 249] on div "Faciltiies Action Items" at bounding box center [652, 247] width 154 height 17
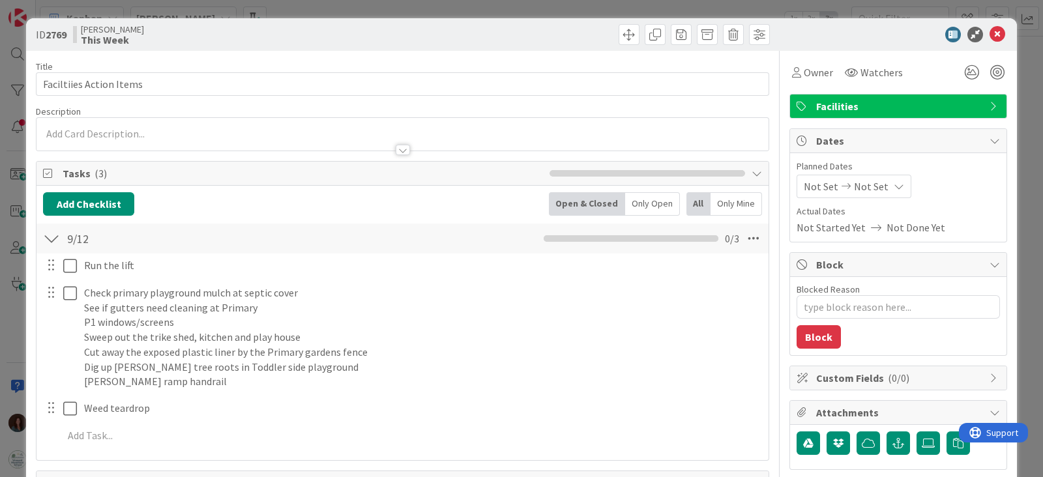
type textarea "x"
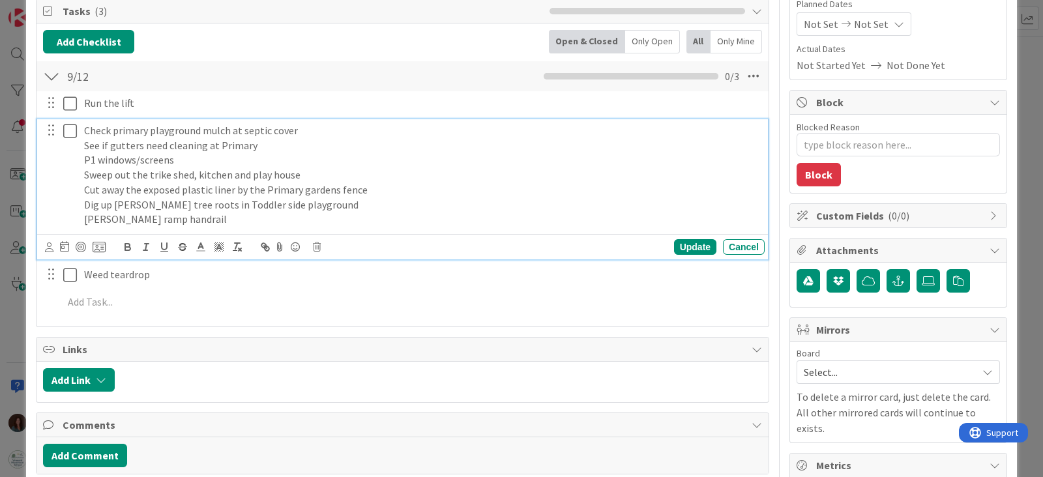
click at [186, 216] on p "[PERSON_NAME] ramp handrail" at bounding box center [421, 219] width 675 height 15
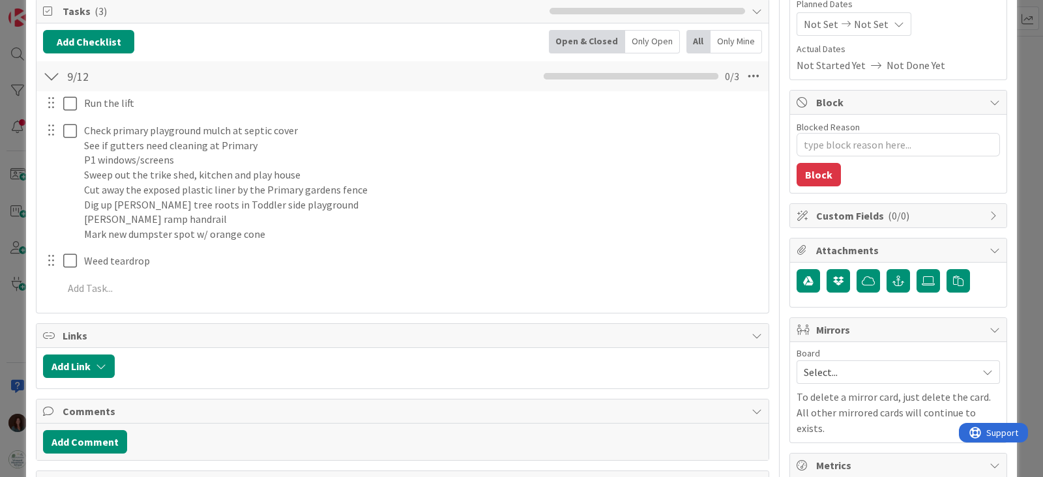
type textarea "x"
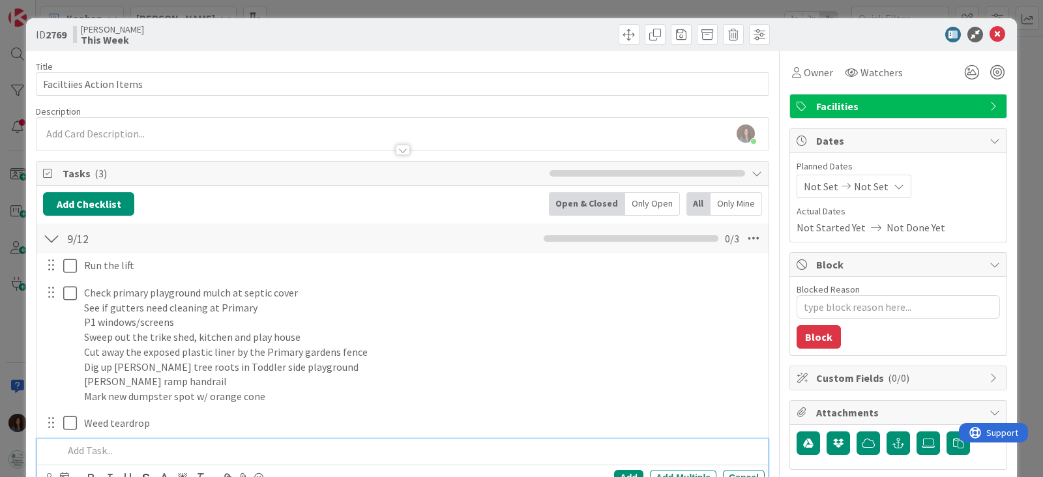
click at [203, 440] on div at bounding box center [411, 450] width 707 height 23
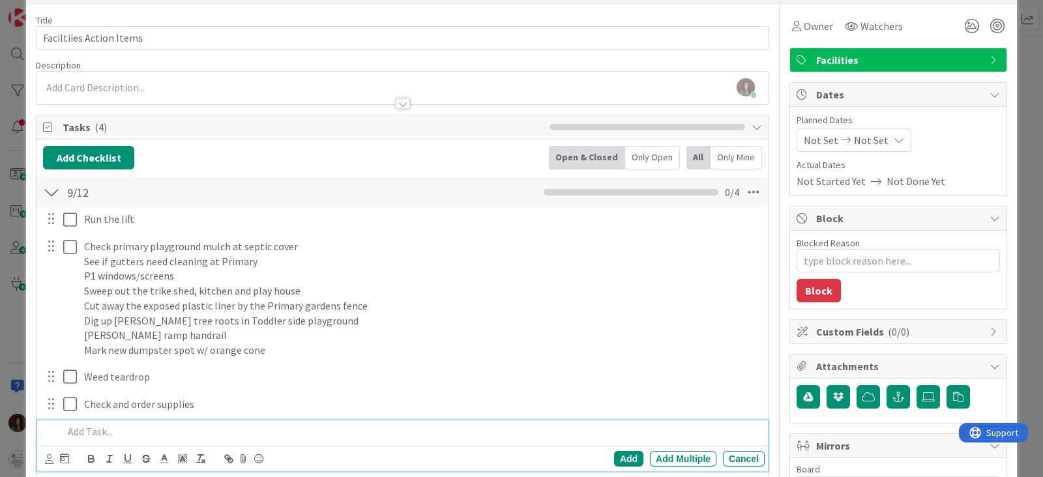
scroll to position [81, 0]
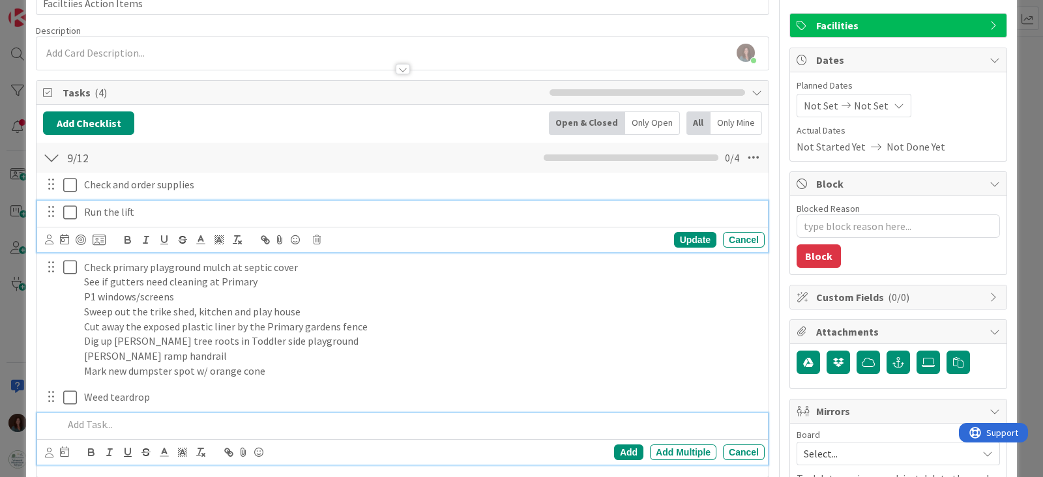
click at [66, 207] on icon at bounding box center [70, 213] width 14 height 16
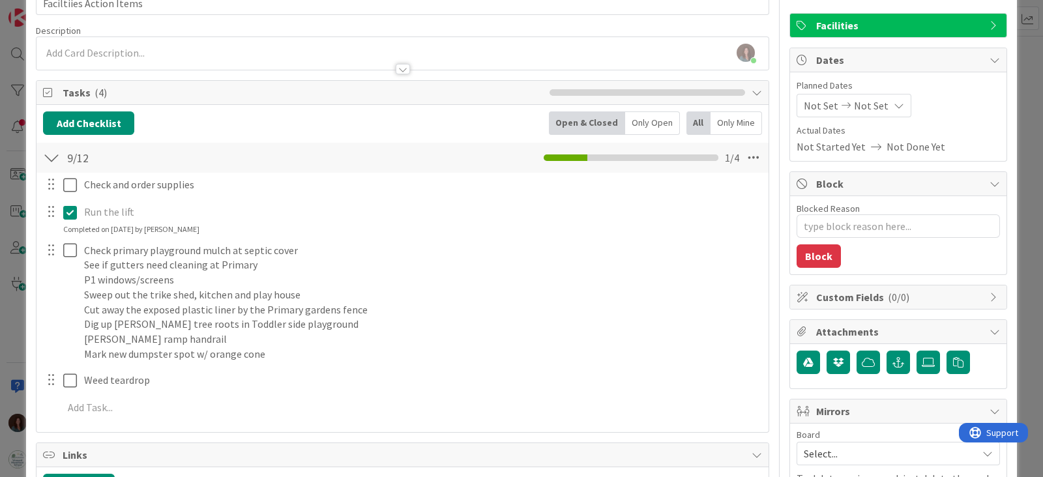
type textarea "x"
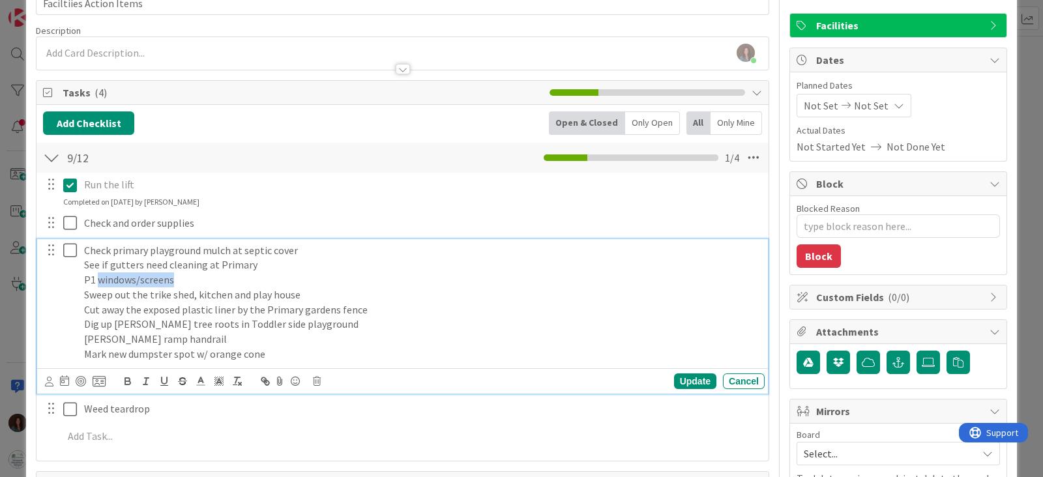
drag, startPoint x: 177, startPoint y: 280, endPoint x: 153, endPoint y: 415, distance: 137.2
click at [97, 279] on p "P1 windows/screens" at bounding box center [421, 280] width 675 height 15
click at [682, 376] on div "Update" at bounding box center [695, 382] width 42 height 16
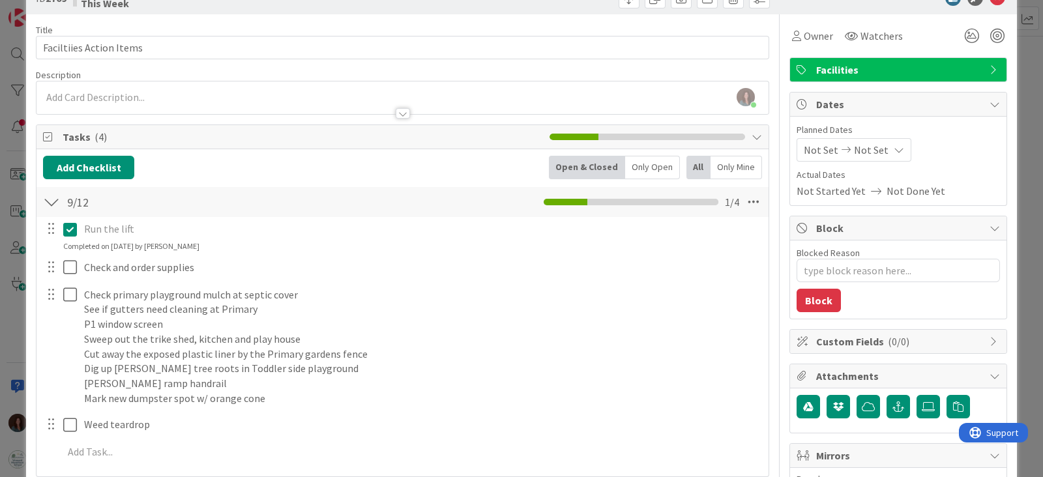
scroll to position [0, 0]
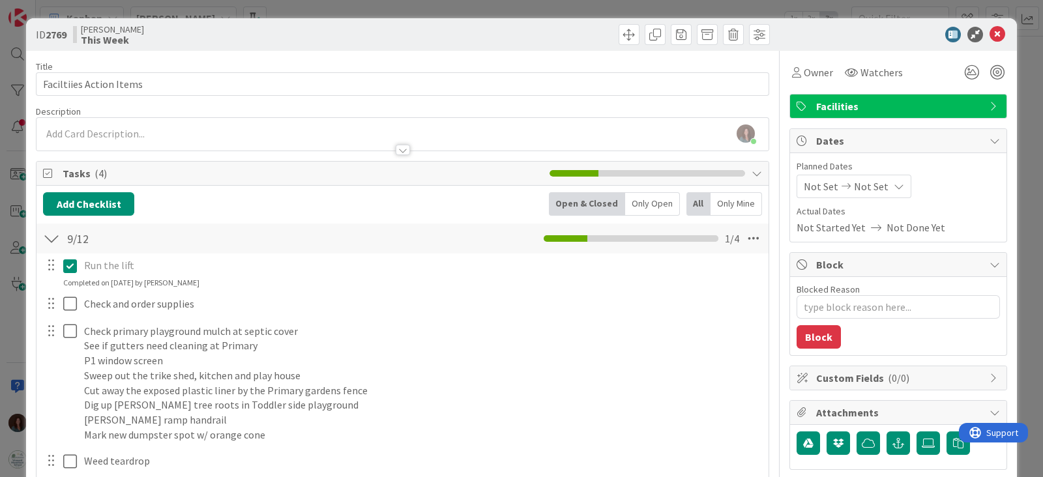
click at [990, 34] on icon at bounding box center [998, 35] width 16 height 16
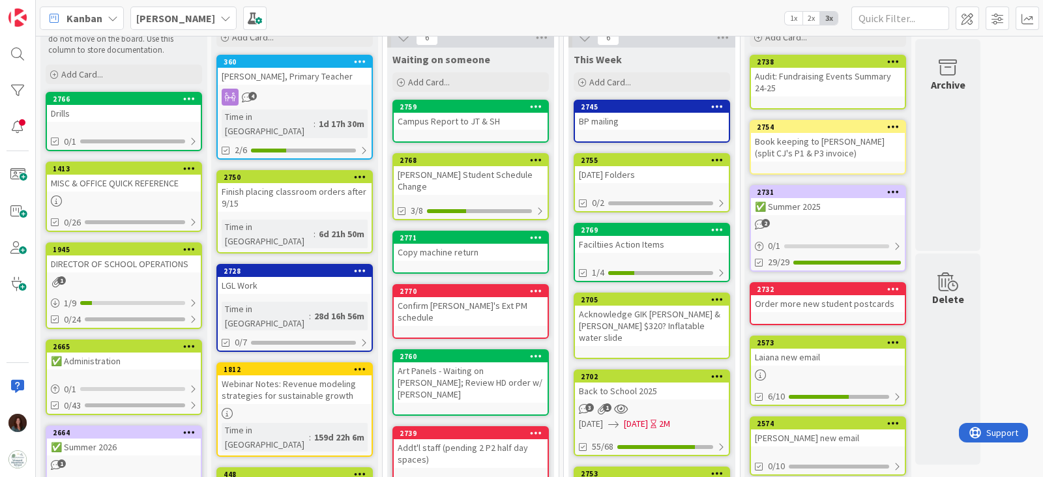
scroll to position [81, 0]
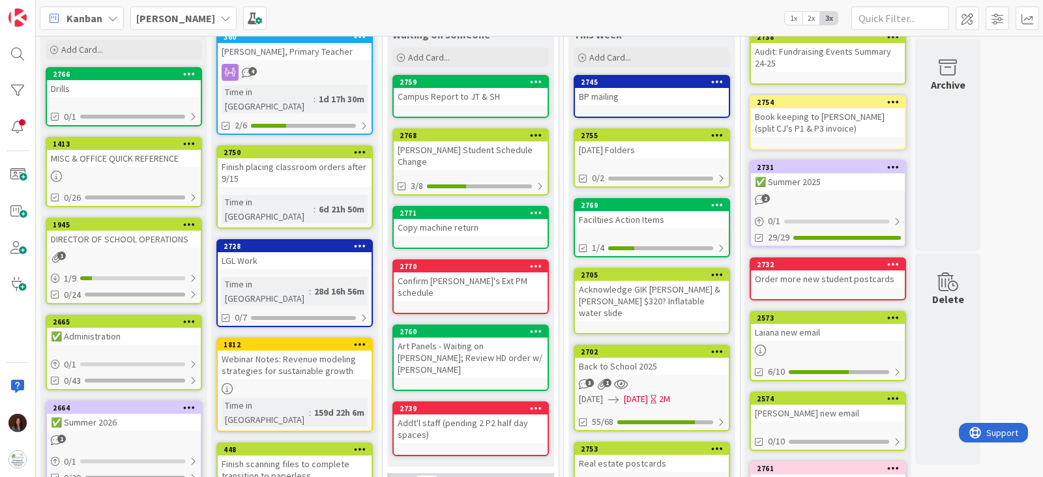
click at [660, 218] on div "Faciltiies Action Items" at bounding box center [652, 219] width 154 height 17
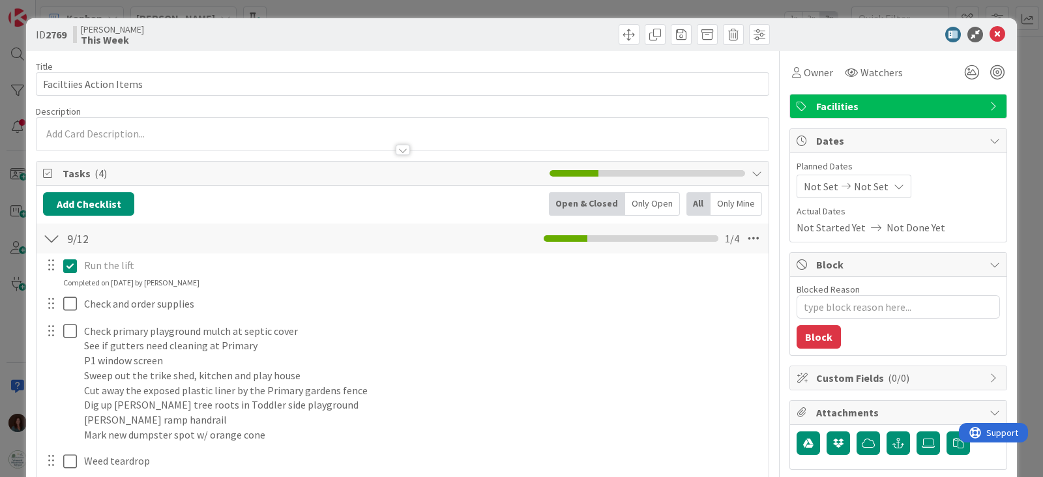
type textarea "x"
click at [990, 35] on icon at bounding box center [998, 35] width 16 height 16
